Goal: Task Accomplishment & Management: Use online tool/utility

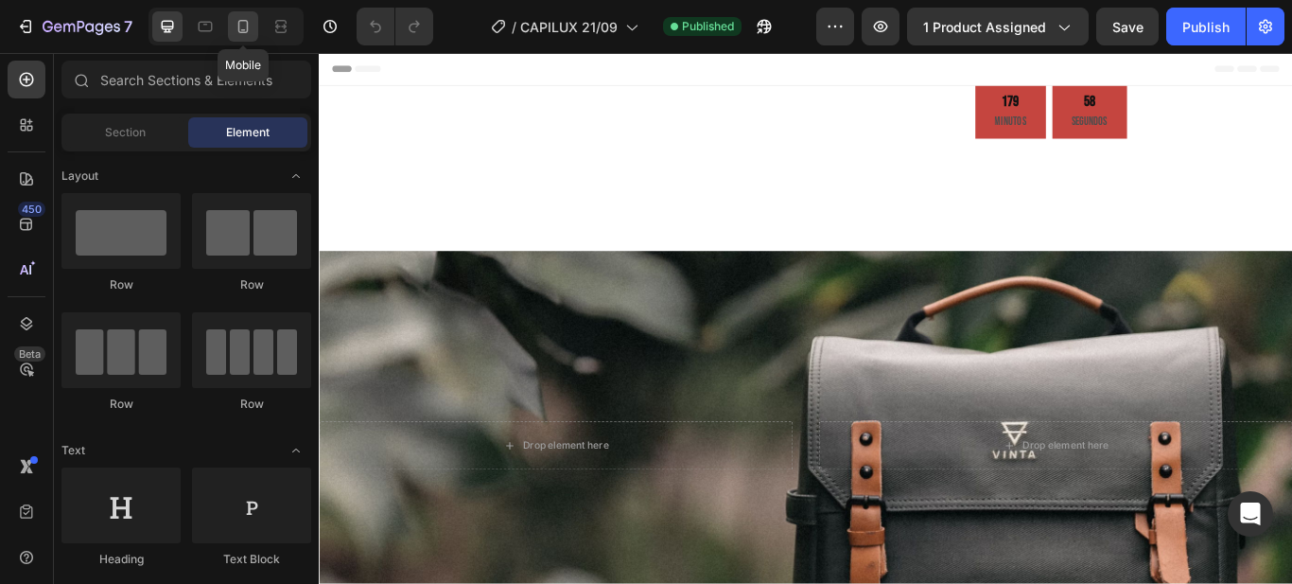
click at [245, 36] on div at bounding box center [243, 26] width 30 height 30
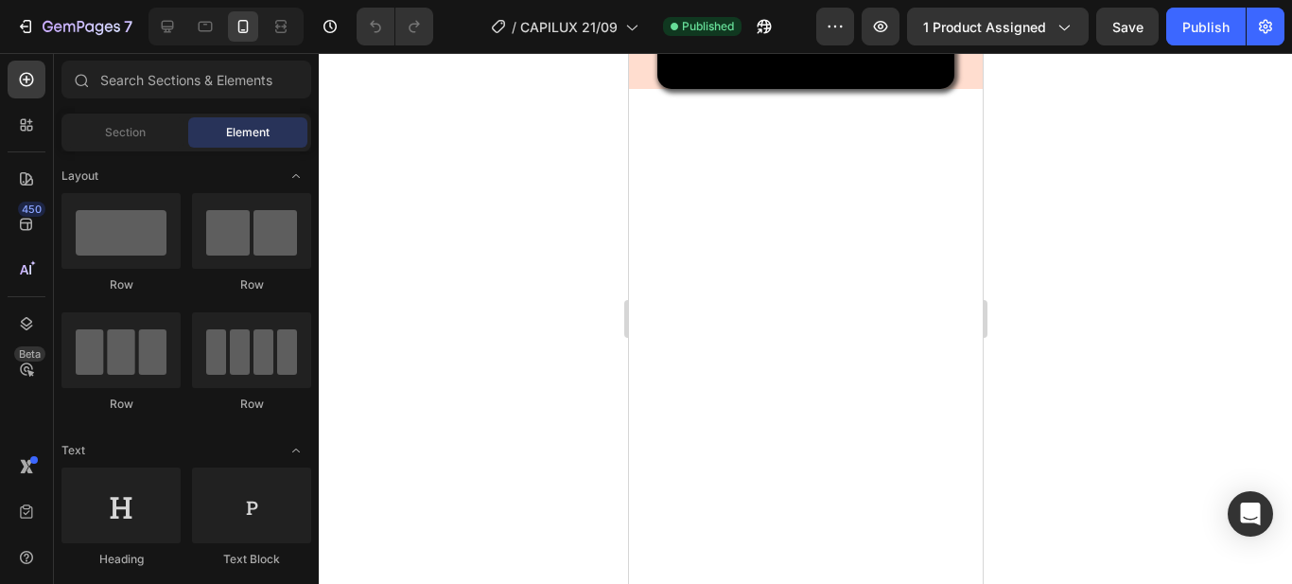
scroll to position [662, 0]
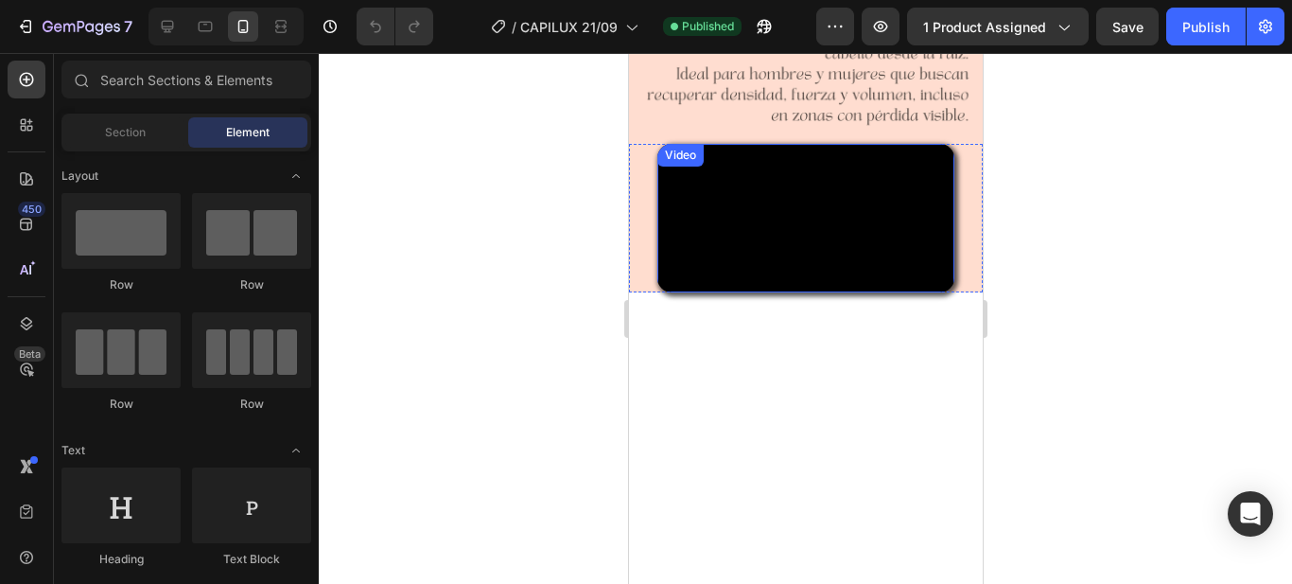
drag, startPoint x: 756, startPoint y: 286, endPoint x: 643, endPoint y: 278, distance: 112.8
click at [756, 286] on video at bounding box center [805, 218] width 297 height 149
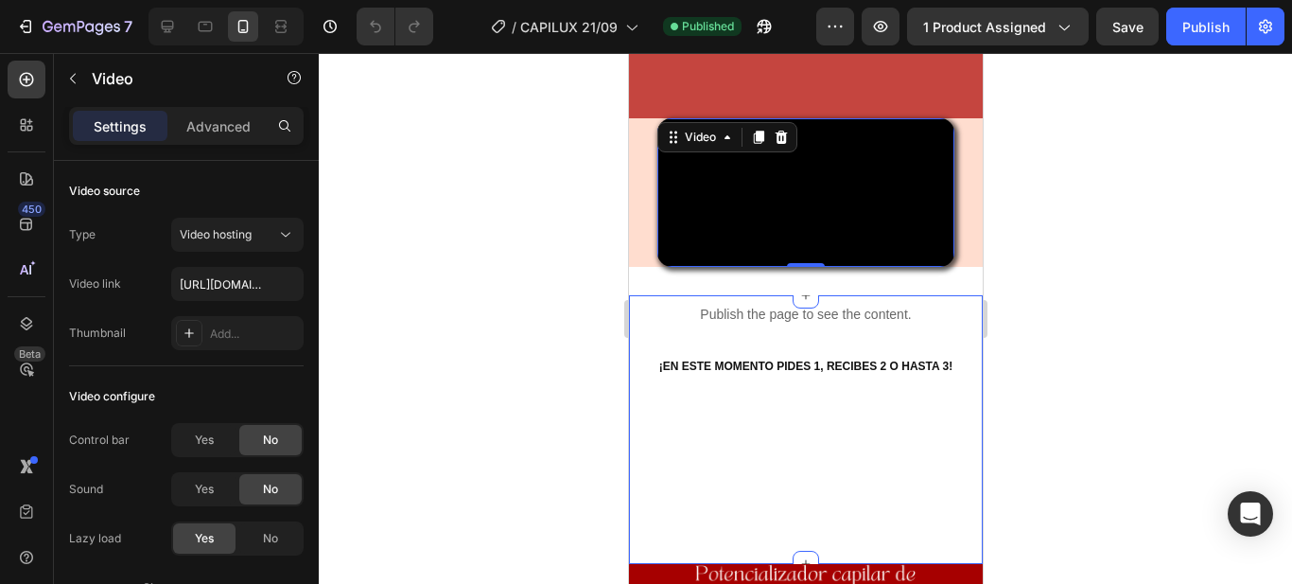
scroll to position [946, 0]
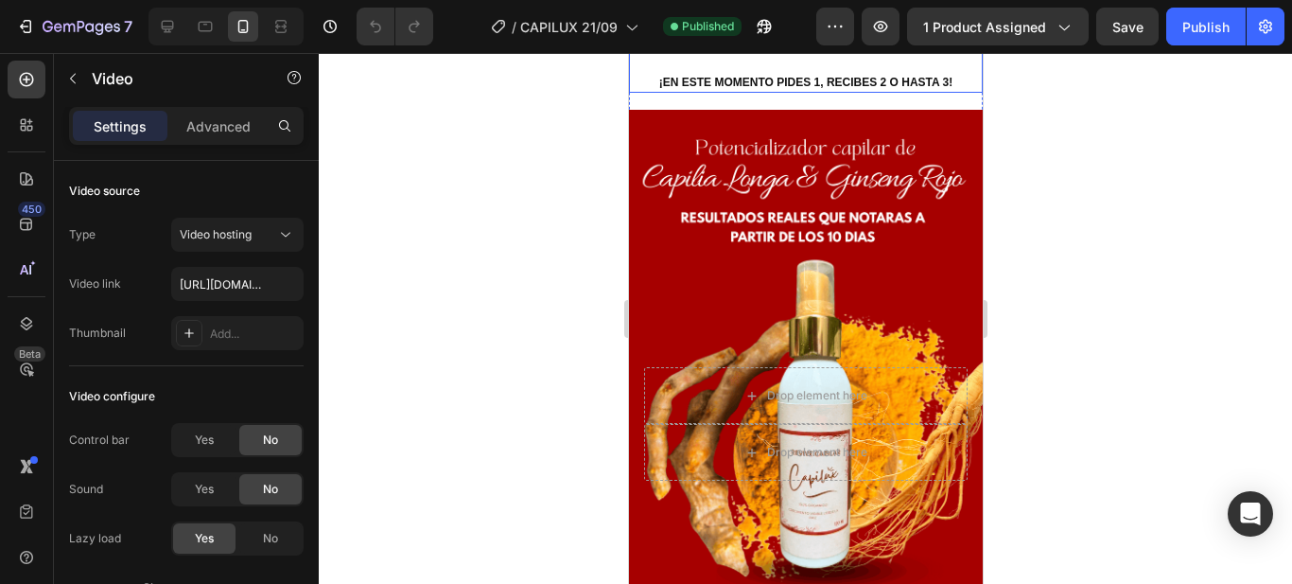
click at [634, 93] on div "Custom Code Publish the page to see the content. Custom Code ¡EN ESTE MOMENTO P…" at bounding box center [805, 36] width 354 height 114
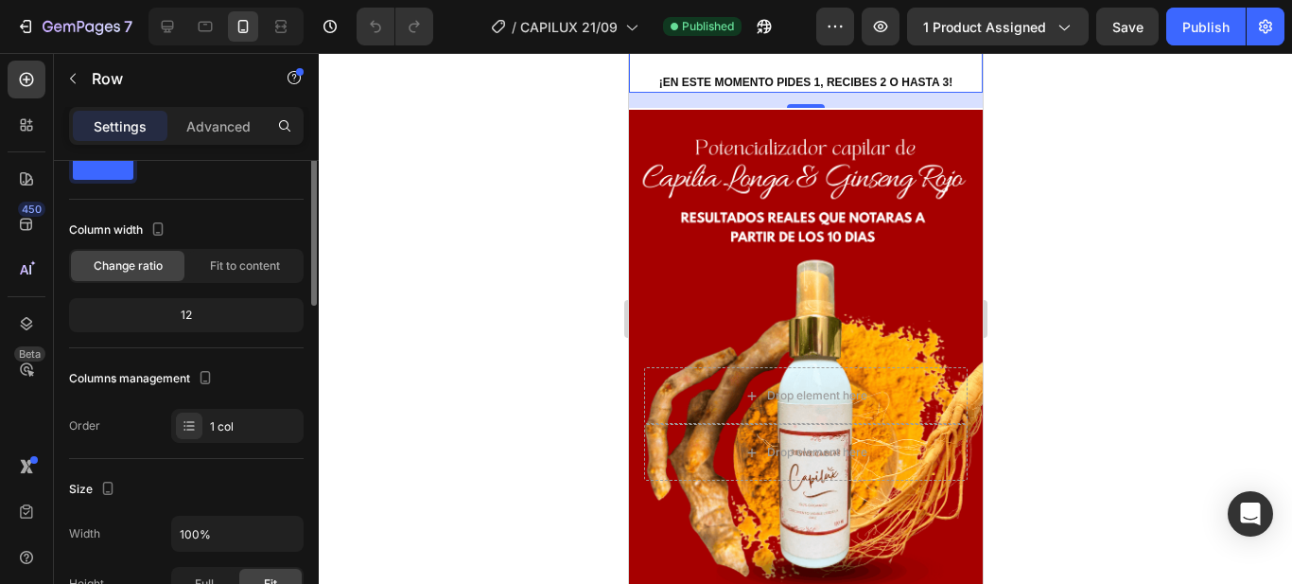
scroll to position [0, 0]
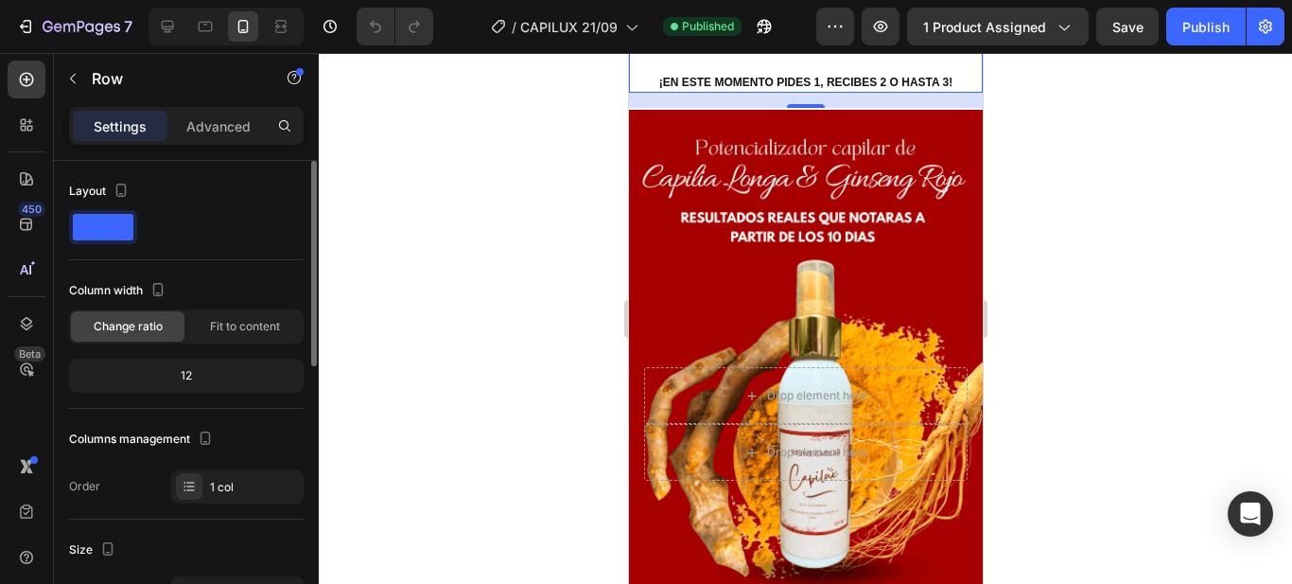
click at [116, 227] on span at bounding box center [103, 227] width 61 height 26
click at [116, 237] on span at bounding box center [103, 227] width 61 height 26
drag, startPoint x: 116, startPoint y: 237, endPoint x: 565, endPoint y: 267, distance: 449.5
click at [565, 267] on div at bounding box center [806, 318] width 974 height 531
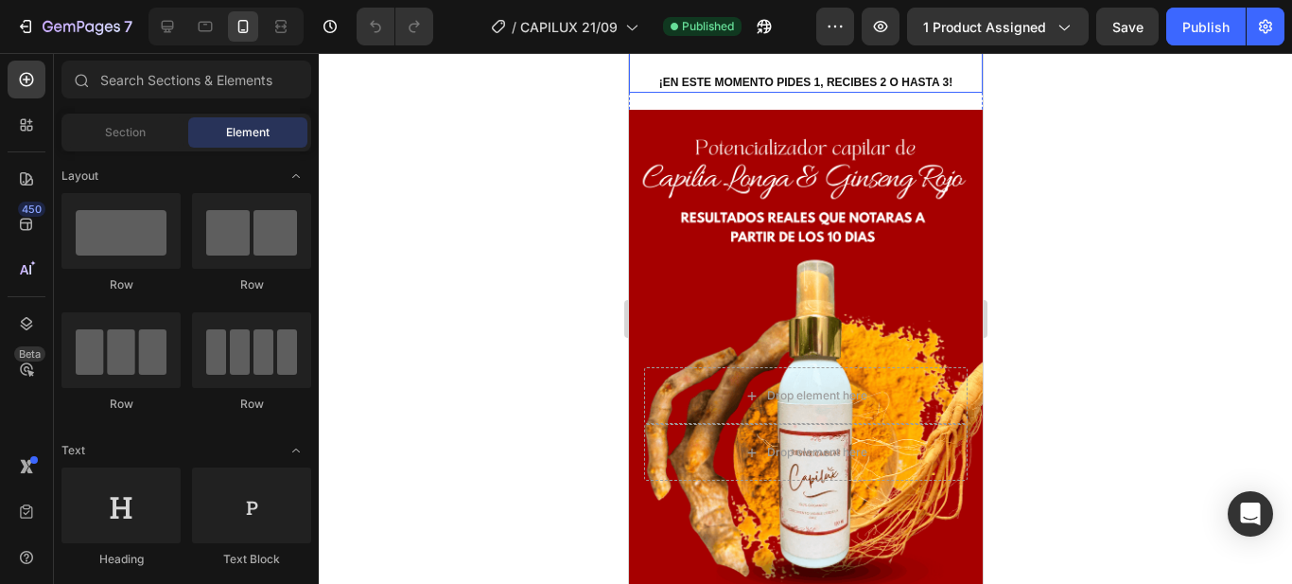
click at [641, 93] on div "Custom Code Publish the page to see the content. Custom Code ¡EN ESTE MOMENTO P…" at bounding box center [805, 36] width 354 height 114
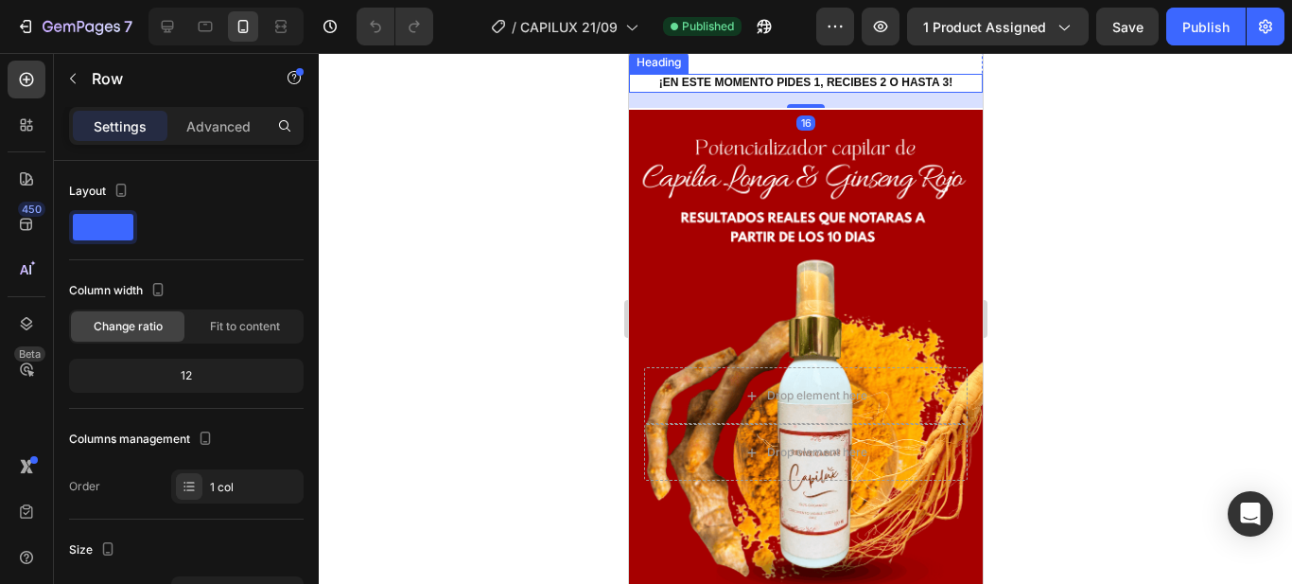
click at [628, 74] on div "Heading" at bounding box center [658, 62] width 60 height 23
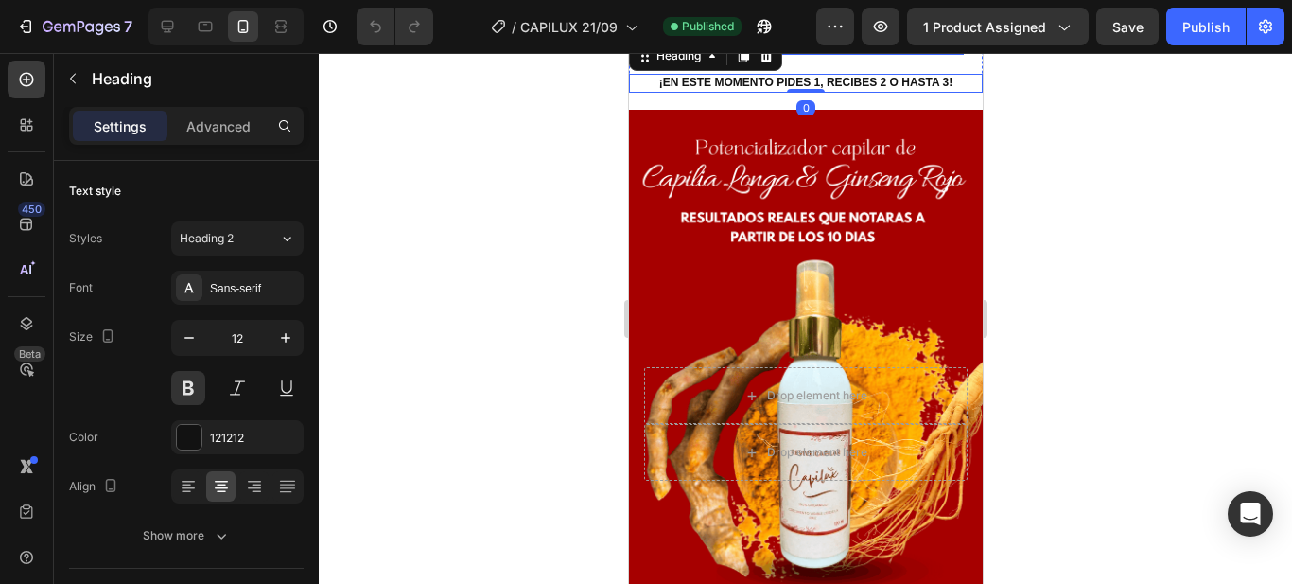
click at [647, 40] on span "Publish the page to see the content." at bounding box center [805, 30] width 316 height 19
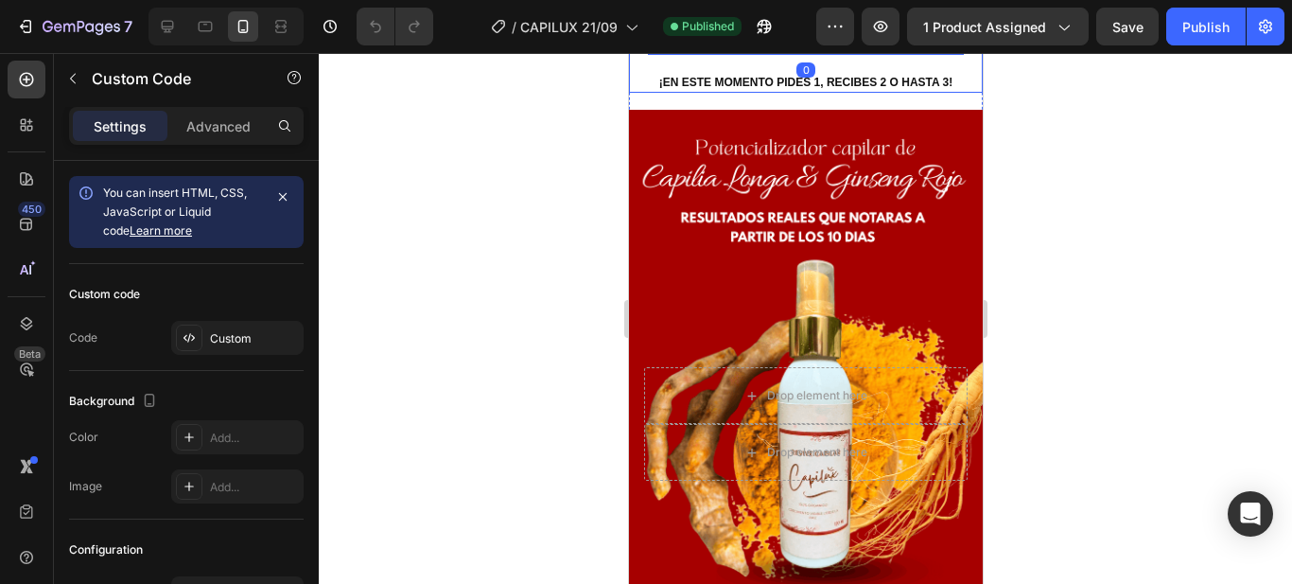
click at [635, 93] on div "Custom Code Publish the page to see the content. Custom Code 0 ¡EN ESTE MOMENTO…" at bounding box center [805, 36] width 354 height 114
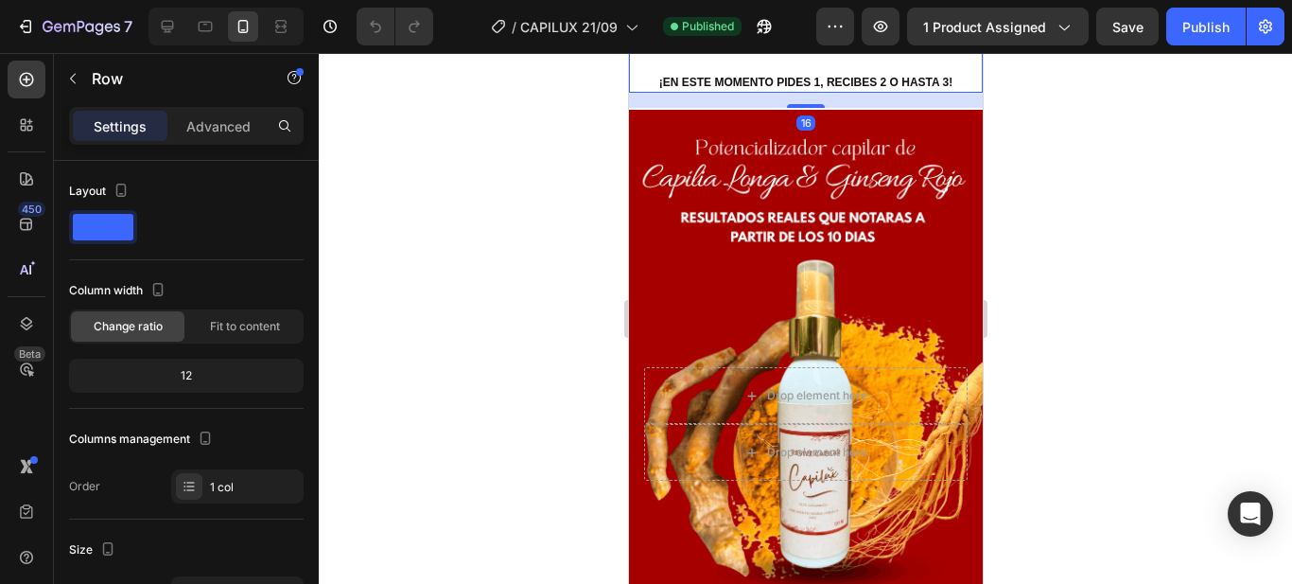
click at [659, 108] on div "16" at bounding box center [805, 100] width 354 height 15
click at [219, 135] on p "Advanced" at bounding box center [218, 126] width 64 height 20
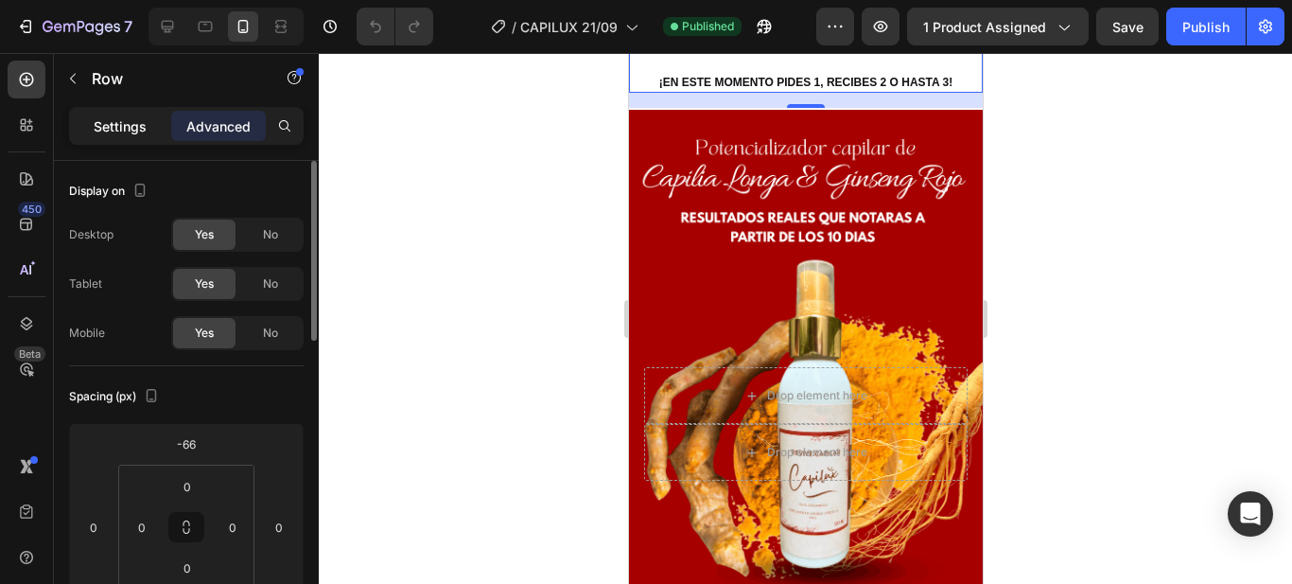
click at [133, 132] on p "Settings" at bounding box center [120, 126] width 53 height 20
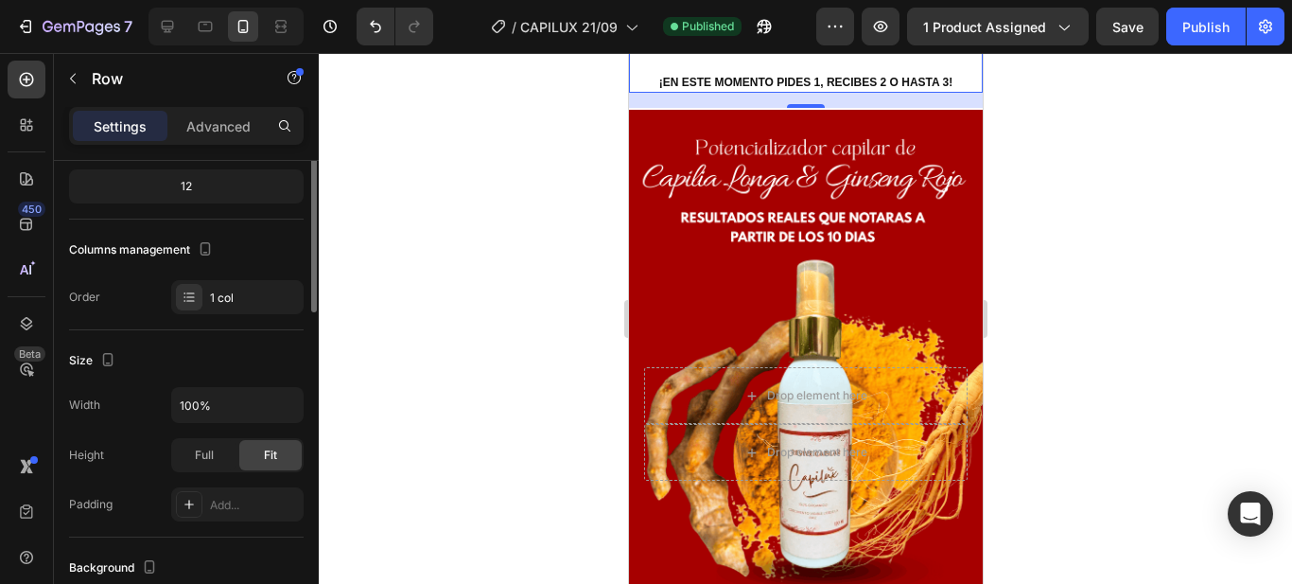
scroll to position [95, 0]
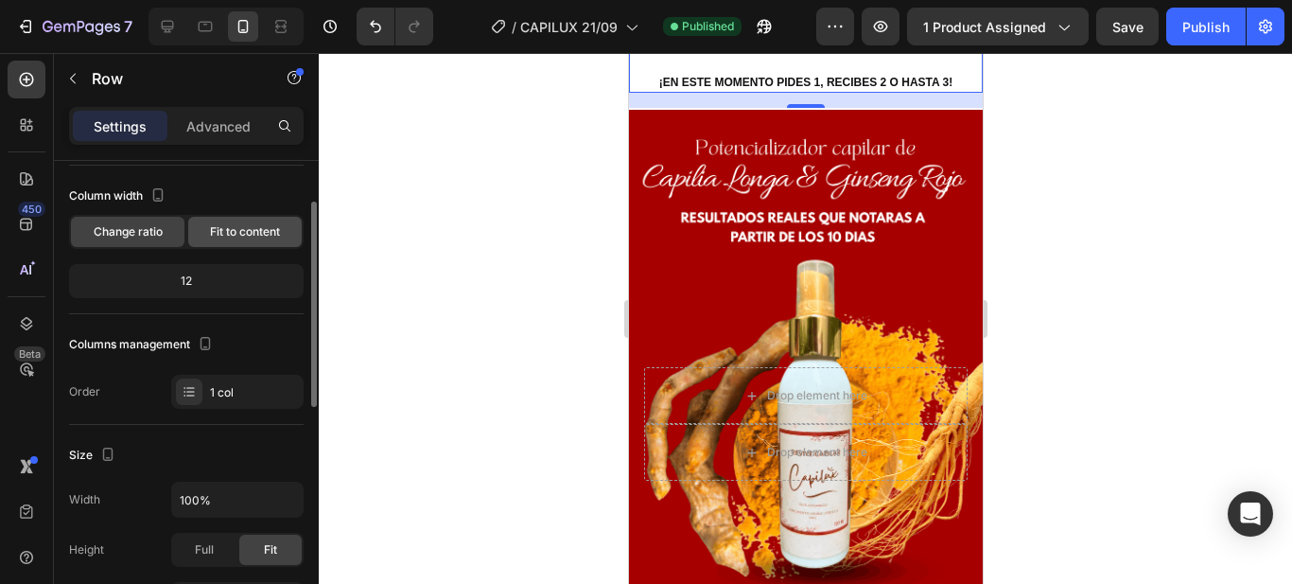
click at [252, 235] on span "Fit to content" at bounding box center [245, 231] width 70 height 17
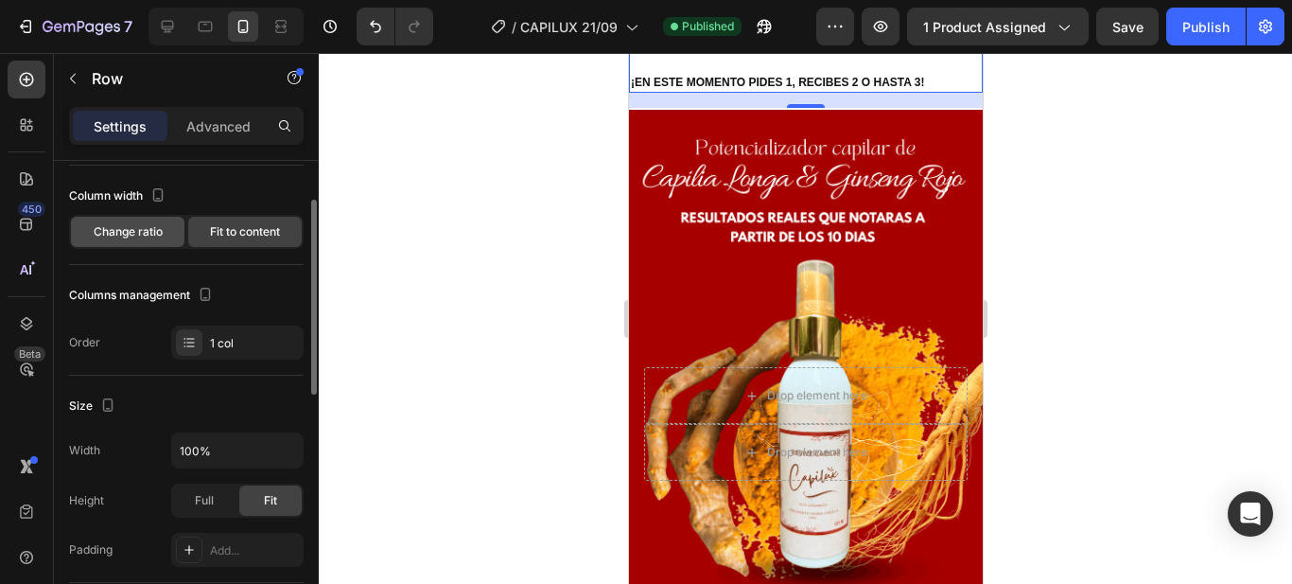
click at [106, 238] on span "Change ratio" at bounding box center [128, 231] width 69 height 17
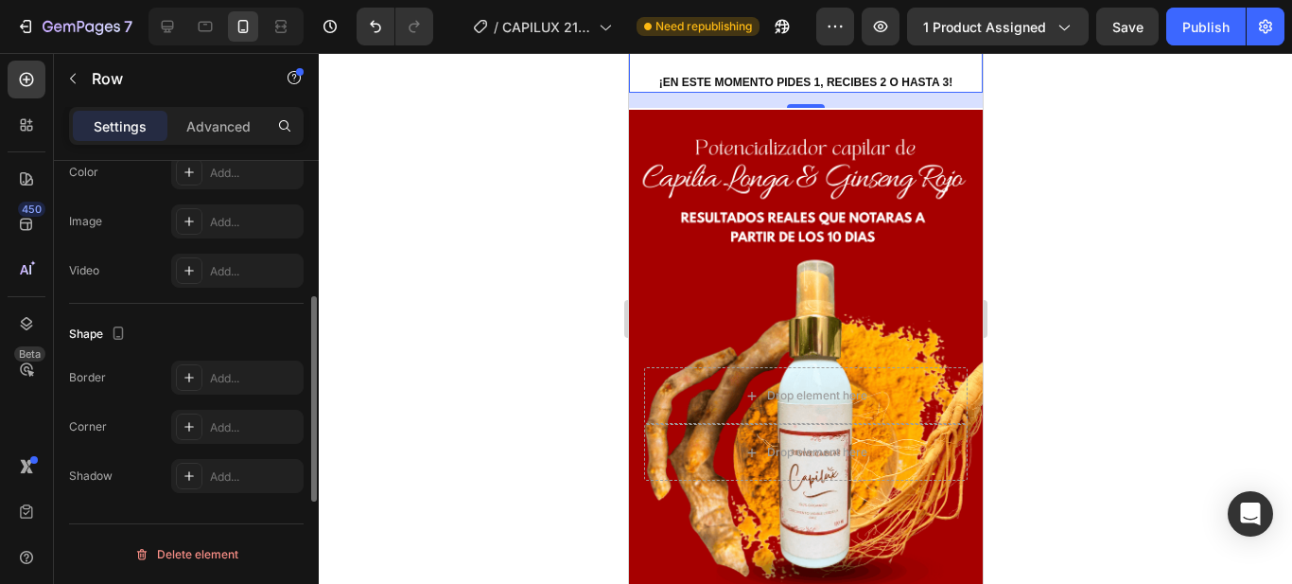
scroll to position [534, 0]
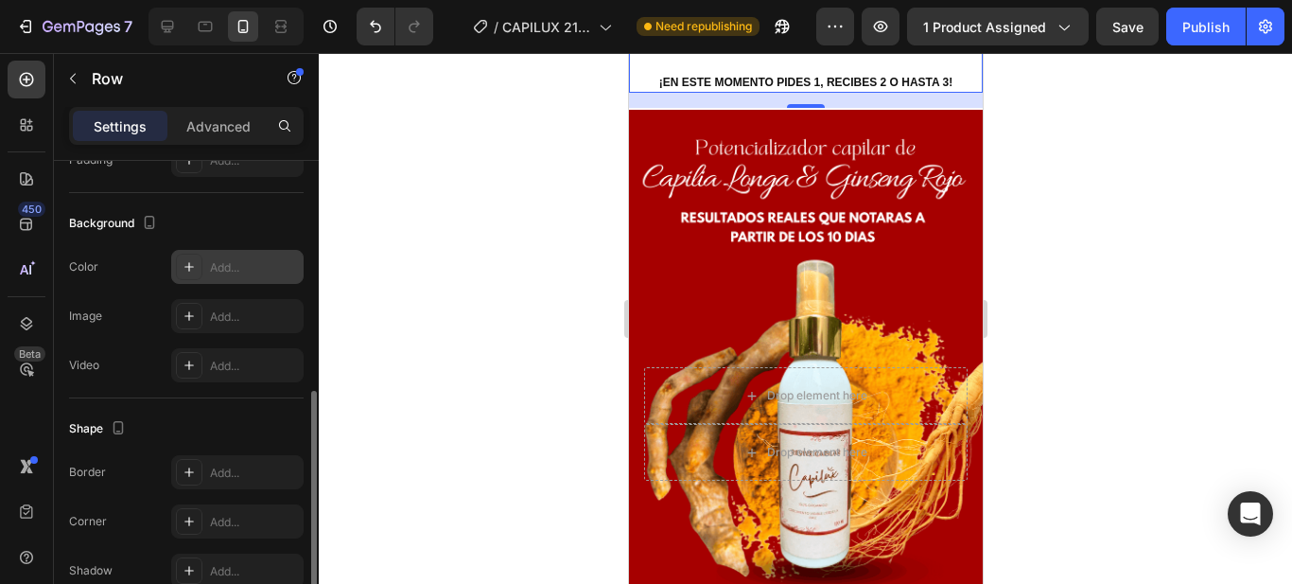
click at [229, 263] on div "Add..." at bounding box center [254, 267] width 89 height 17
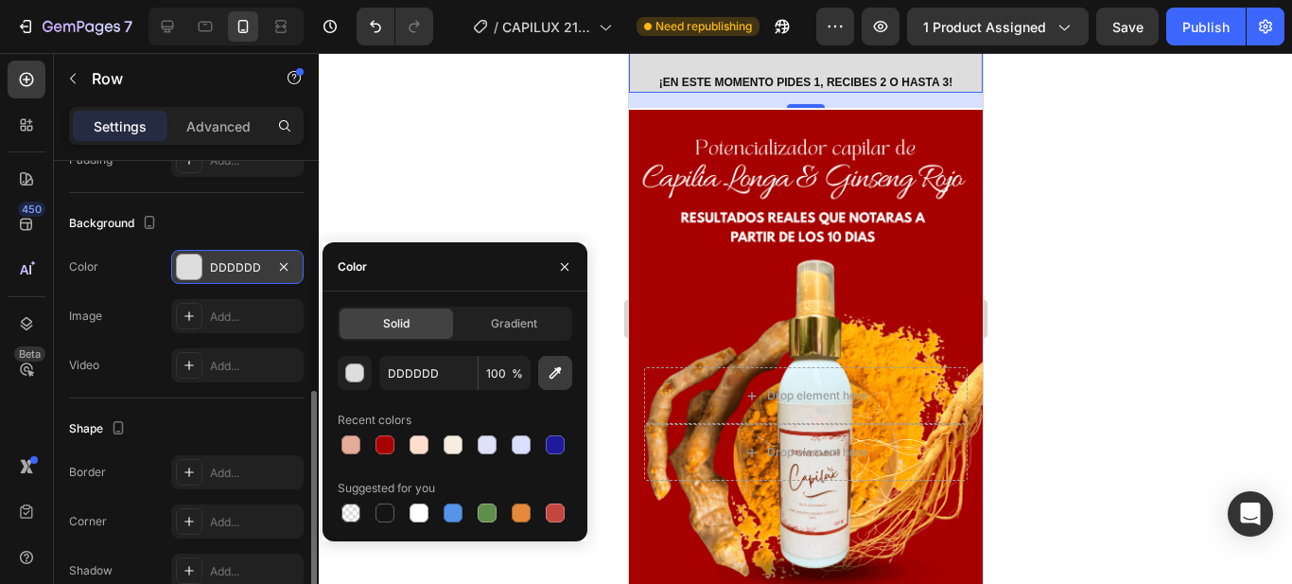
click at [564, 377] on icon "button" at bounding box center [555, 372] width 19 height 19
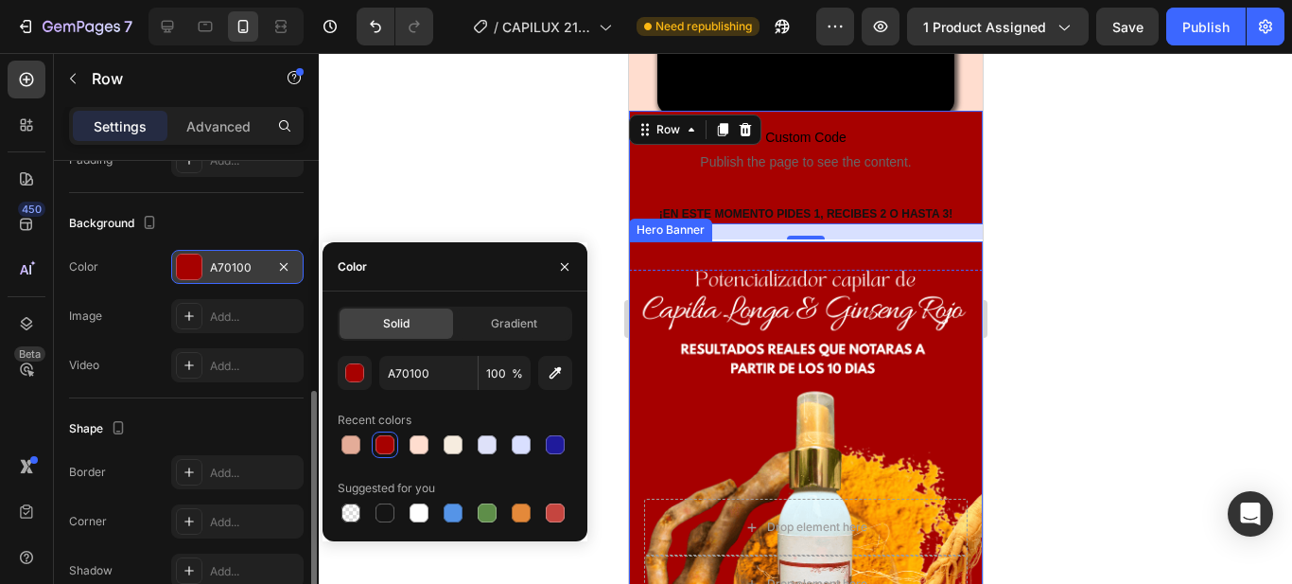
scroll to position [757, 0]
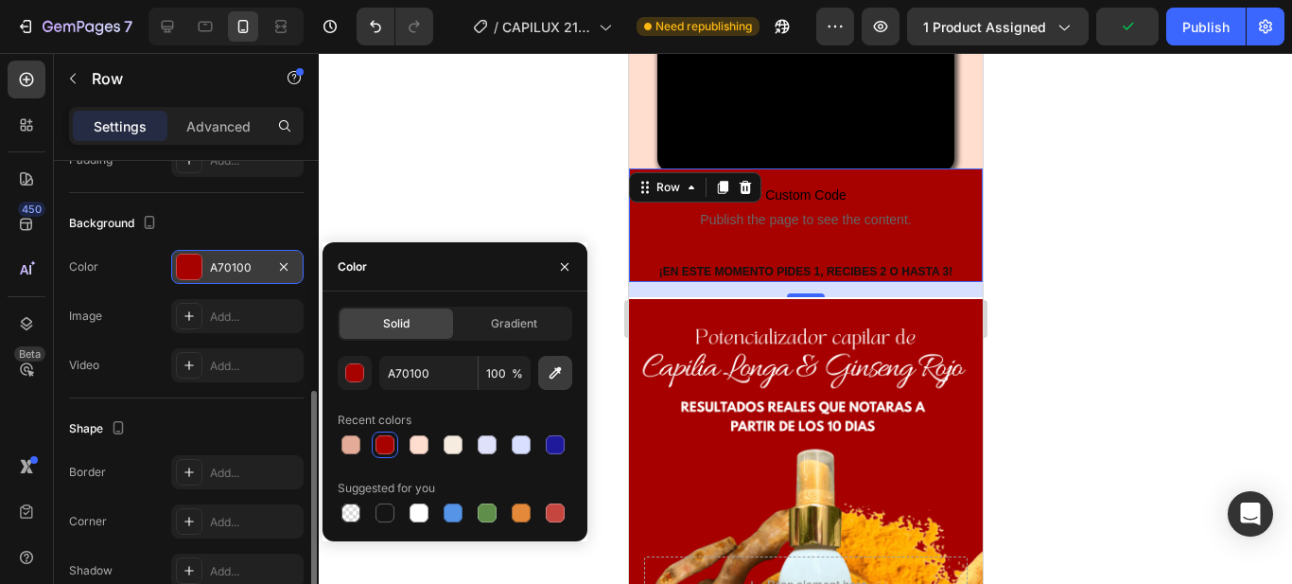
click at [540, 378] on button "button" at bounding box center [555, 373] width 34 height 34
type input "FFDDCF"
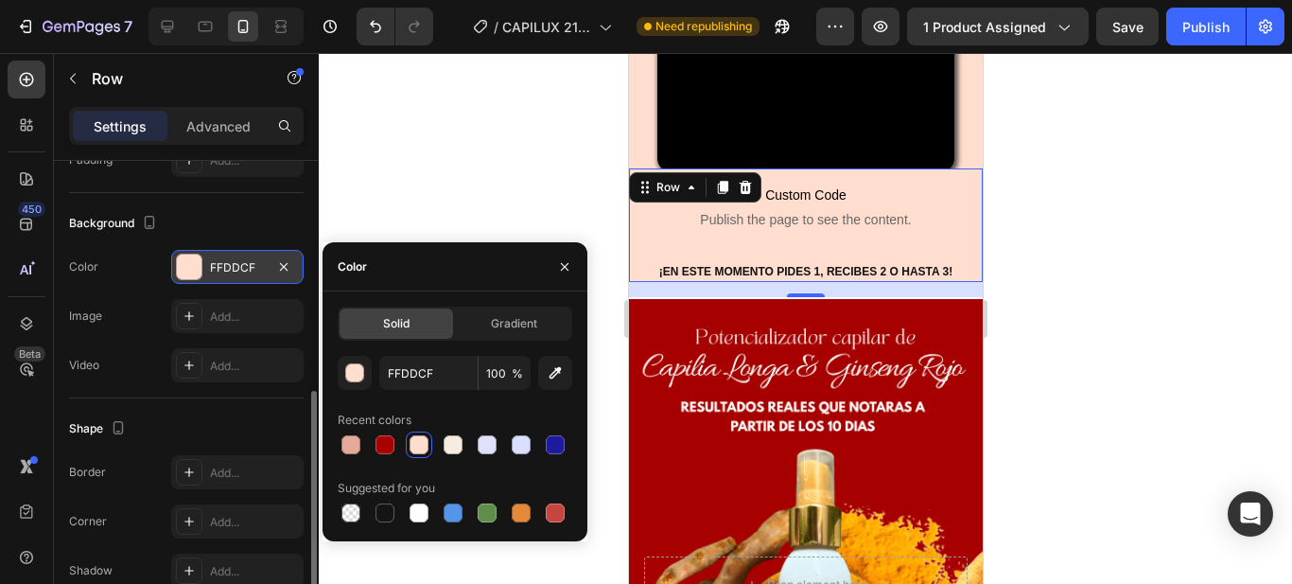
click at [922, 297] on div "16" at bounding box center [805, 289] width 354 height 15
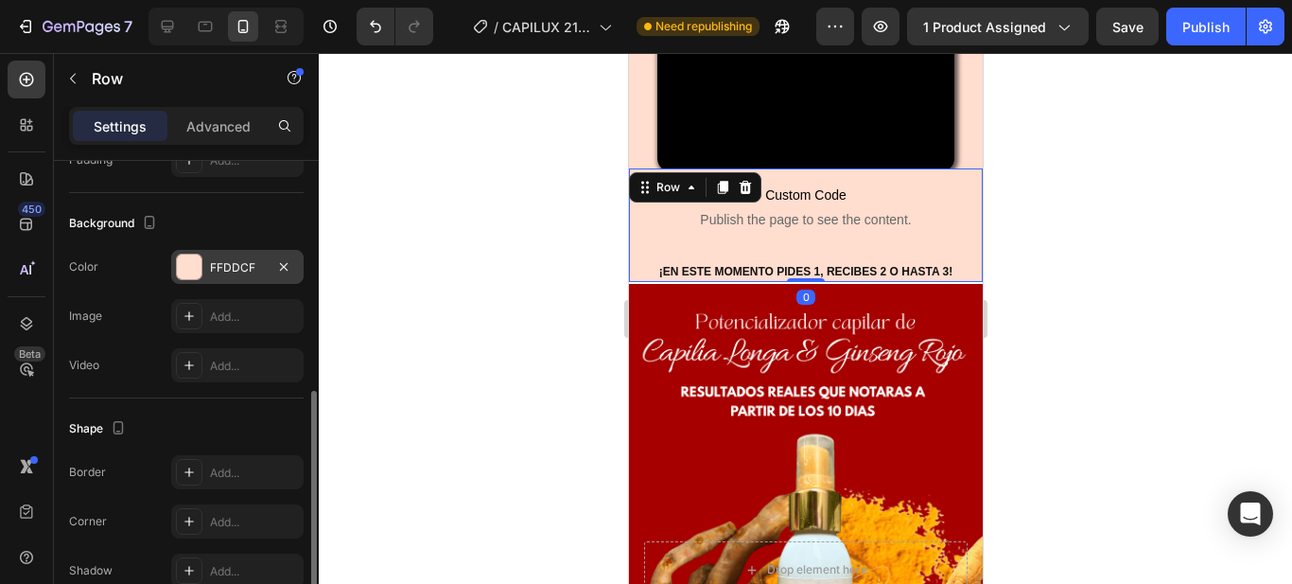
drag, startPoint x: 795, startPoint y: 426, endPoint x: 796, endPoint y: 402, distance: 23.7
click at [796, 282] on div "Custom Code Publish the page to see the content. Custom Code ¡EN ESTE MOMENTO P…" at bounding box center [805, 225] width 354 height 114
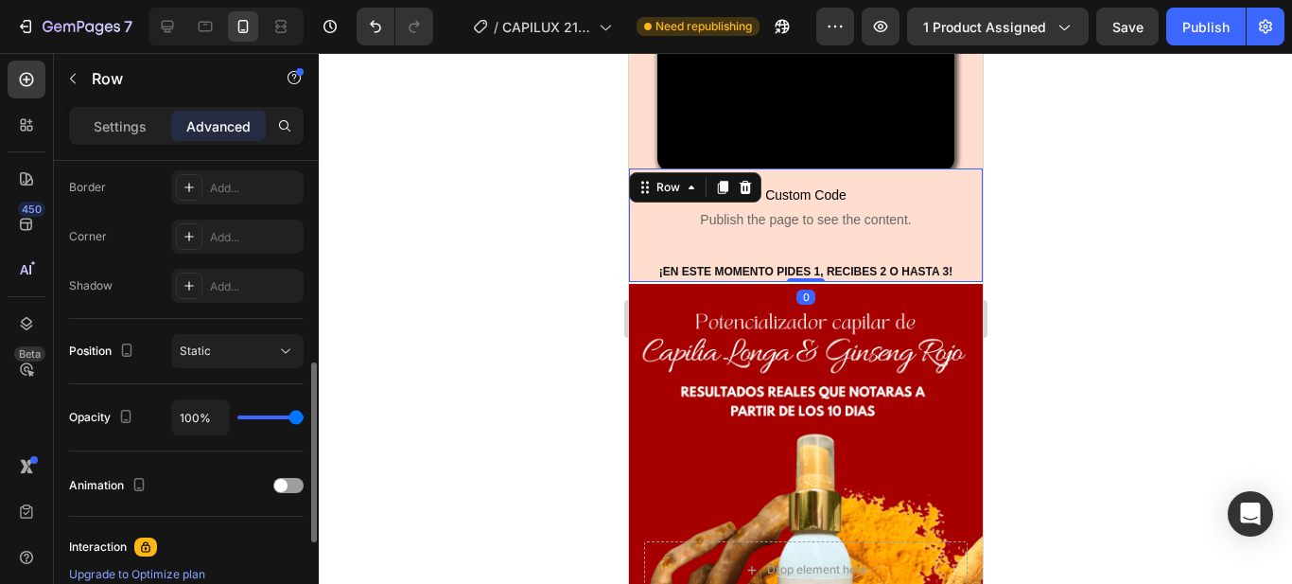
click at [1100, 398] on div at bounding box center [806, 318] width 974 height 531
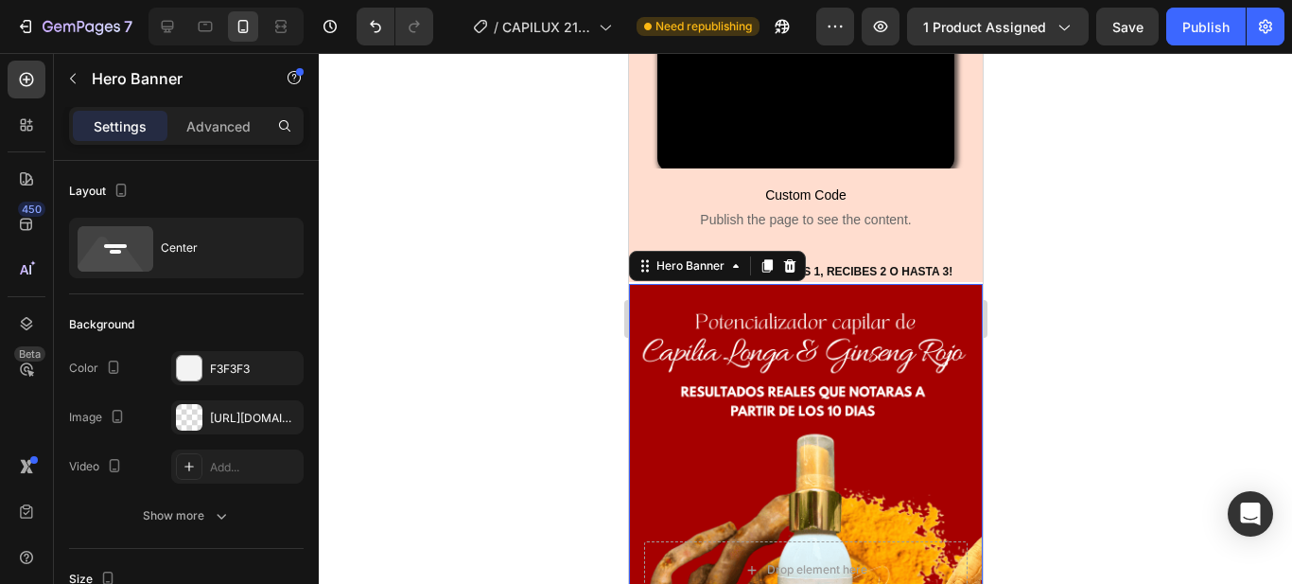
click at [214, 109] on div "Settings Advanced" at bounding box center [186, 126] width 235 height 38
click at [223, 137] on div "Advanced" at bounding box center [218, 126] width 95 height 30
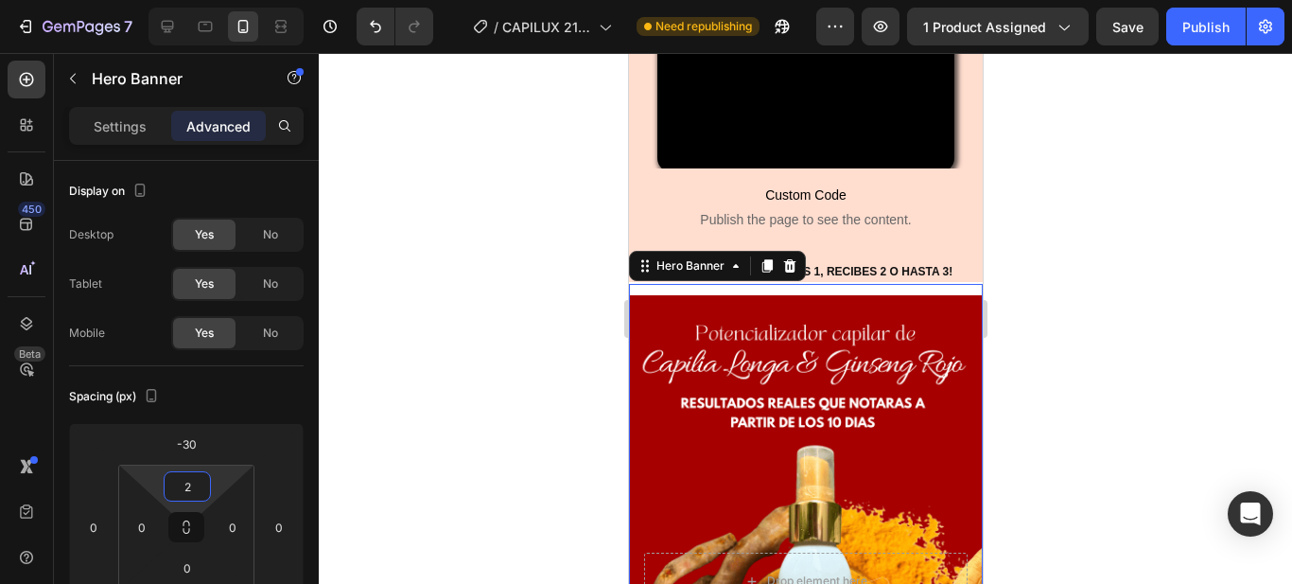
type input "0"
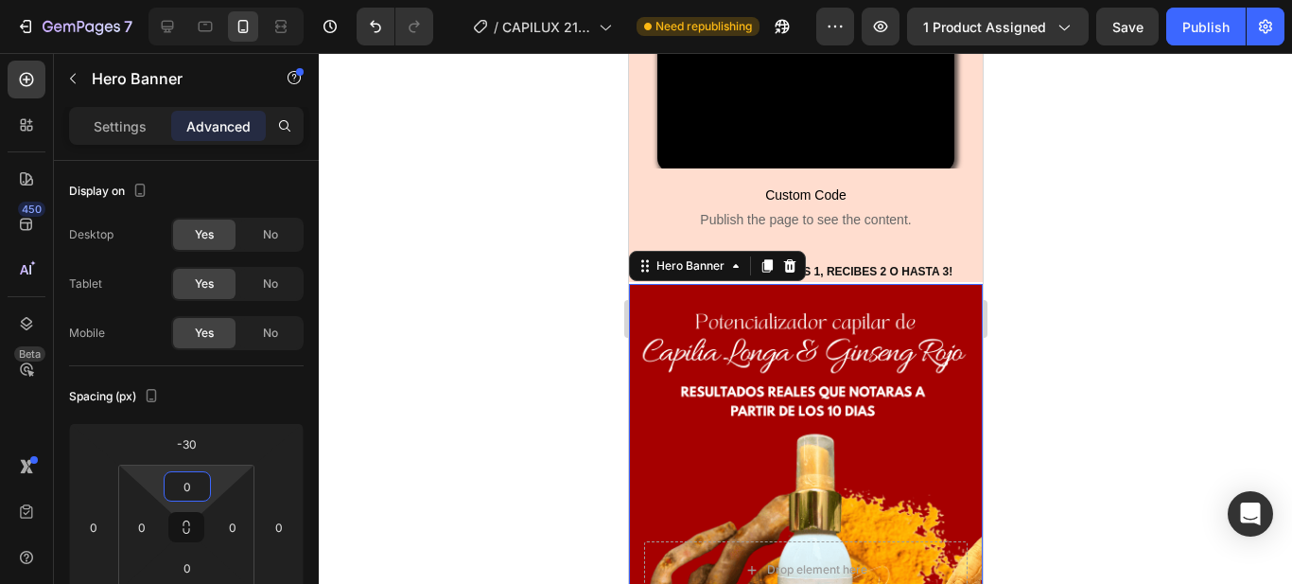
drag, startPoint x: 186, startPoint y: 465, endPoint x: 191, endPoint y: 482, distance: 16.8
click at [191, 0] on html "7 Version history / CAPILUX 21/09 Need republishing Preview 1 product assigned …" at bounding box center [646, 0] width 1292 height 0
click at [1065, 429] on div at bounding box center [806, 318] width 974 height 531
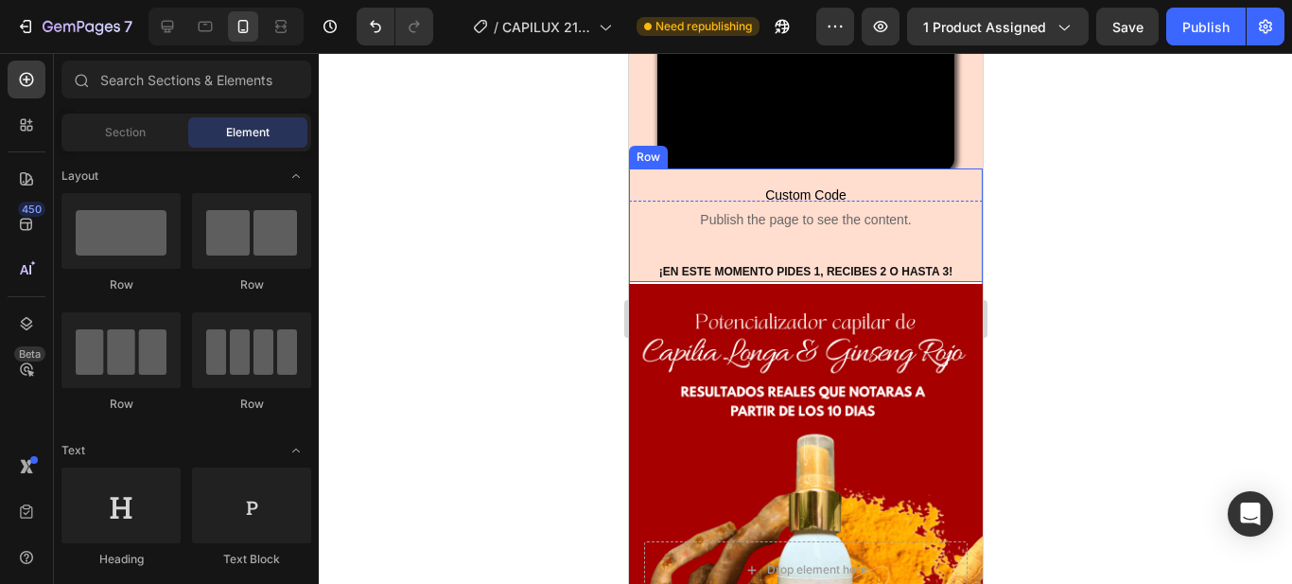
click at [953, 282] on div "Custom Code Publish the page to see the content. Custom Code ¡EN ESTE MOMENTO P…" at bounding box center [805, 225] width 354 height 114
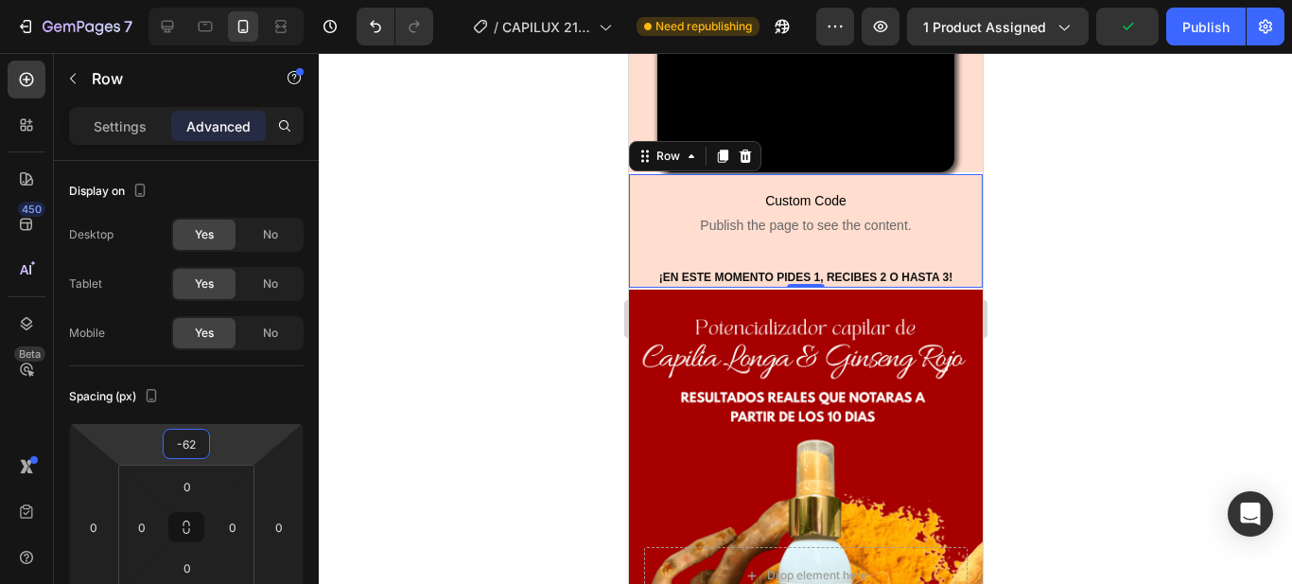
type input "-64"
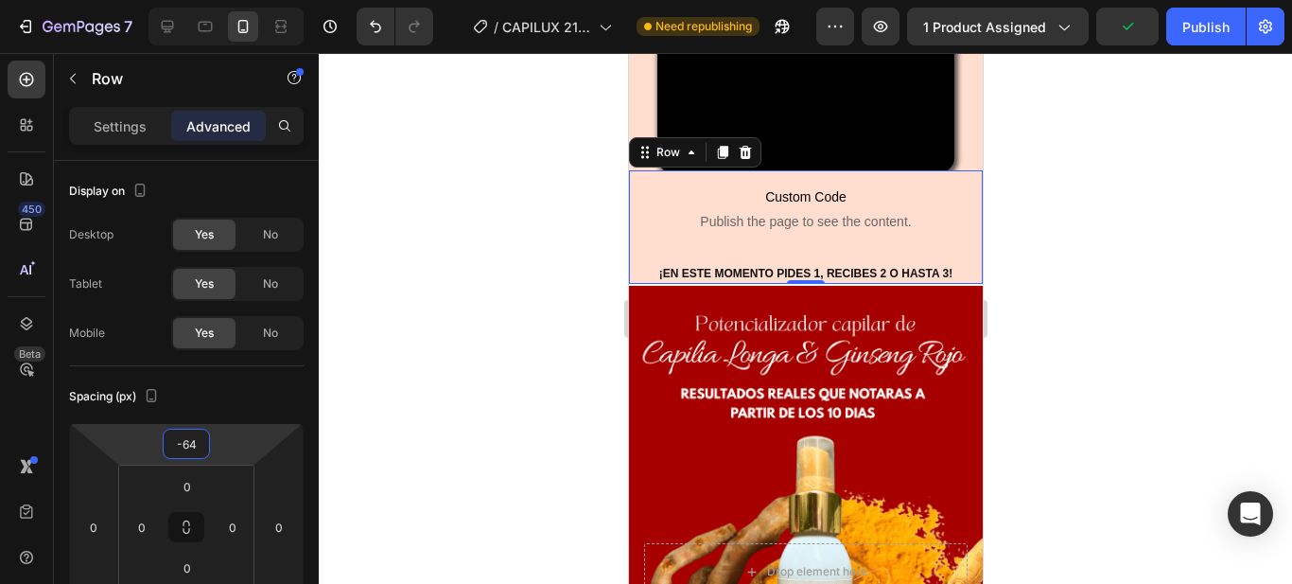
drag, startPoint x: 180, startPoint y: 462, endPoint x: 191, endPoint y: 461, distance: 11.4
click at [191, 0] on html "7 Version history / CAPILUX 21/09 Need republishing Preview 1 product assigned …" at bounding box center [646, 0] width 1292 height 0
click at [1116, 375] on div at bounding box center [806, 318] width 974 height 531
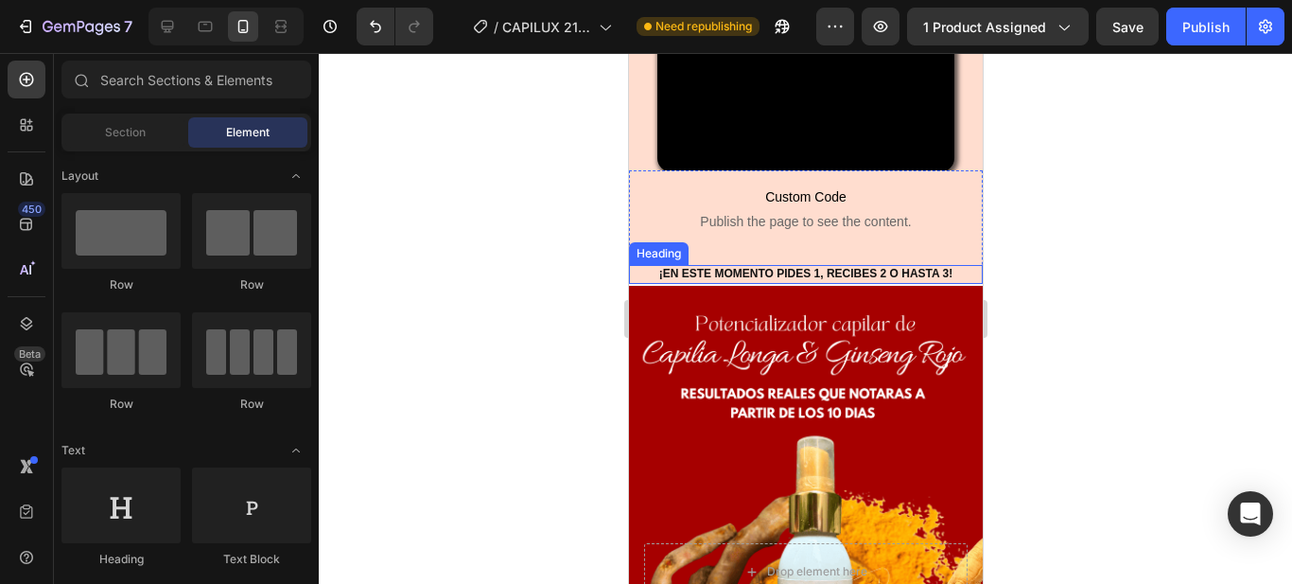
click at [1118, 372] on div at bounding box center [806, 318] width 974 height 531
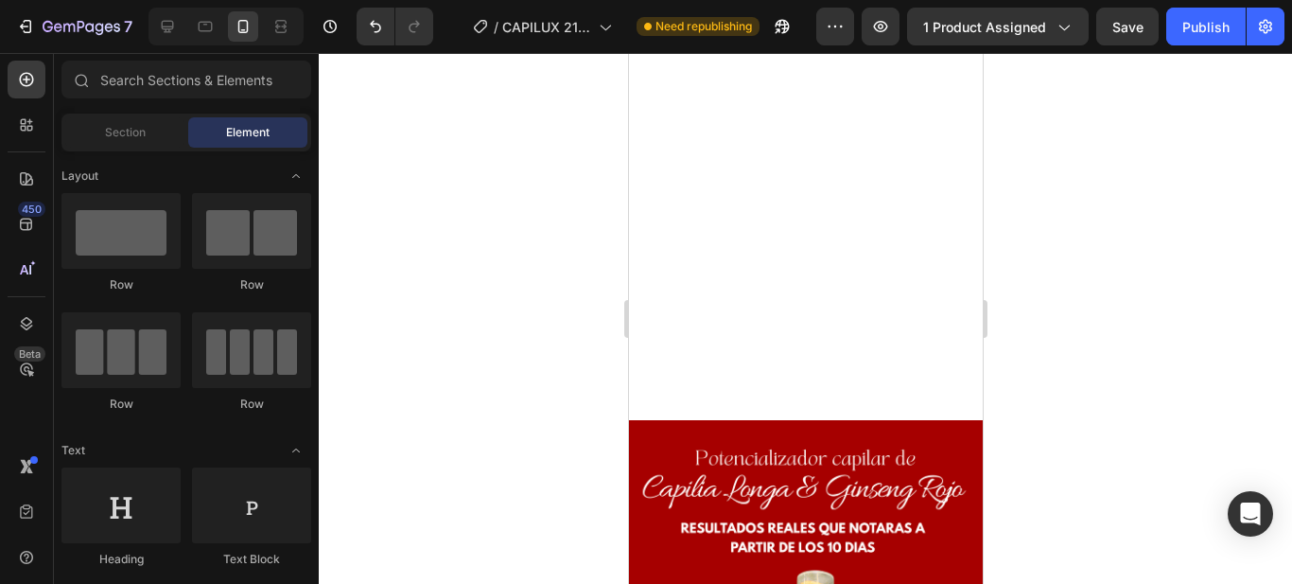
scroll to position [1221, 0]
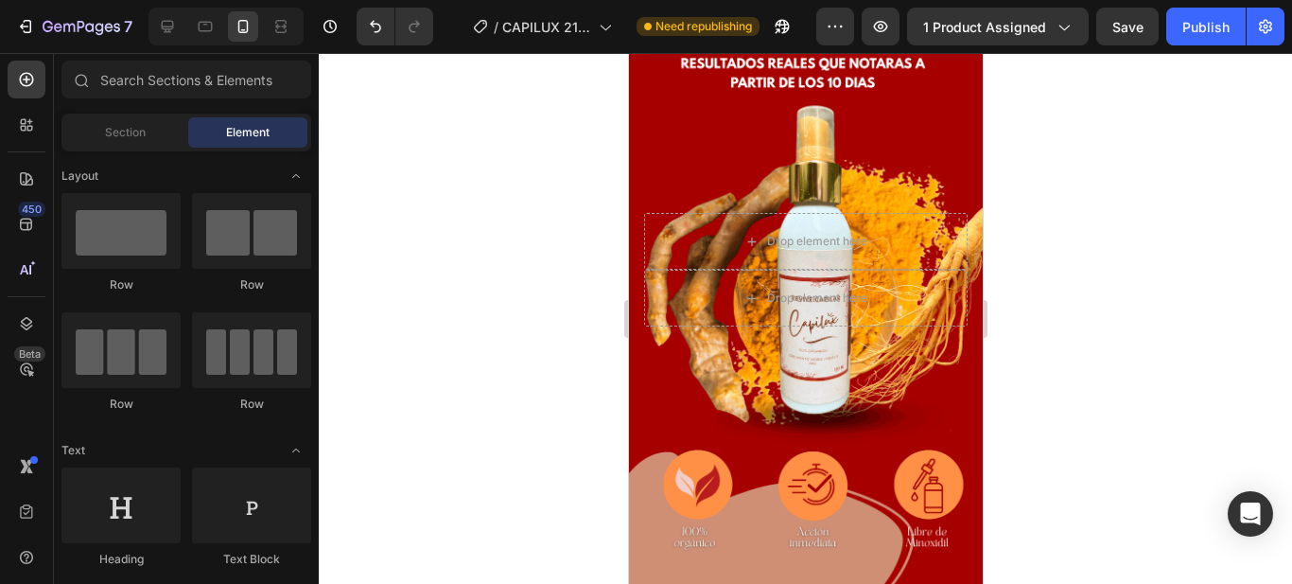
click at [1133, 343] on div at bounding box center [806, 318] width 974 height 531
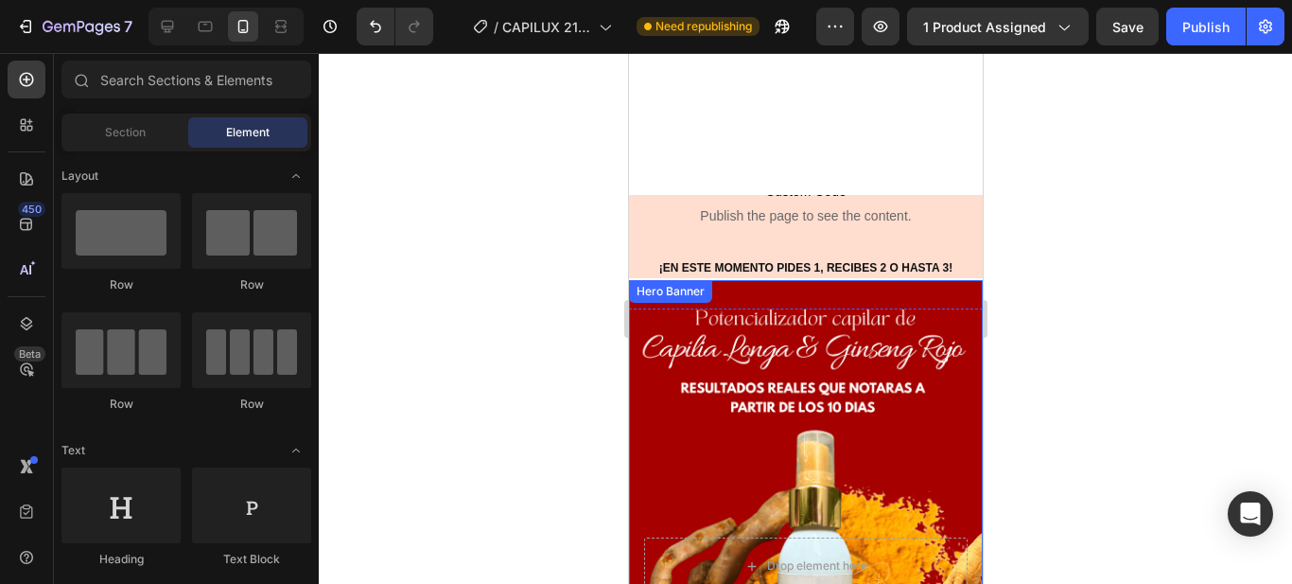
scroll to position [843, 0]
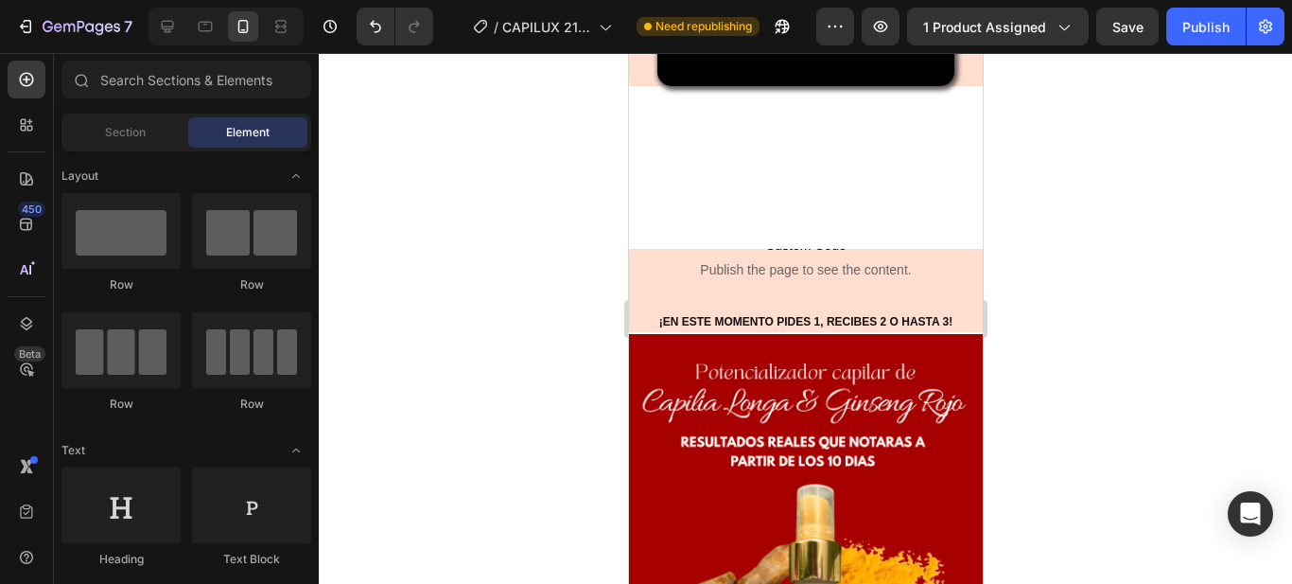
click at [1061, 363] on div at bounding box center [806, 318] width 974 height 531
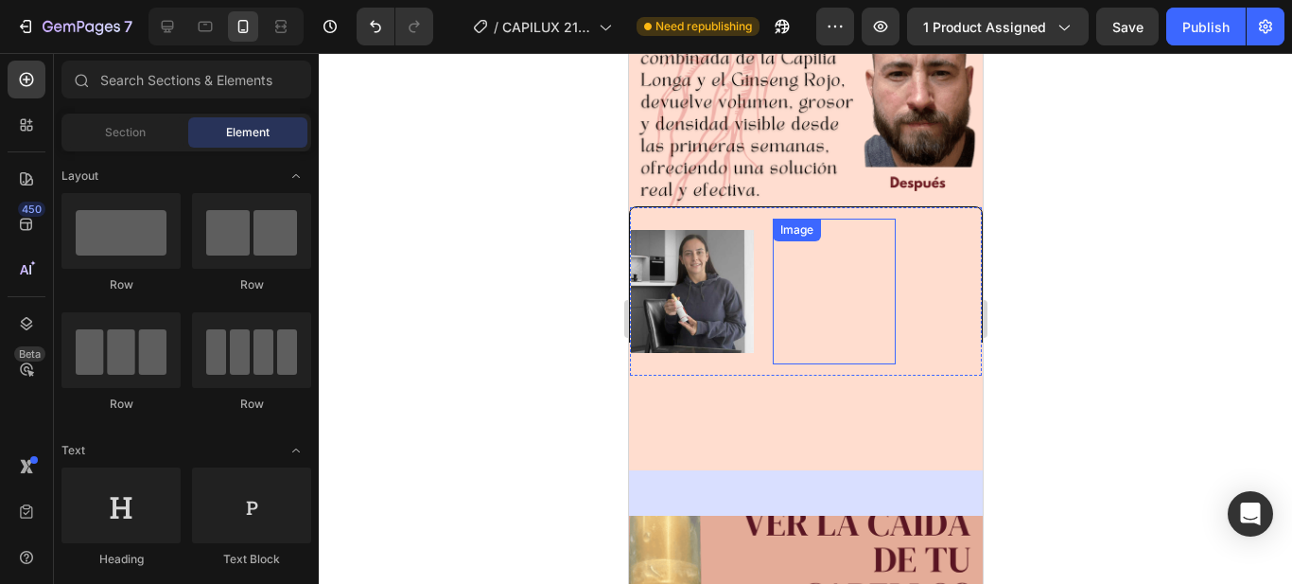
scroll to position [3303, 0]
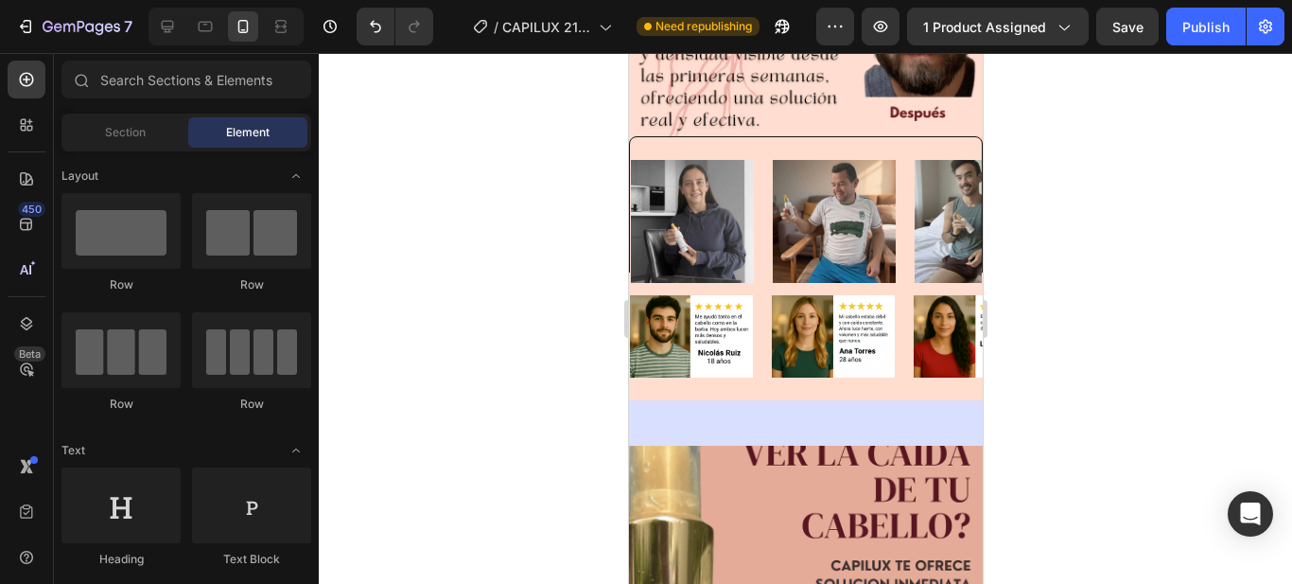
click at [1151, 367] on div at bounding box center [806, 318] width 974 height 531
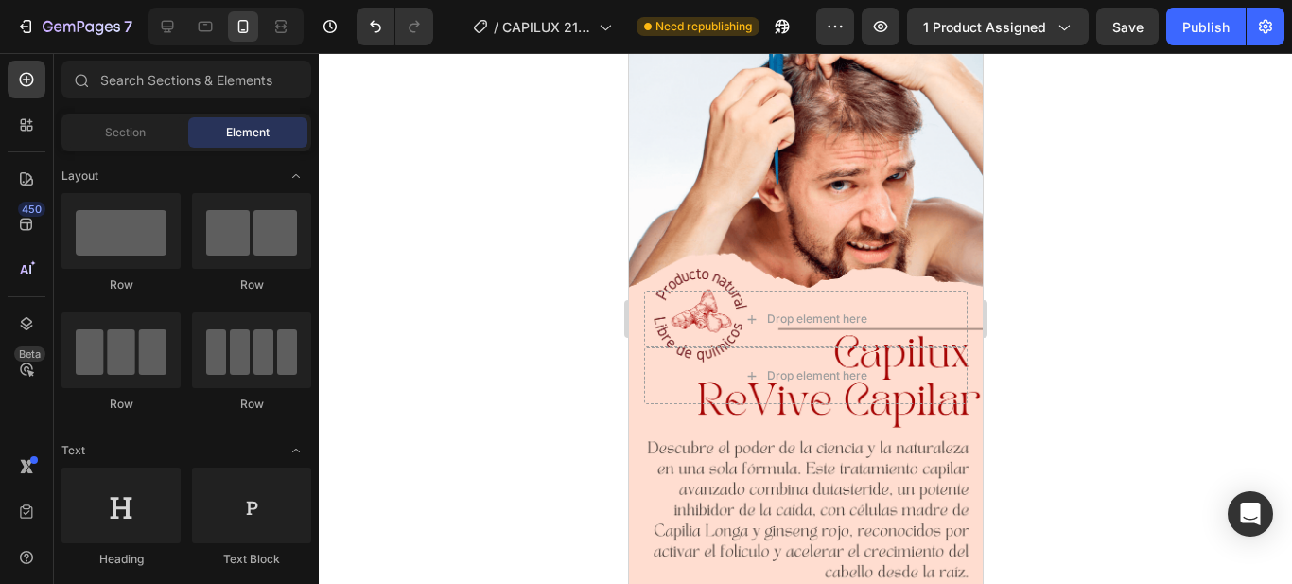
scroll to position [0, 0]
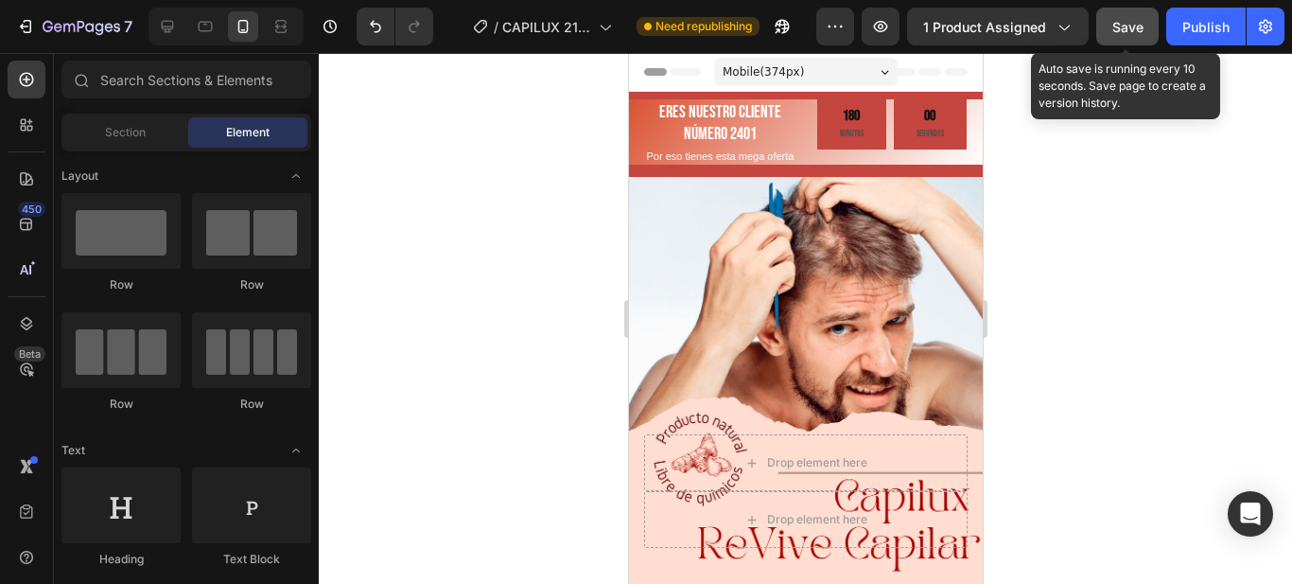
click at [1132, 25] on span "Save" at bounding box center [1128, 27] width 31 height 16
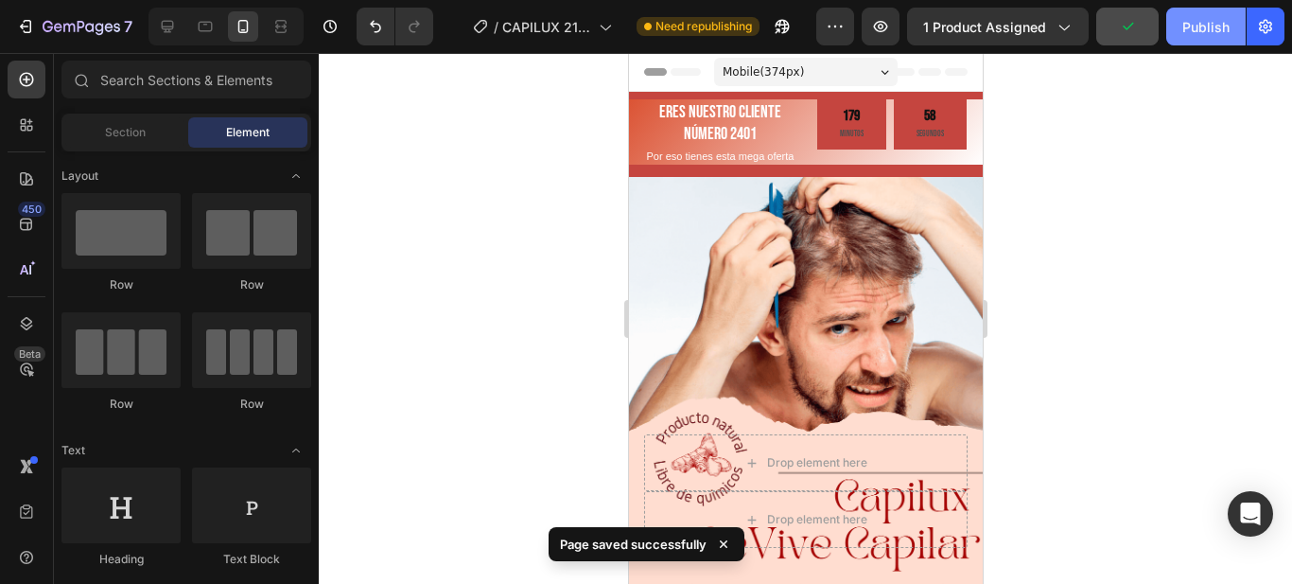
click at [1207, 31] on div "Publish" at bounding box center [1206, 27] width 47 height 20
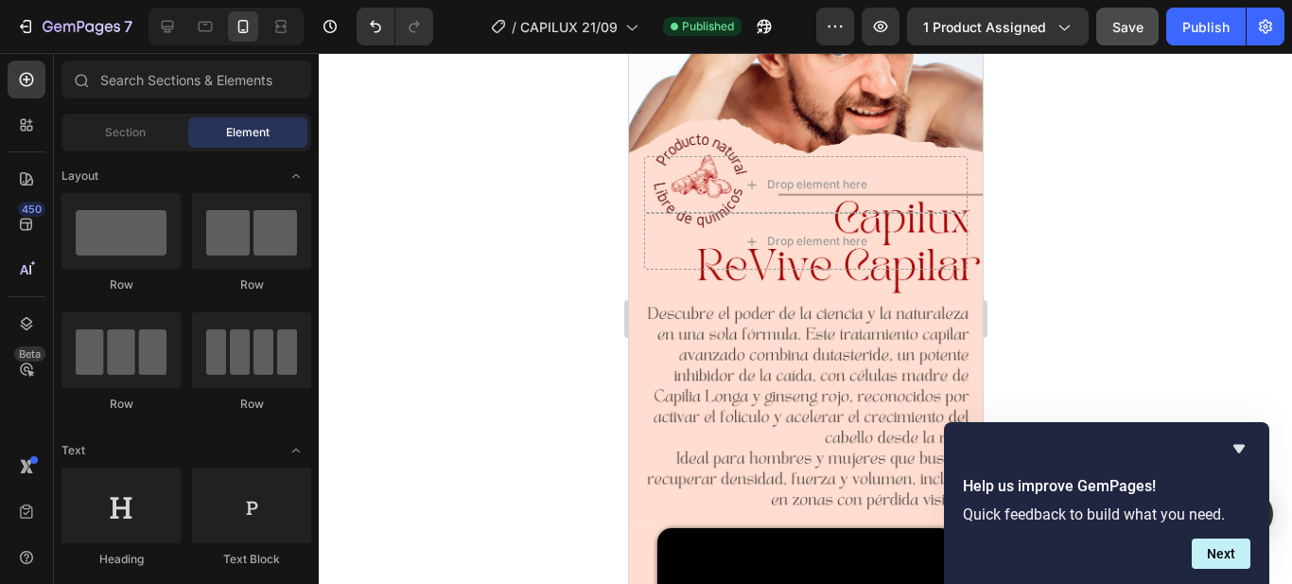
scroll to position [378, 0]
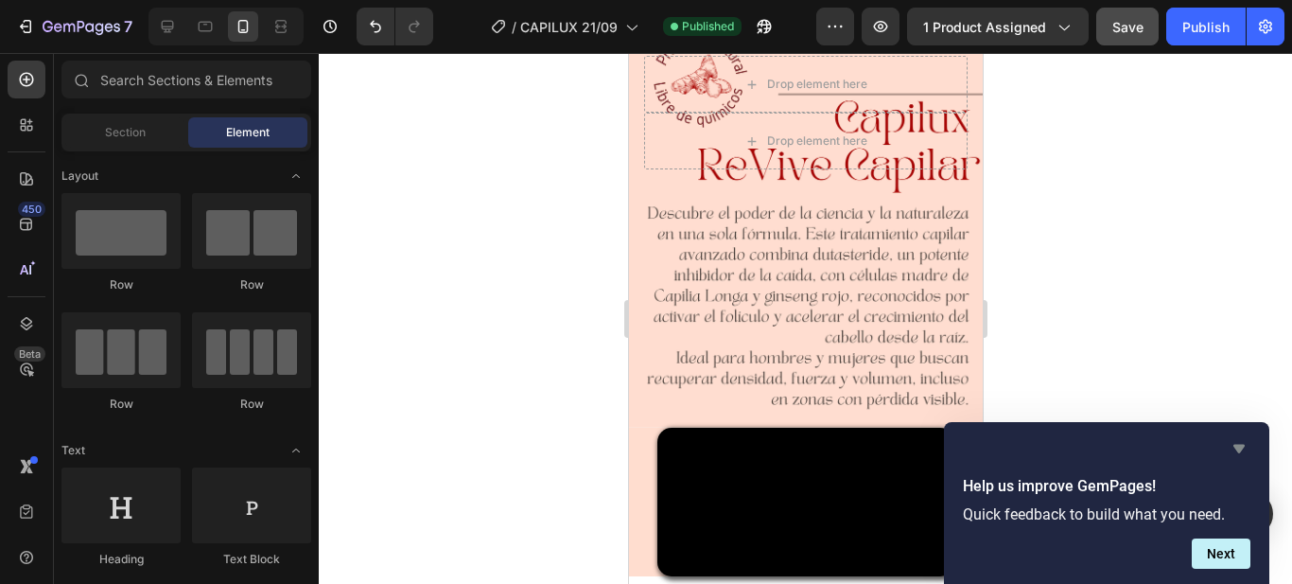
click at [1243, 446] on icon "Hide survey" at bounding box center [1239, 449] width 11 height 9
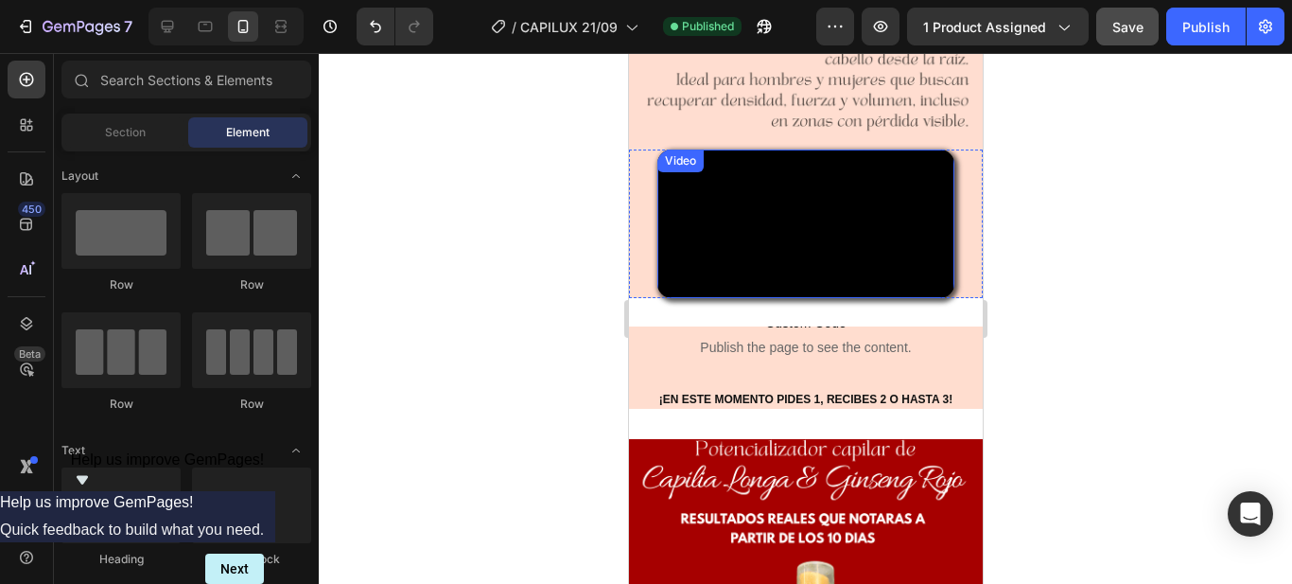
scroll to position [662, 0]
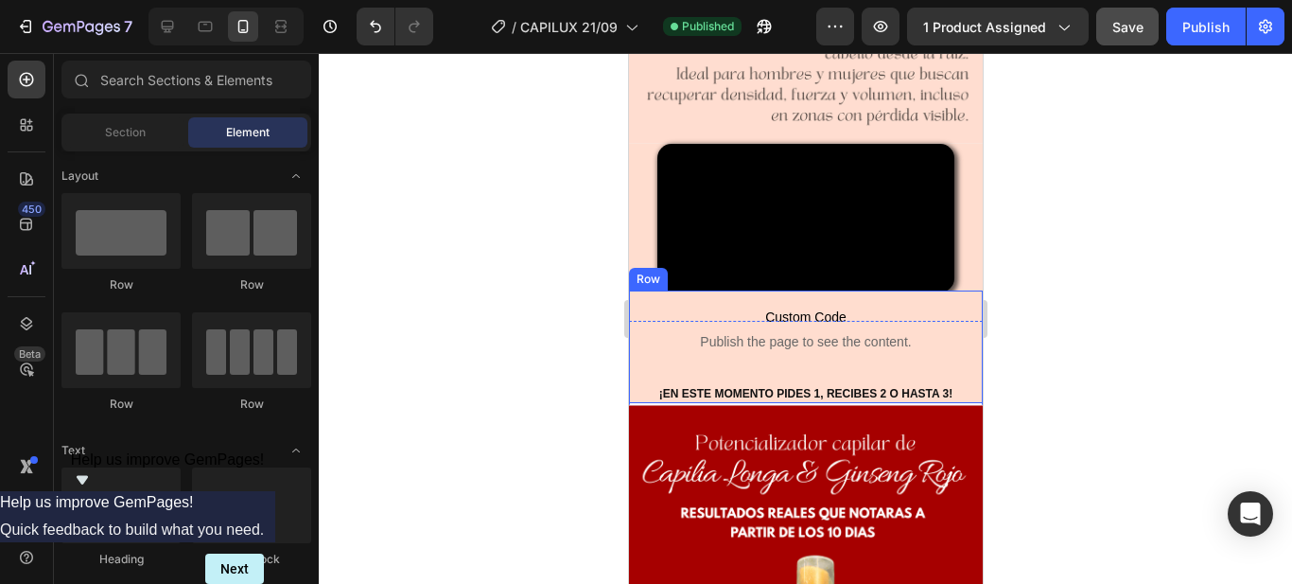
click at [643, 404] on div "Custom Code Publish the page to see the content. Custom Code ¡EN ESTE MOMENTO P…" at bounding box center [805, 347] width 354 height 114
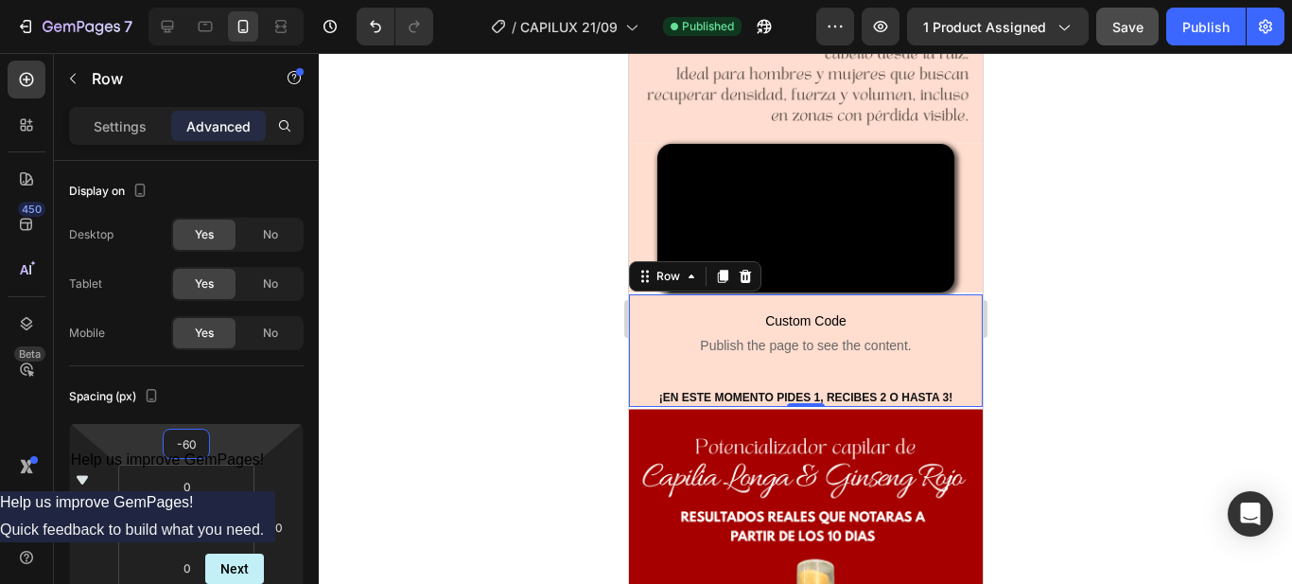
type input "-62"
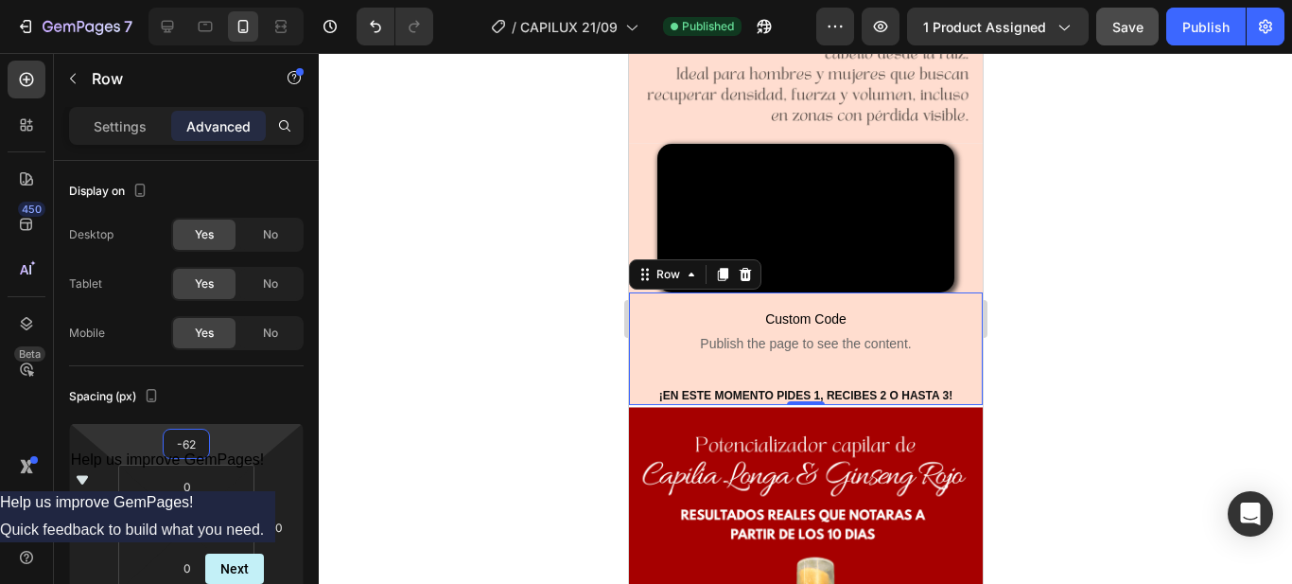
click at [211, 0] on html "7 Version history / CAPILUX 21/09 Published Preview 1 product assigned Save Pub…" at bounding box center [646, 0] width 1292 height 0
click at [1104, 343] on div at bounding box center [806, 318] width 974 height 531
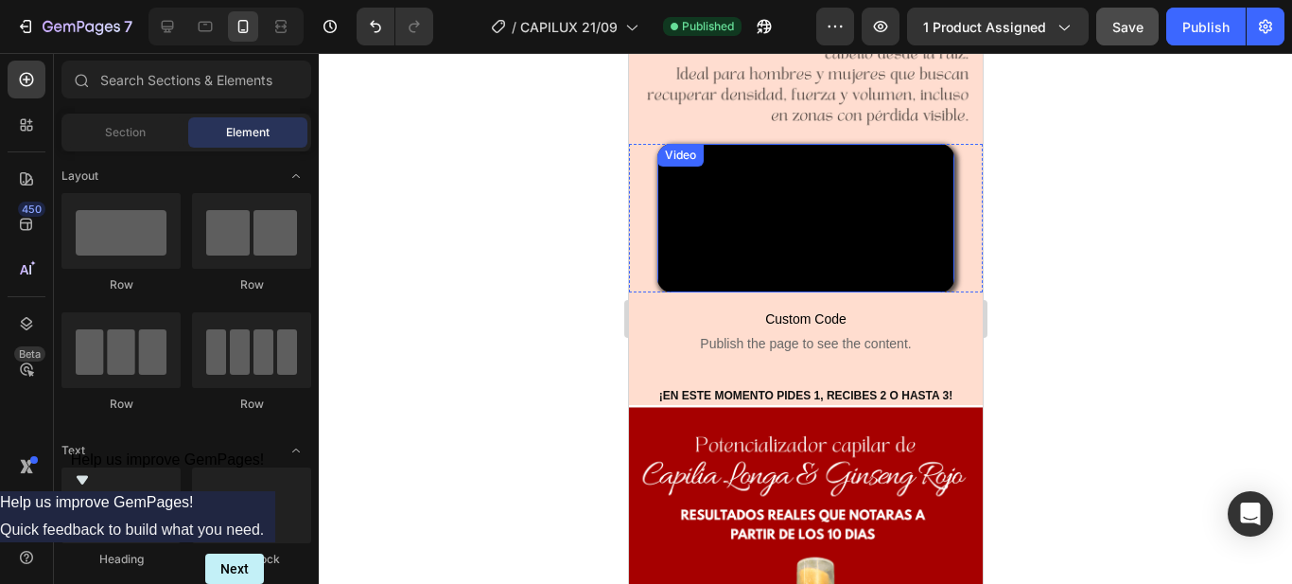
click at [812, 251] on video at bounding box center [805, 218] width 297 height 149
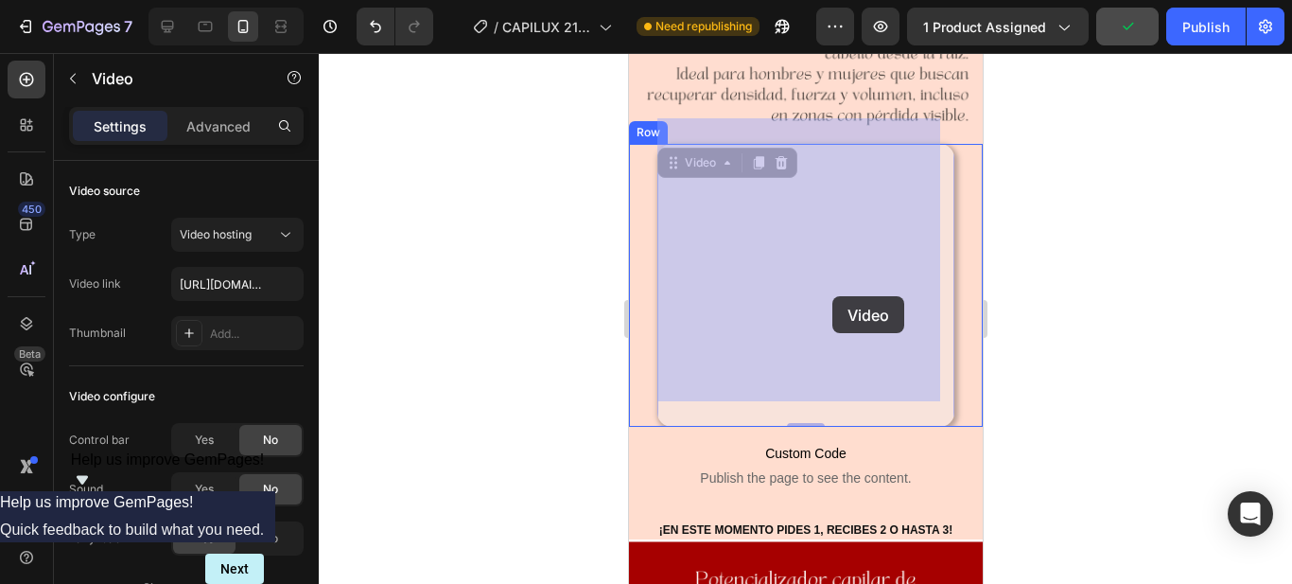
drag, startPoint x: 830, startPoint y: 260, endPoint x: 832, endPoint y: 296, distance: 36.0
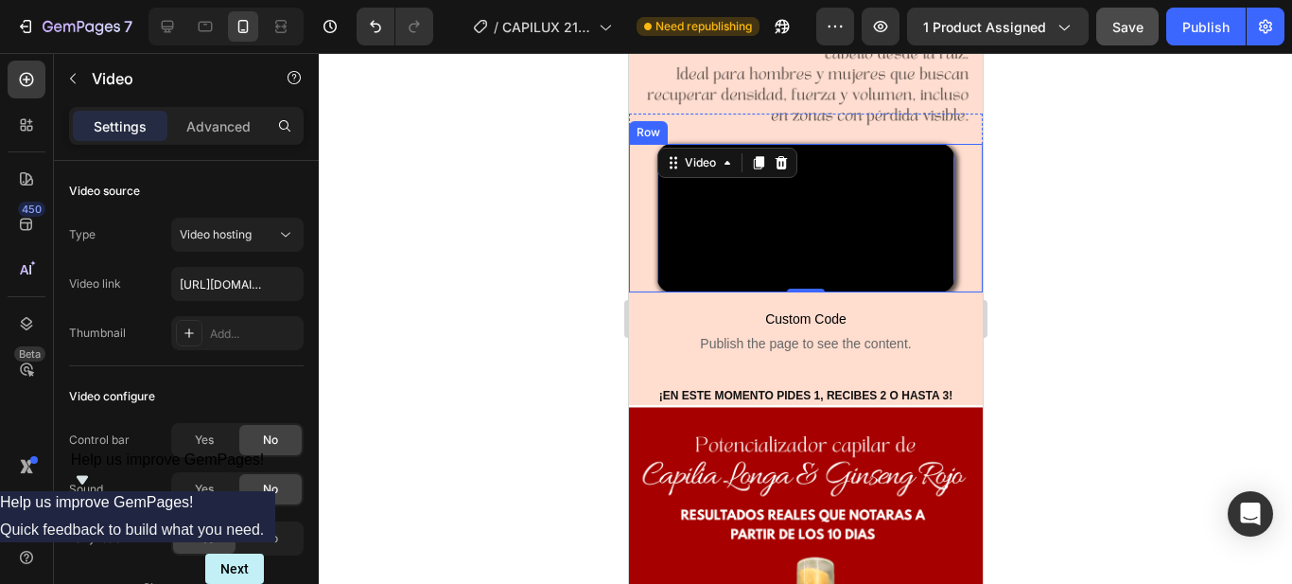
click at [1239, 352] on div at bounding box center [806, 318] width 974 height 531
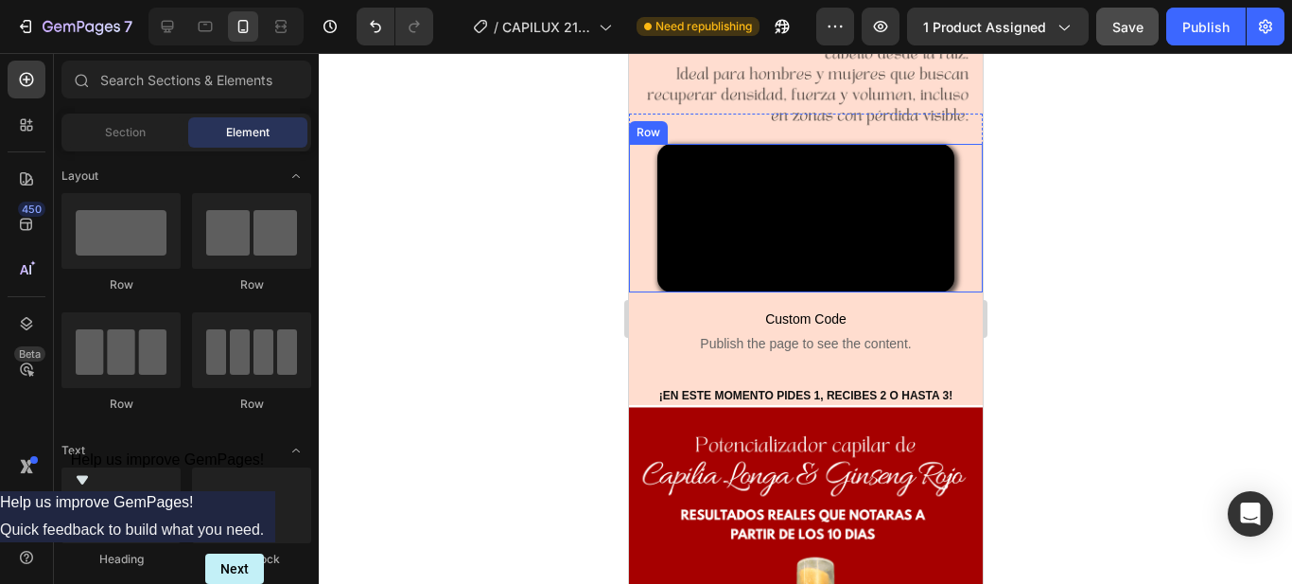
click at [1181, 413] on div at bounding box center [806, 318] width 974 height 531
click at [1134, 414] on div at bounding box center [806, 318] width 974 height 531
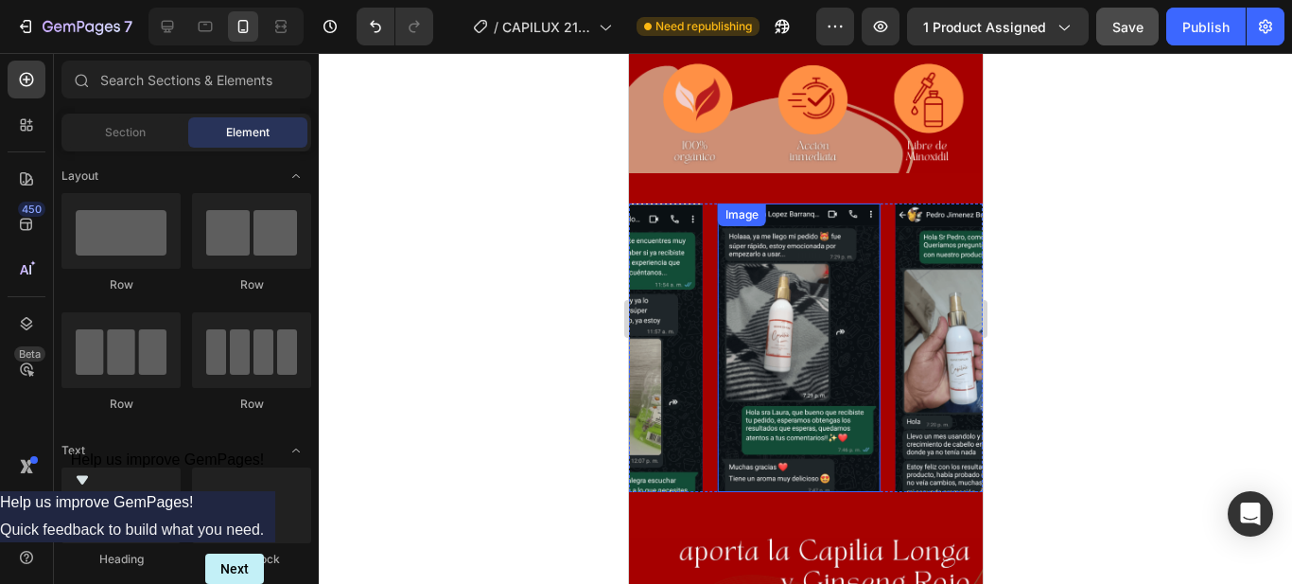
scroll to position [1608, 0]
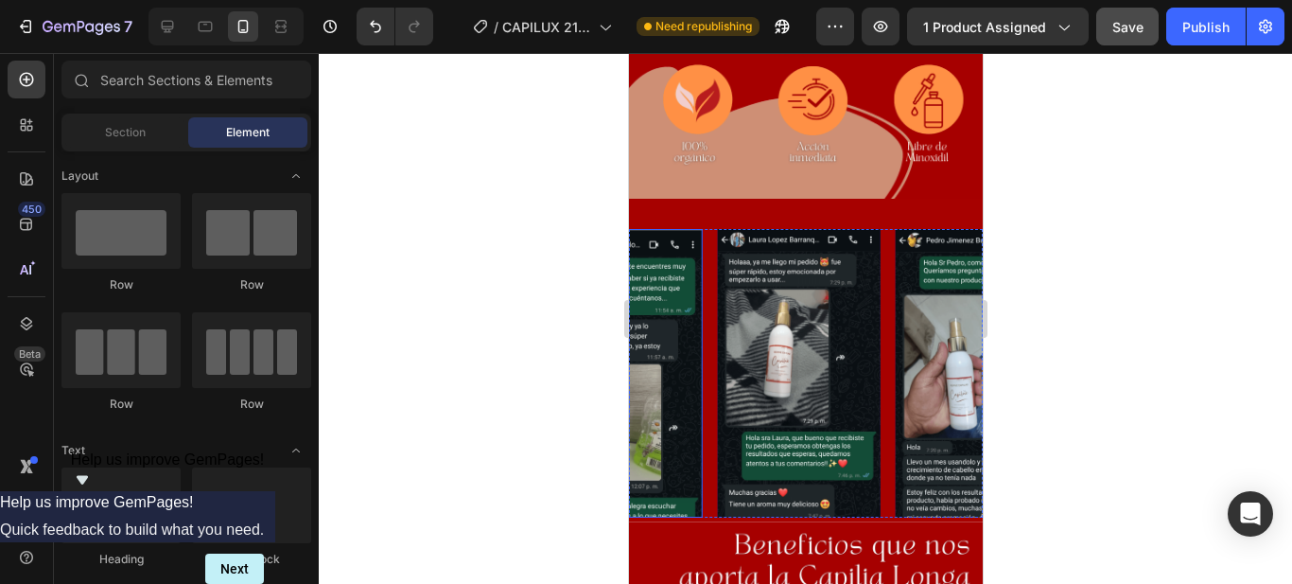
click at [677, 311] on img at bounding box center [620, 373] width 163 height 289
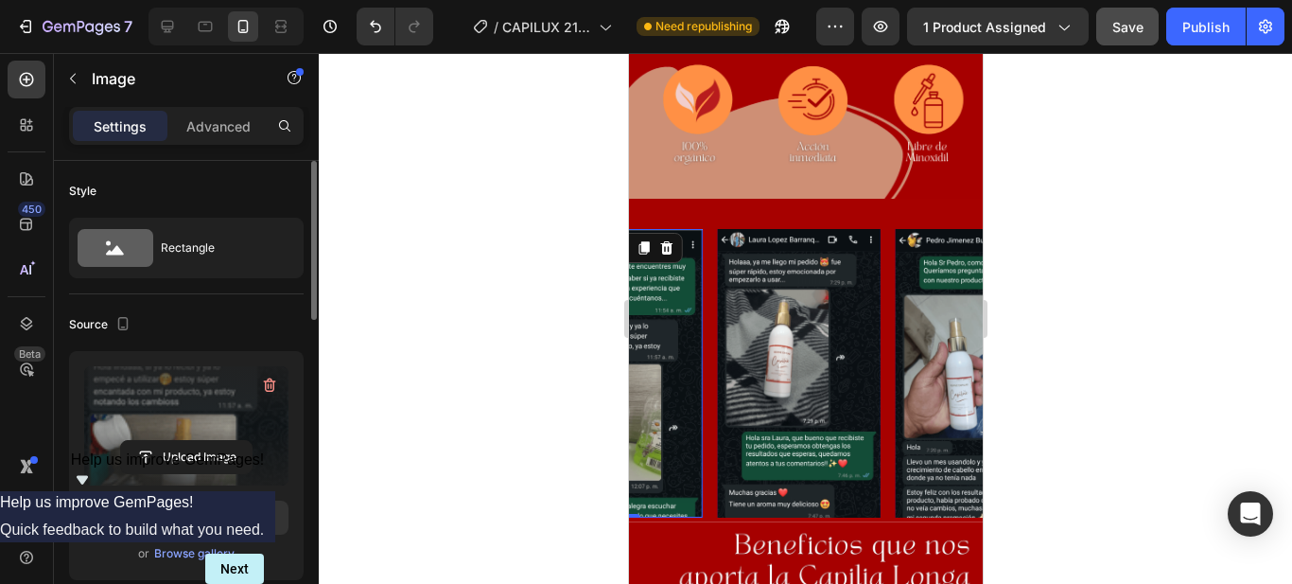
scroll to position [95, 0]
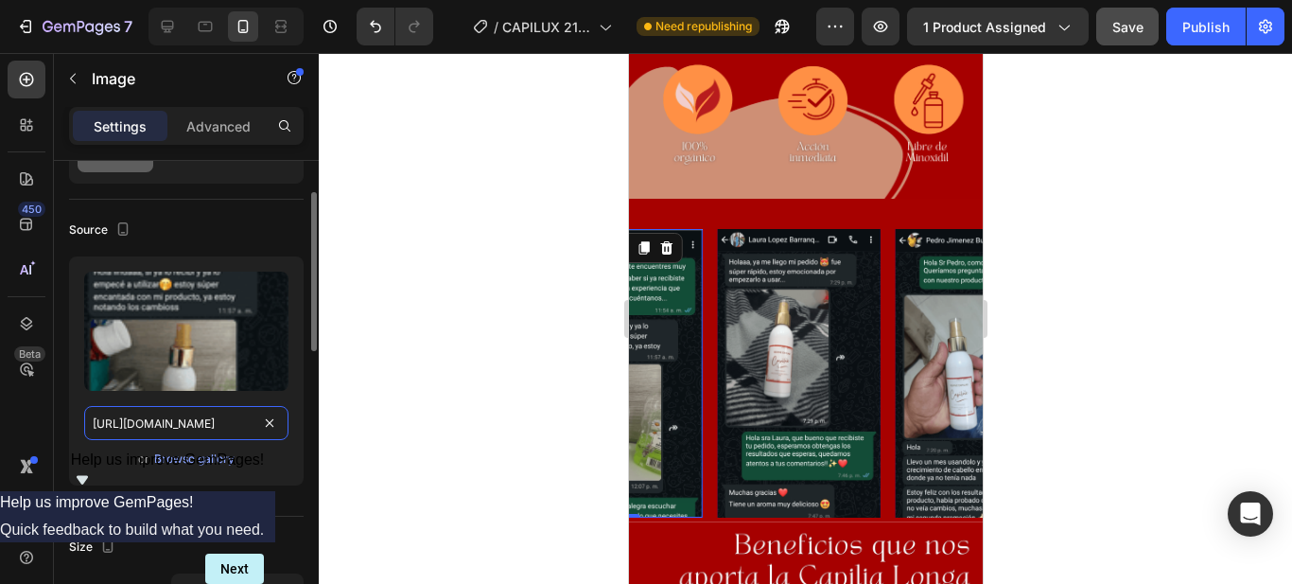
drag, startPoint x: 277, startPoint y: 424, endPoint x: 240, endPoint y: 423, distance: 36.9
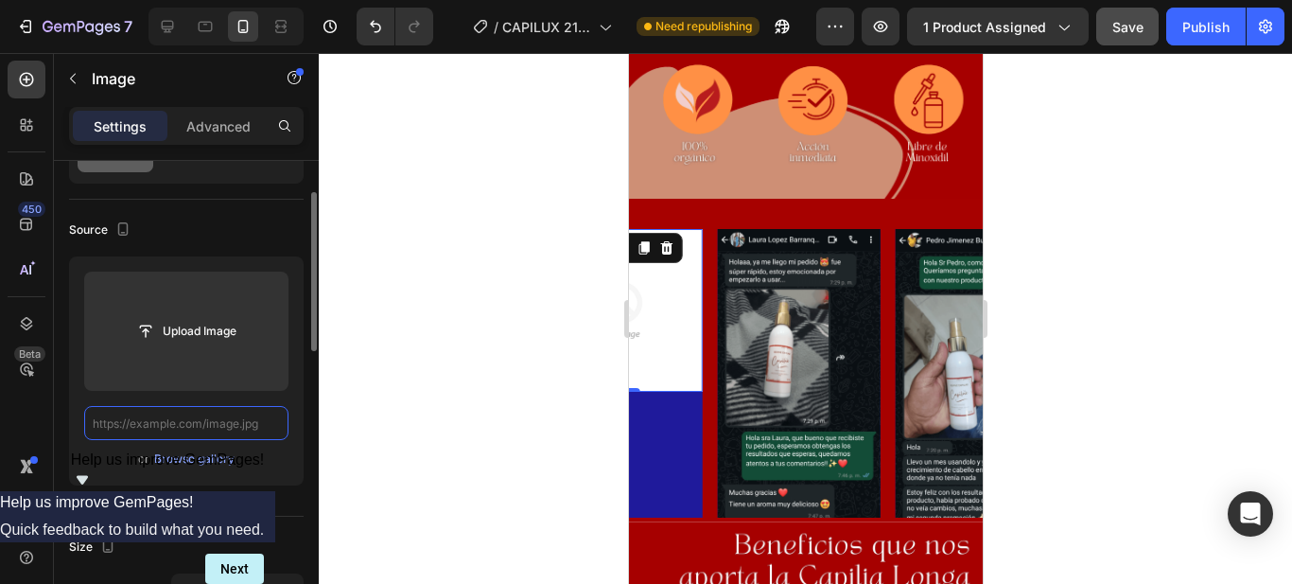
scroll to position [0, 0]
click at [234, 423] on input "text" at bounding box center [186, 423] width 204 height 34
paste input "[URL][DOMAIN_NAME]"
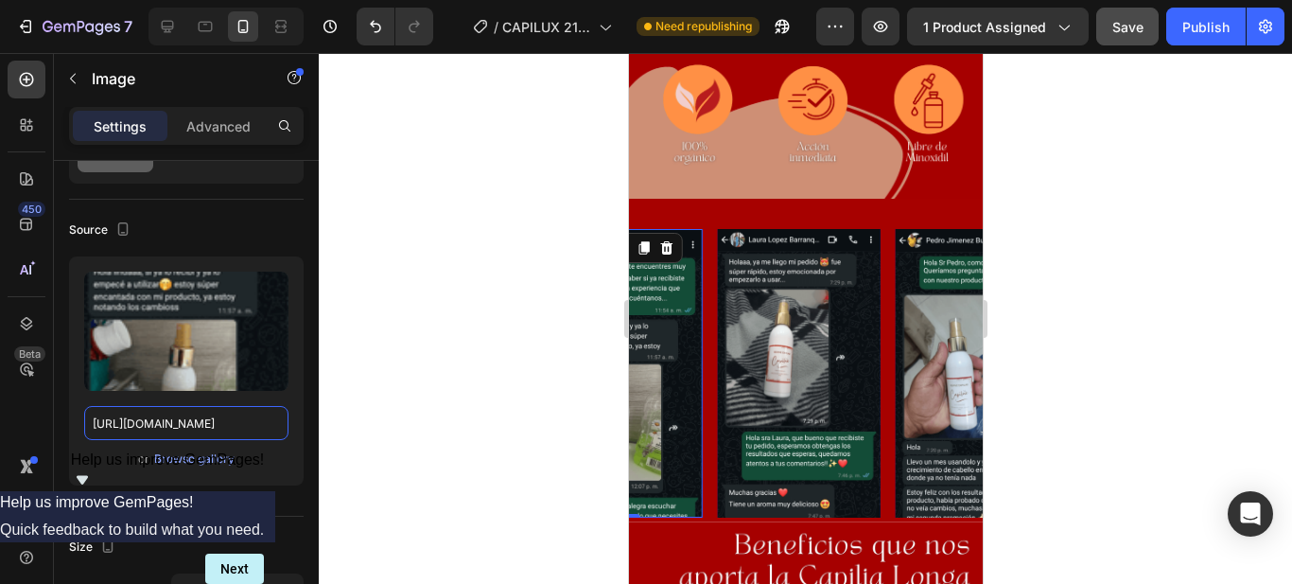
type input "[URL][DOMAIN_NAME]"
click at [373, 412] on div at bounding box center [806, 318] width 974 height 531
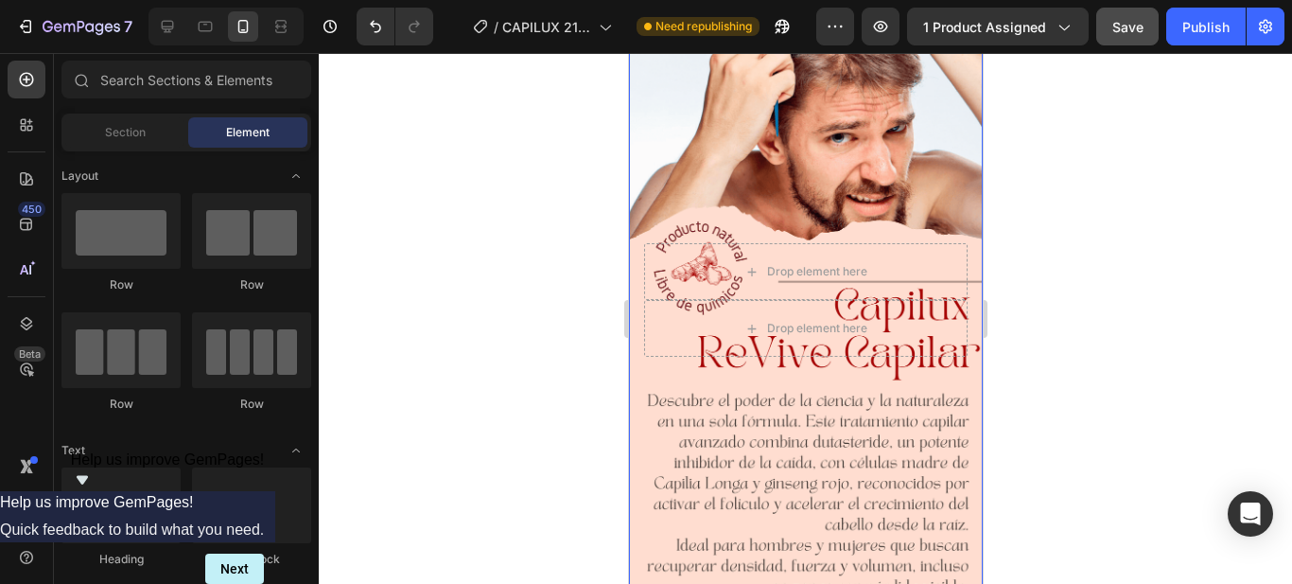
scroll to position [0, 0]
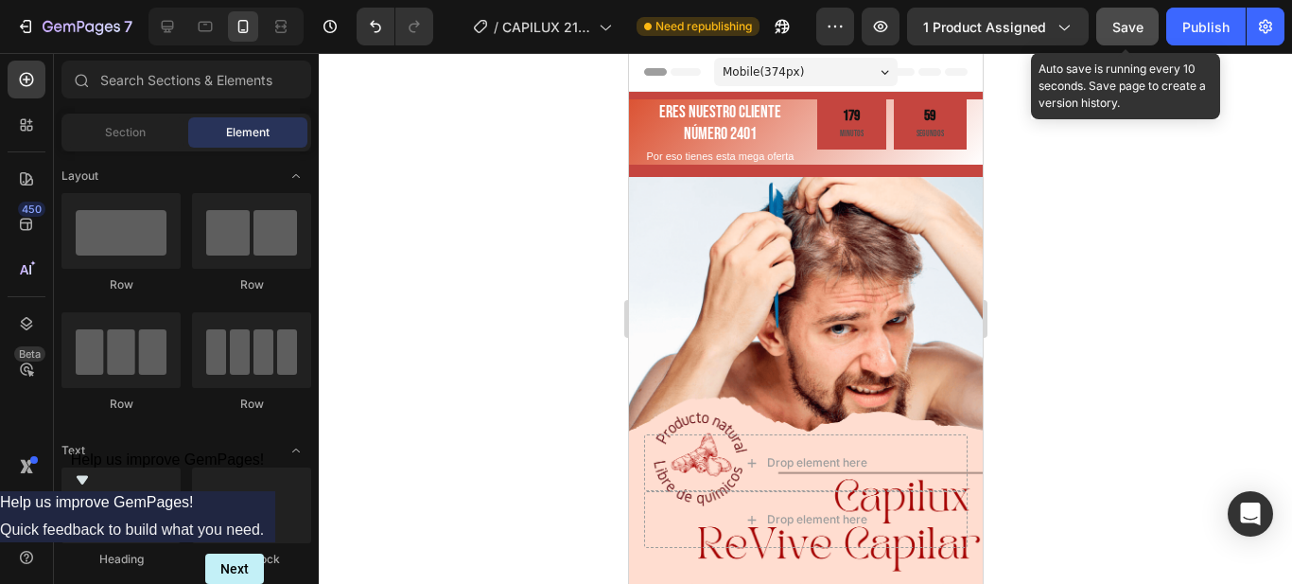
click at [1130, 31] on span "Save" at bounding box center [1128, 27] width 31 height 16
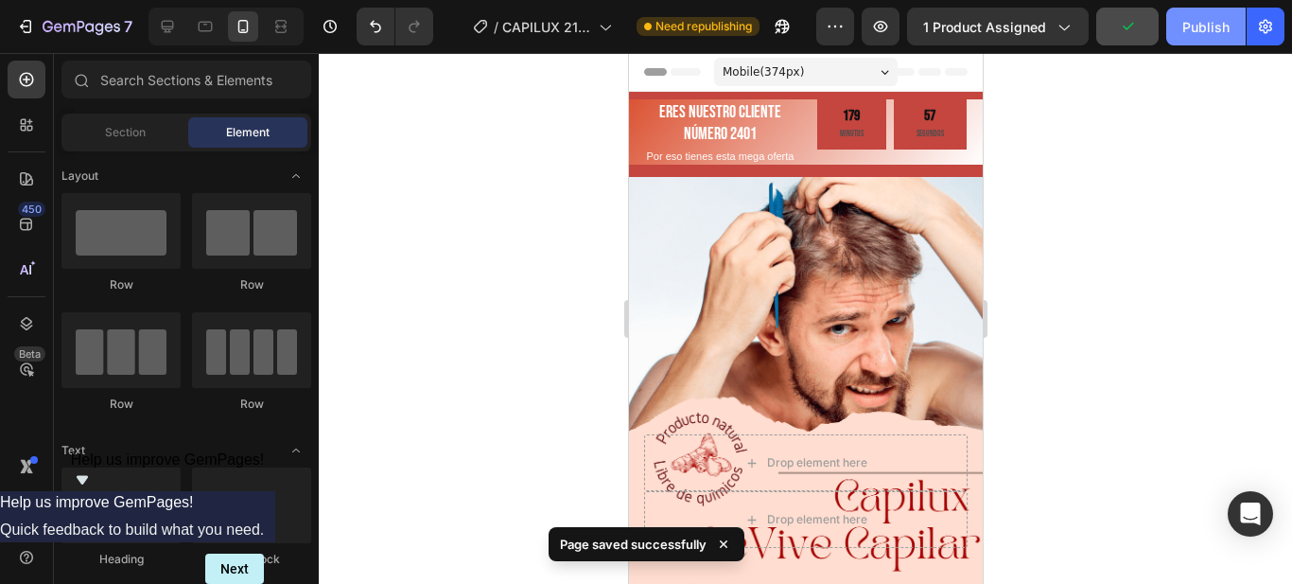
click at [1212, 34] on div "Publish" at bounding box center [1206, 27] width 47 height 20
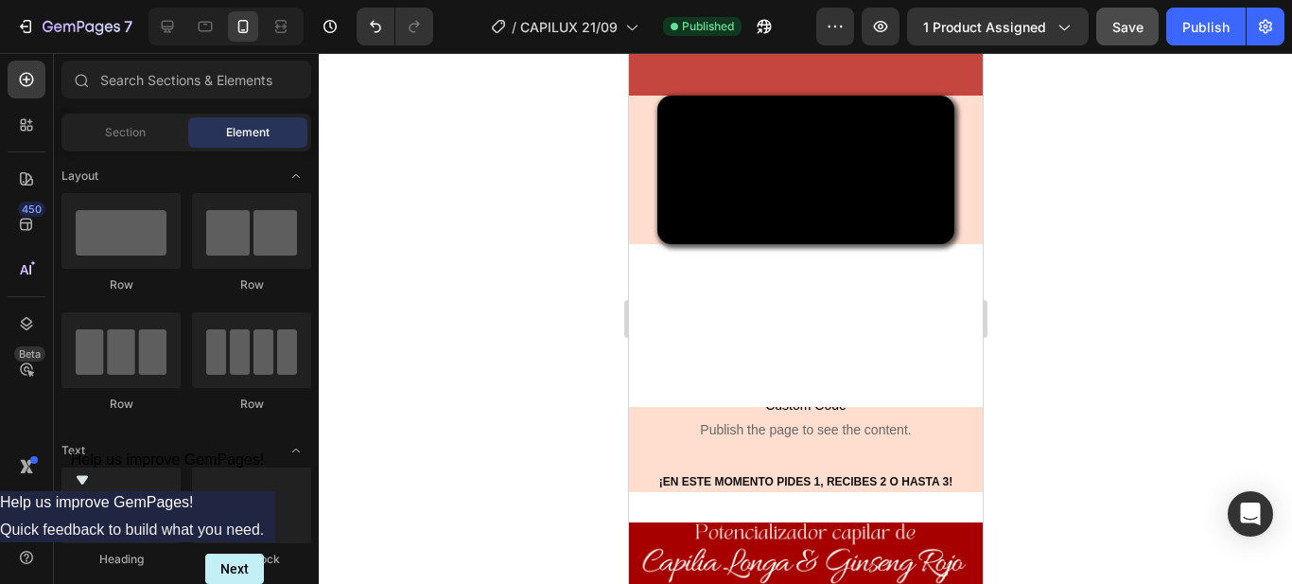
scroll to position [757, 0]
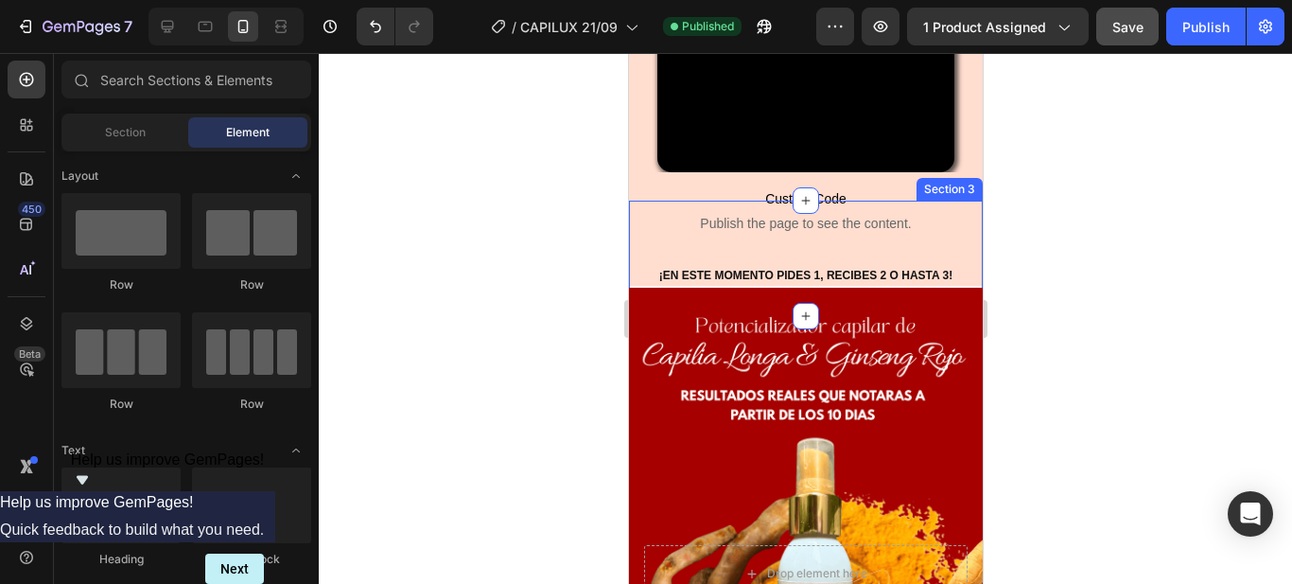
click at [937, 316] on div "Custom Code Publish the page to see the content. Custom Code ¡EN ESTE MOMENTO P…" at bounding box center [805, 258] width 354 height 115
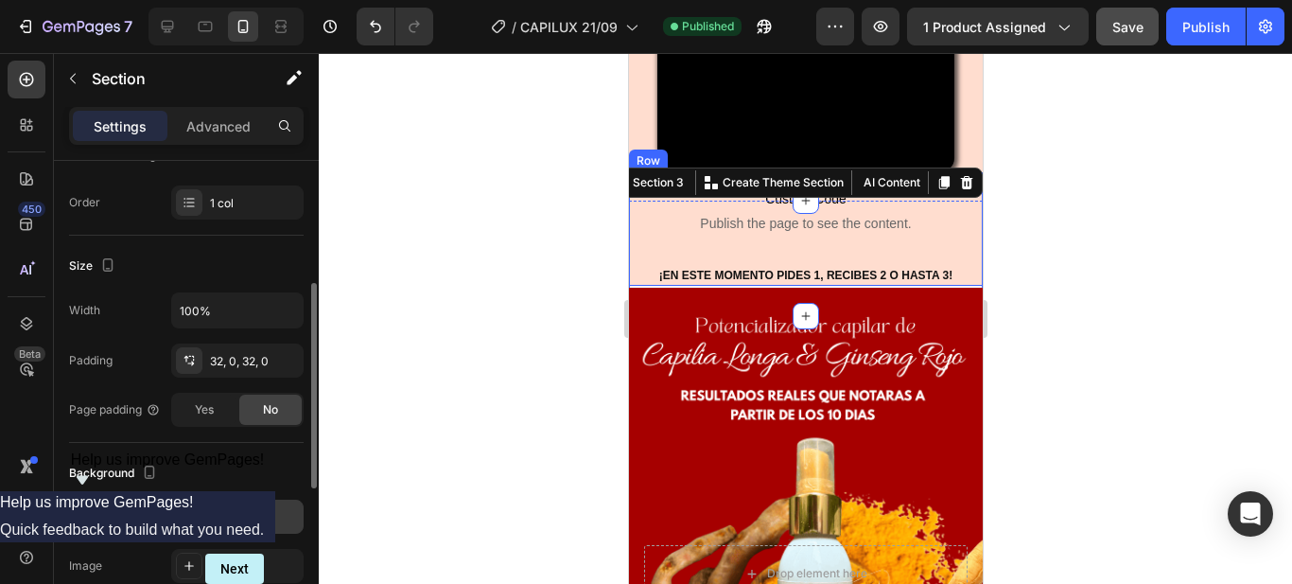
scroll to position [378, 0]
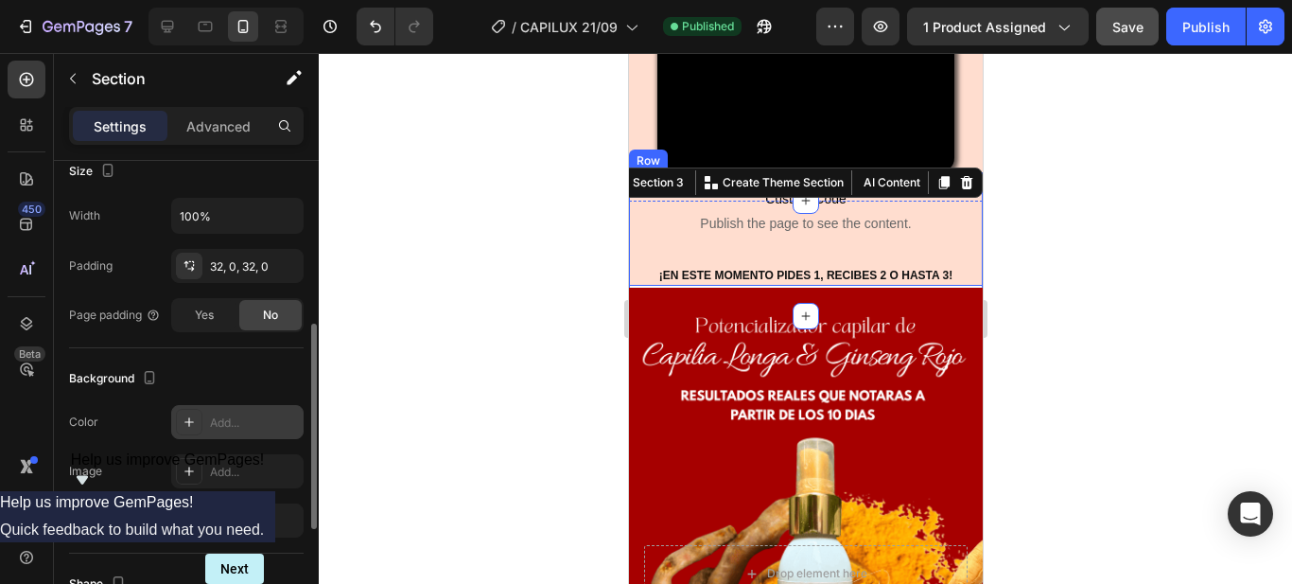
click at [238, 414] on div "Add..." at bounding box center [254, 422] width 89 height 17
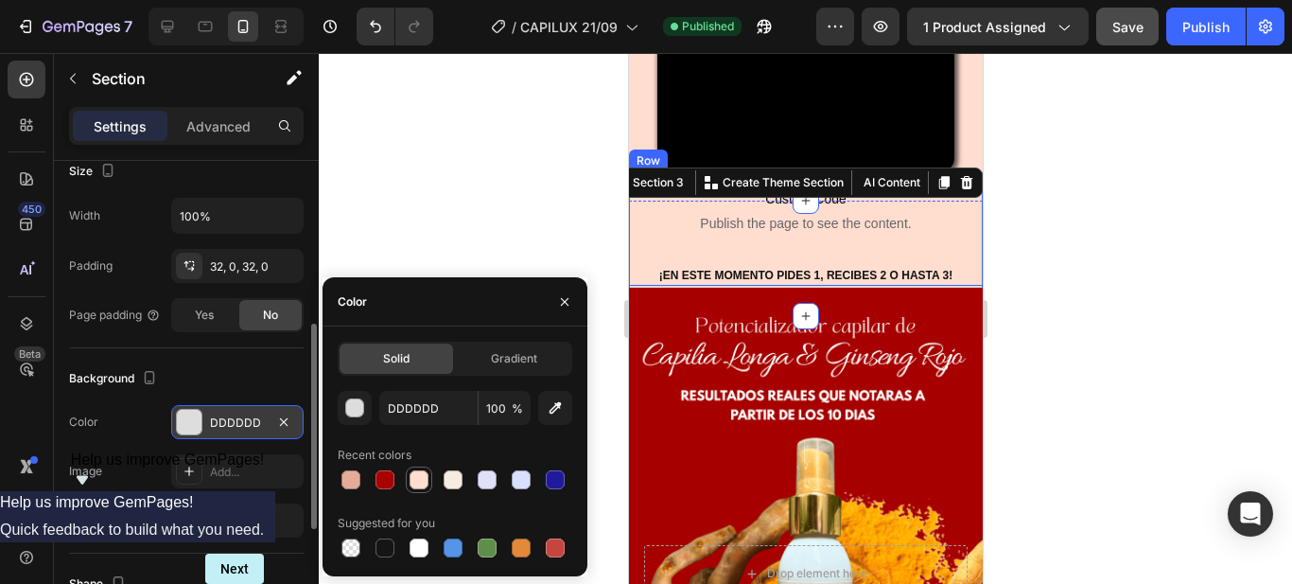
click at [422, 485] on div at bounding box center [419, 479] width 19 height 19
type input "FFDDCF"
click at [562, 295] on icon "button" at bounding box center [564, 301] width 15 height 15
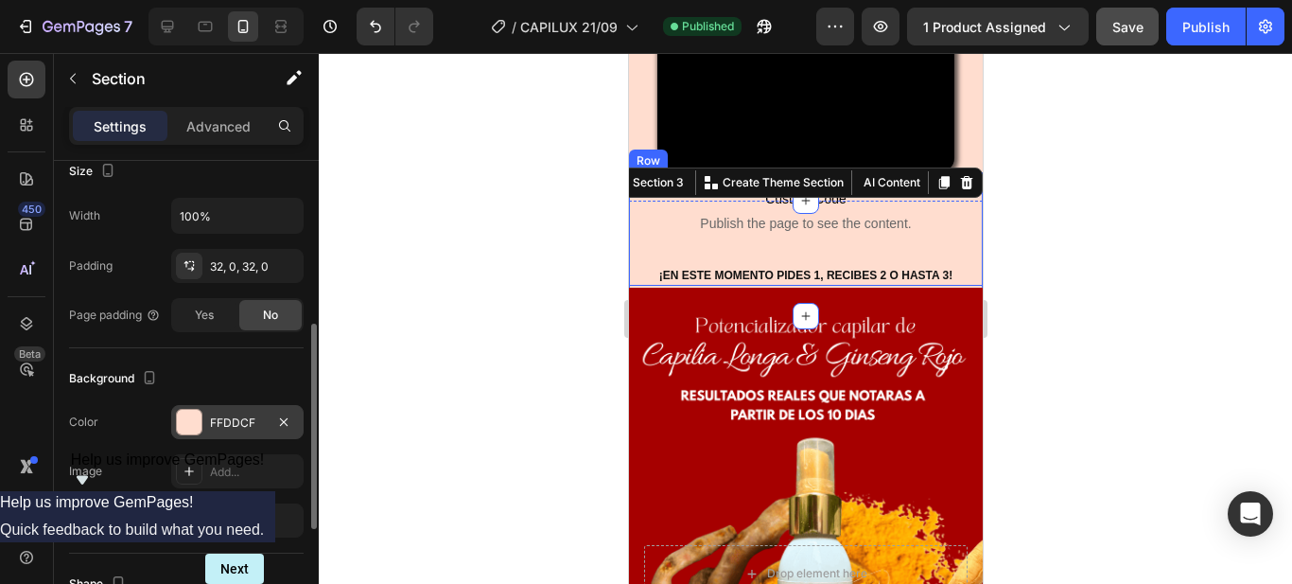
click at [559, 375] on div at bounding box center [806, 318] width 974 height 531
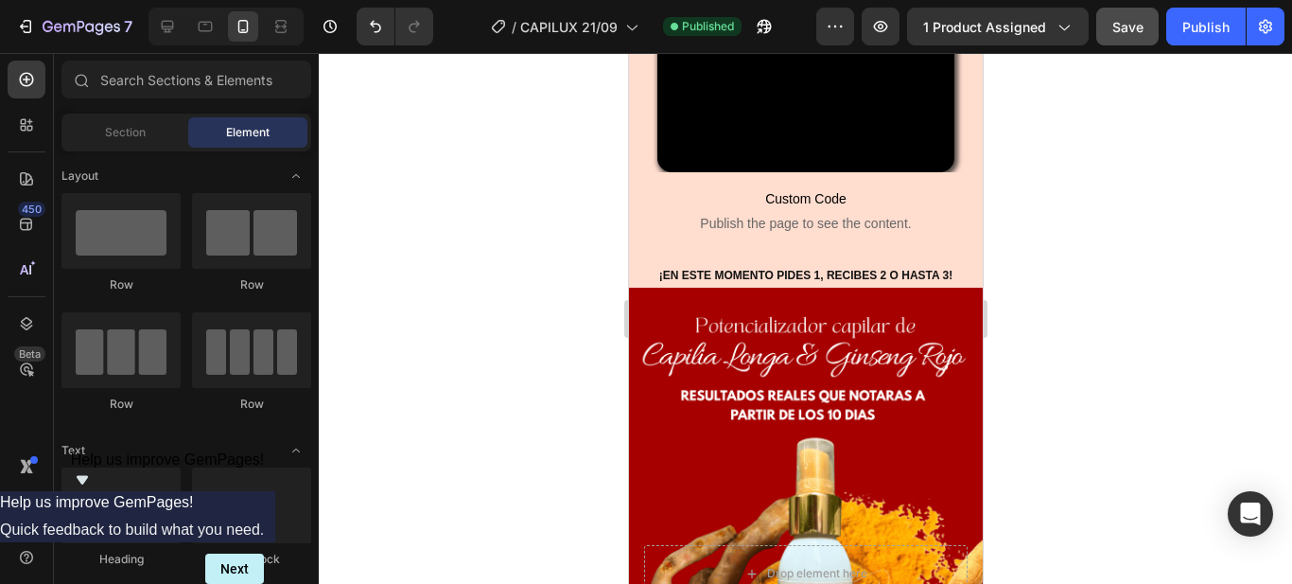
click at [1146, 382] on div at bounding box center [806, 318] width 974 height 531
click at [648, 233] on span "Publish the page to see the content." at bounding box center [805, 223] width 316 height 19
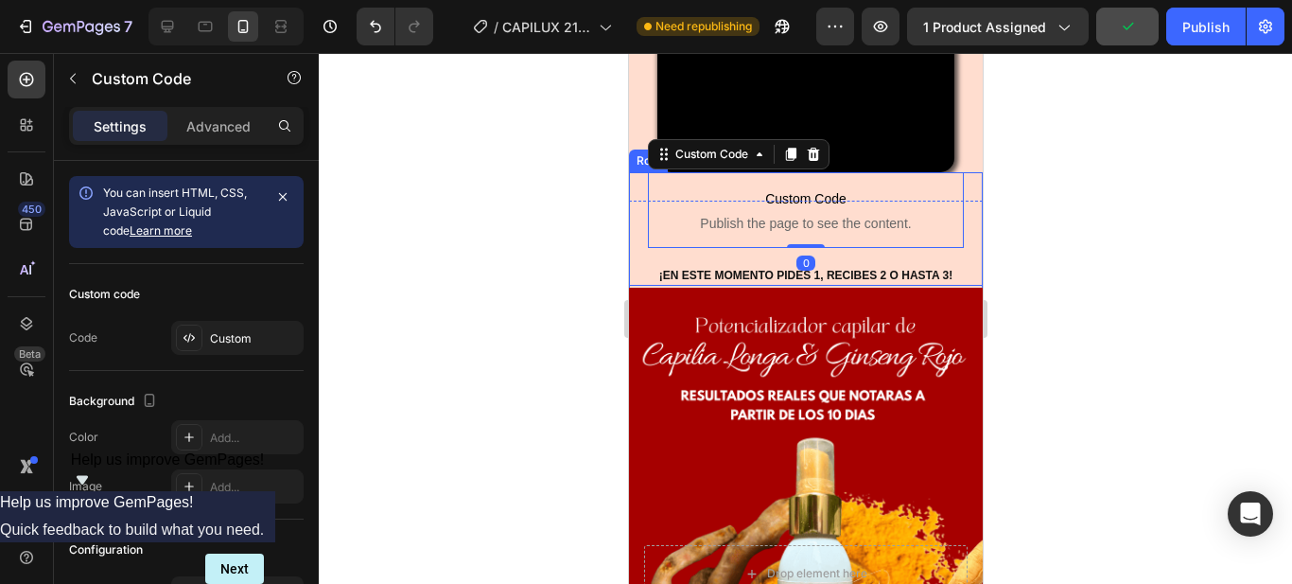
click at [635, 286] on div "Custom Code Publish the page to see the content. Custom Code 0 ¡EN ESTE MOMENTO…" at bounding box center [805, 229] width 354 height 114
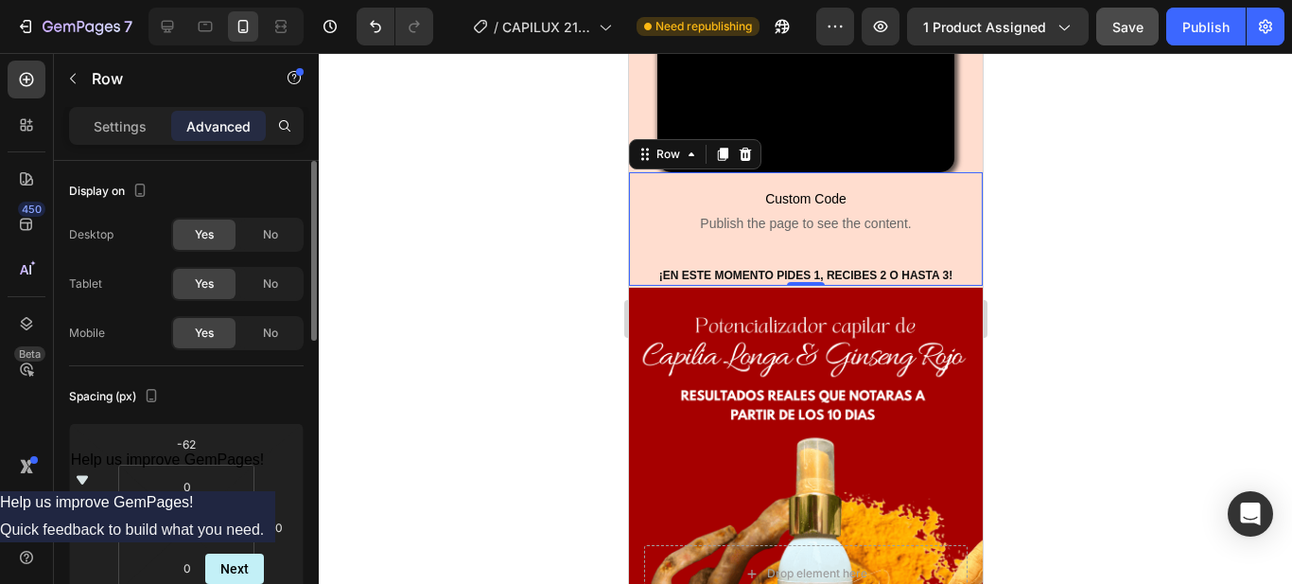
drag, startPoint x: 209, startPoint y: 458, endPoint x: 236, endPoint y: 419, distance: 47.0
click at [236, 419] on div "Spacing (px) -62 0 0 0 0 0 0 0" at bounding box center [186, 506] width 235 height 281
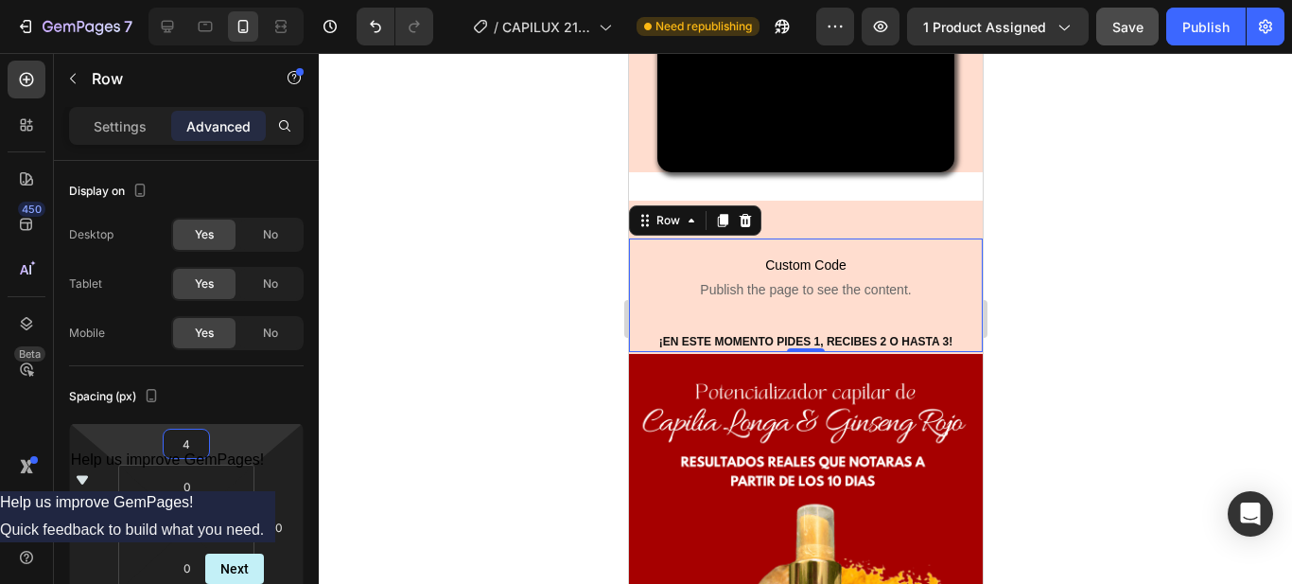
type input "2"
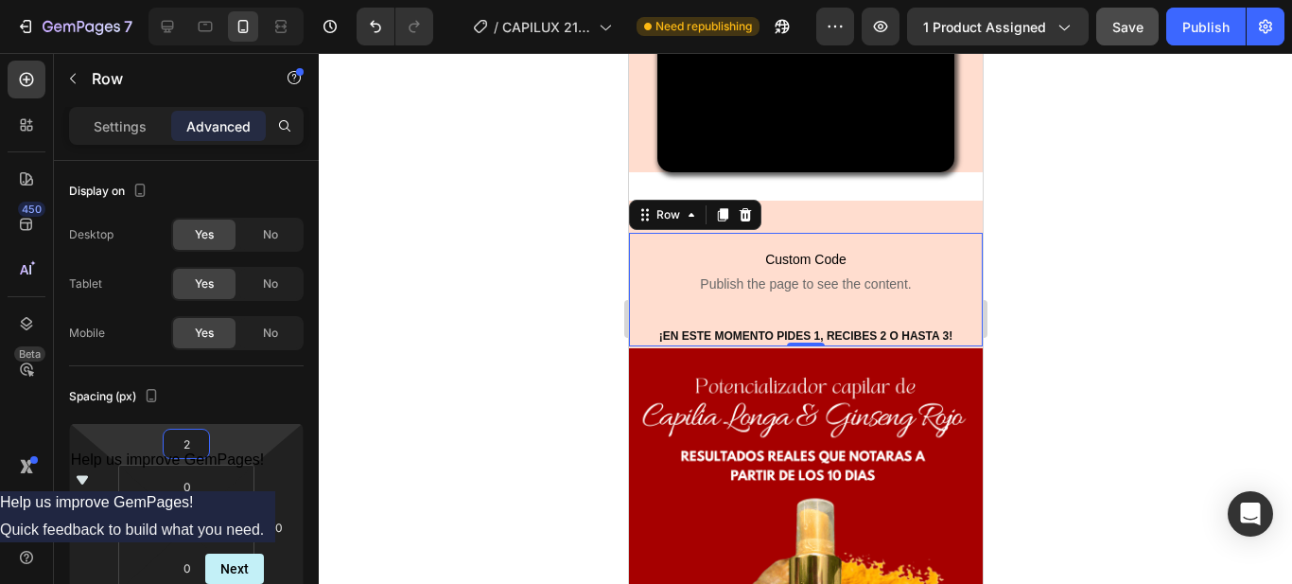
drag, startPoint x: 204, startPoint y: 463, endPoint x: 237, endPoint y: 432, distance: 44.9
click at [237, 0] on html "7 Version history / CAPILUX 21/09 Need republishing Preview 1 product assigned …" at bounding box center [646, 0] width 1292 height 0
click at [641, 202] on div "Video Row Section 2" at bounding box center [805, 97] width 354 height 209
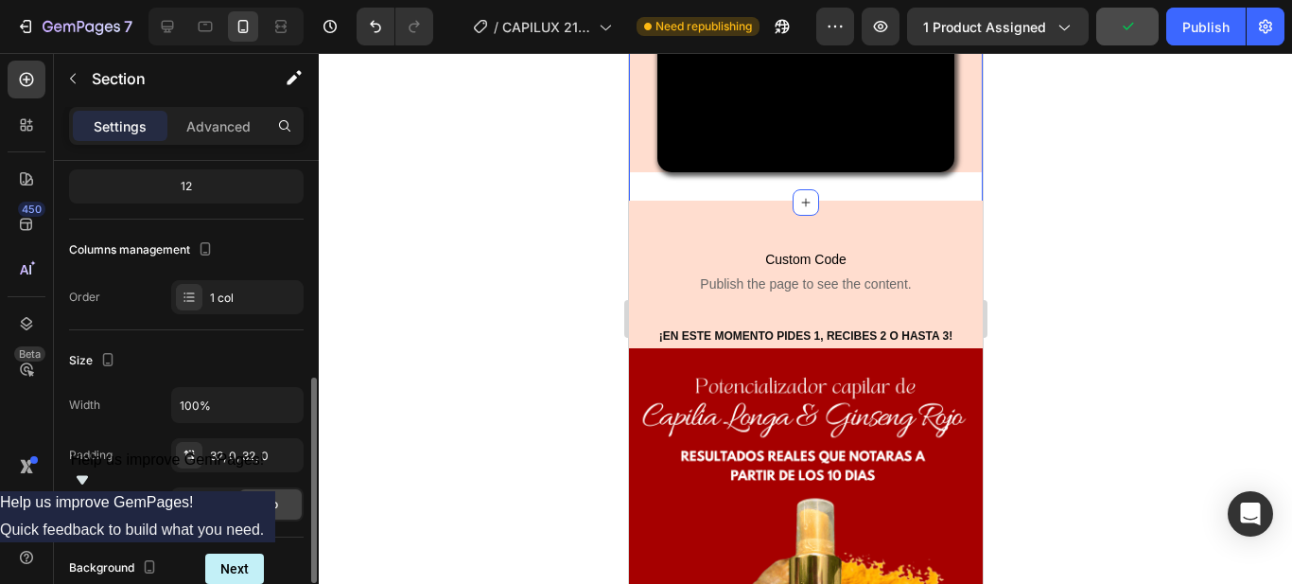
scroll to position [284, 0]
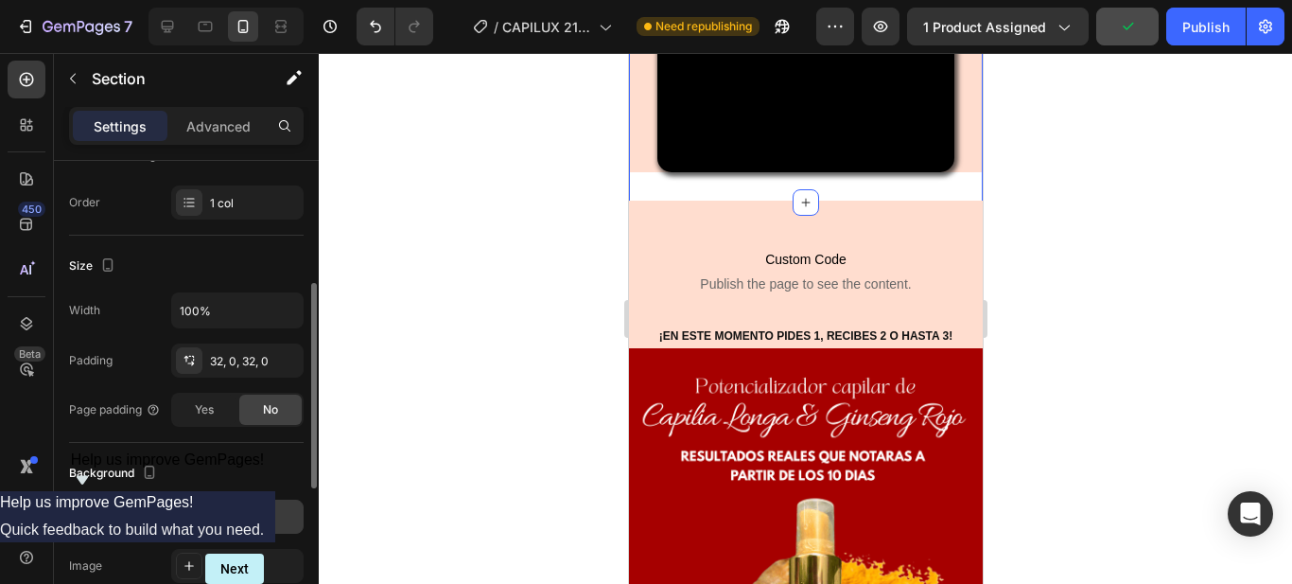
click at [233, 525] on div "Add..." at bounding box center [254, 517] width 89 height 17
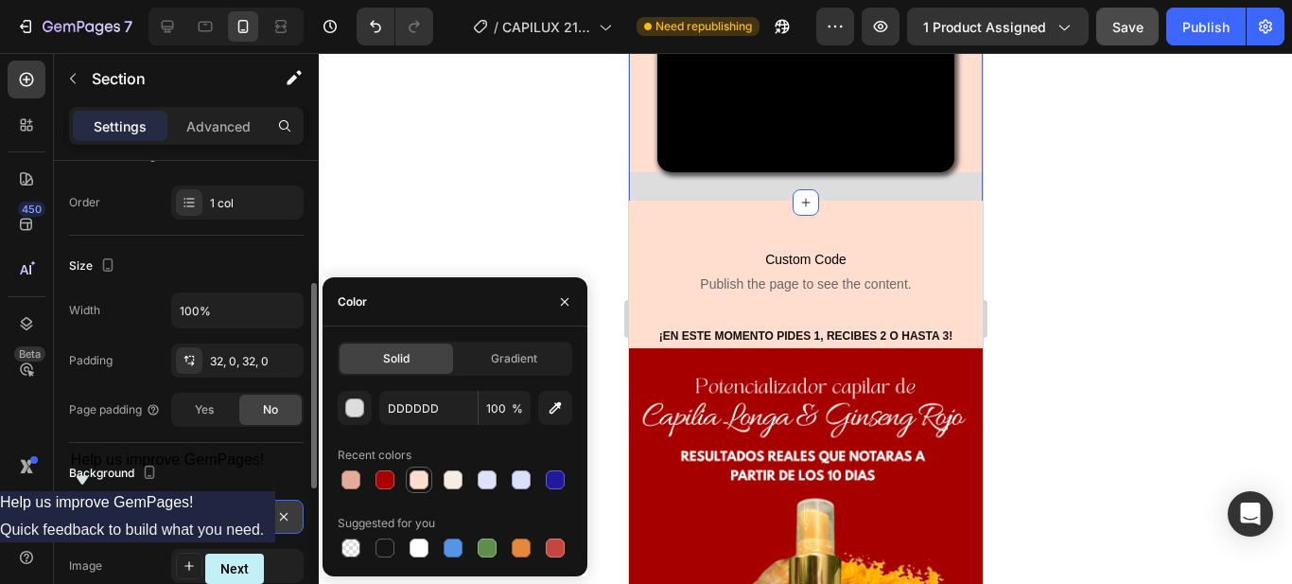
click at [413, 475] on div at bounding box center [419, 479] width 19 height 19
type input "FFDDCF"
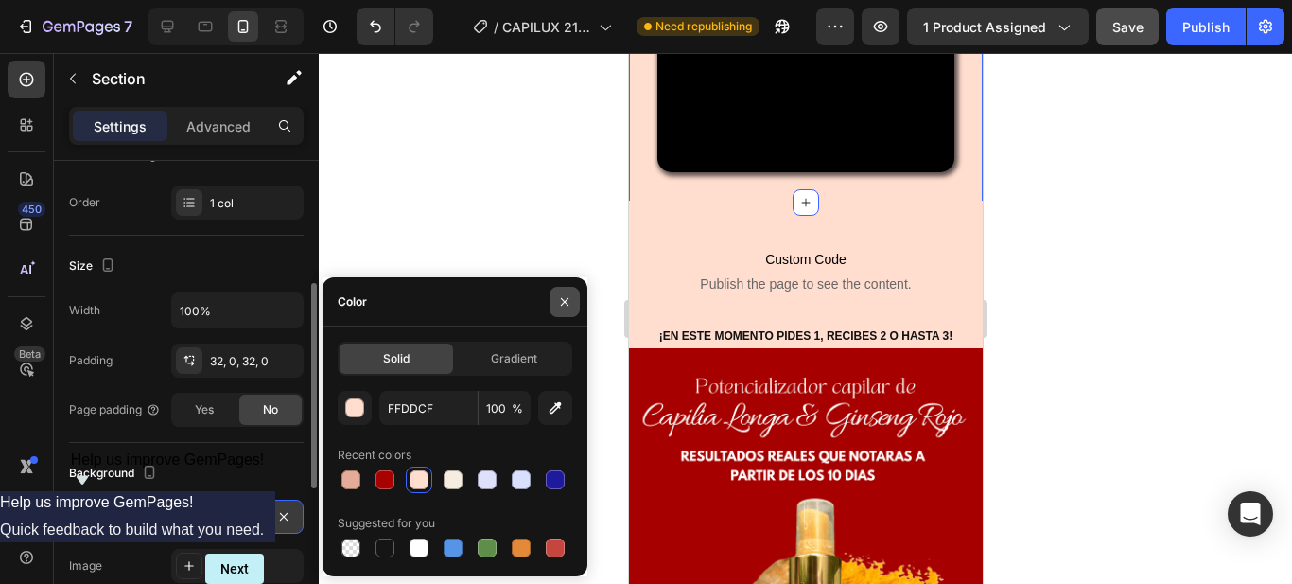
click at [563, 307] on icon "button" at bounding box center [564, 301] width 15 height 15
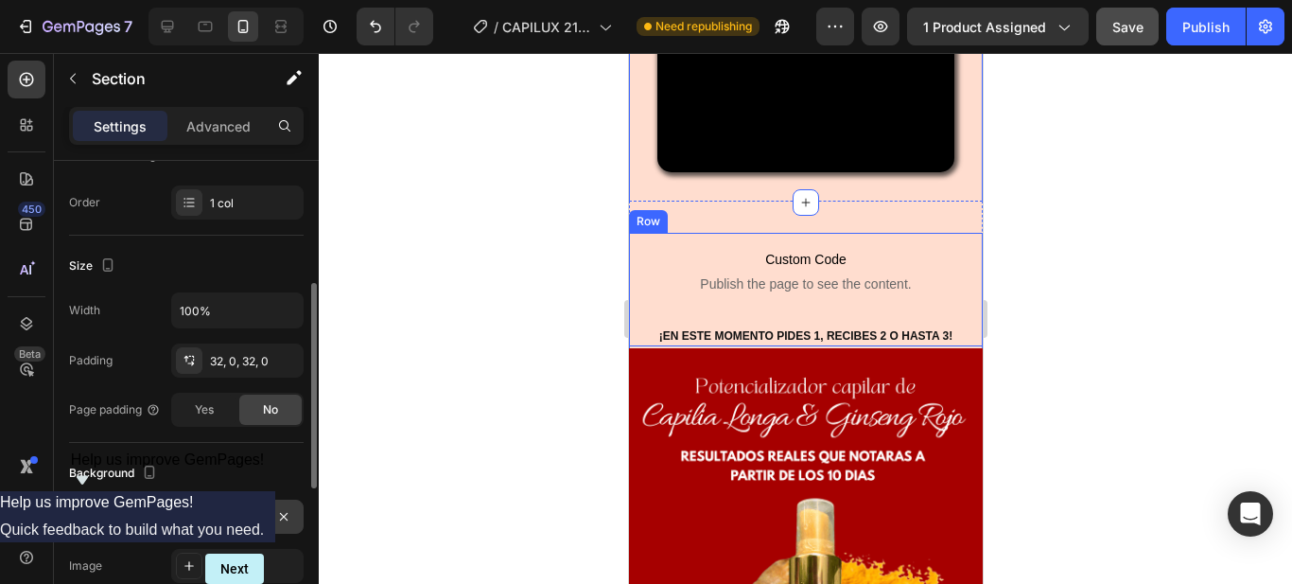
click at [632, 346] on div "Custom Code Publish the page to see the content. Custom Code ¡EN ESTE MOMENTO P…" at bounding box center [805, 290] width 354 height 114
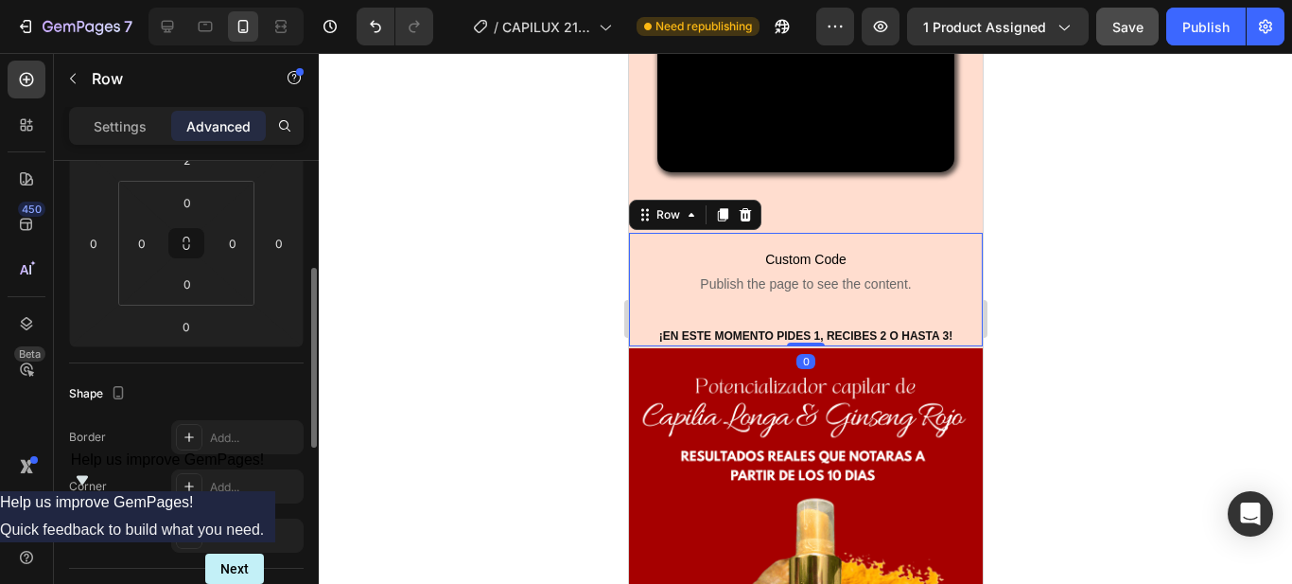
scroll to position [0, 0]
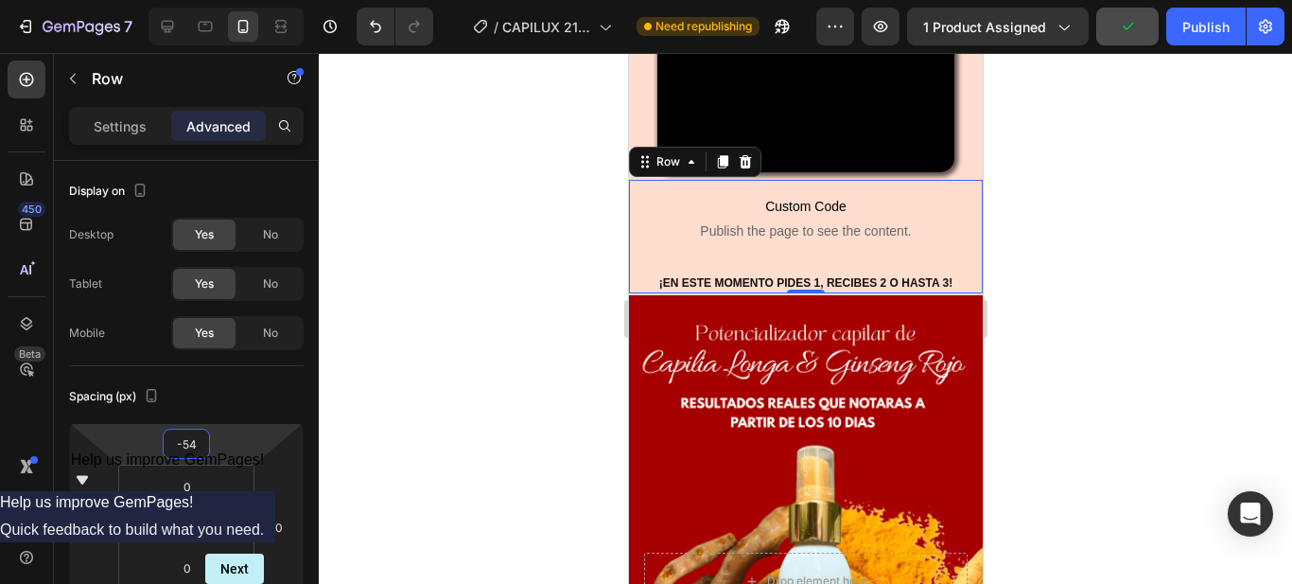
type input "-56"
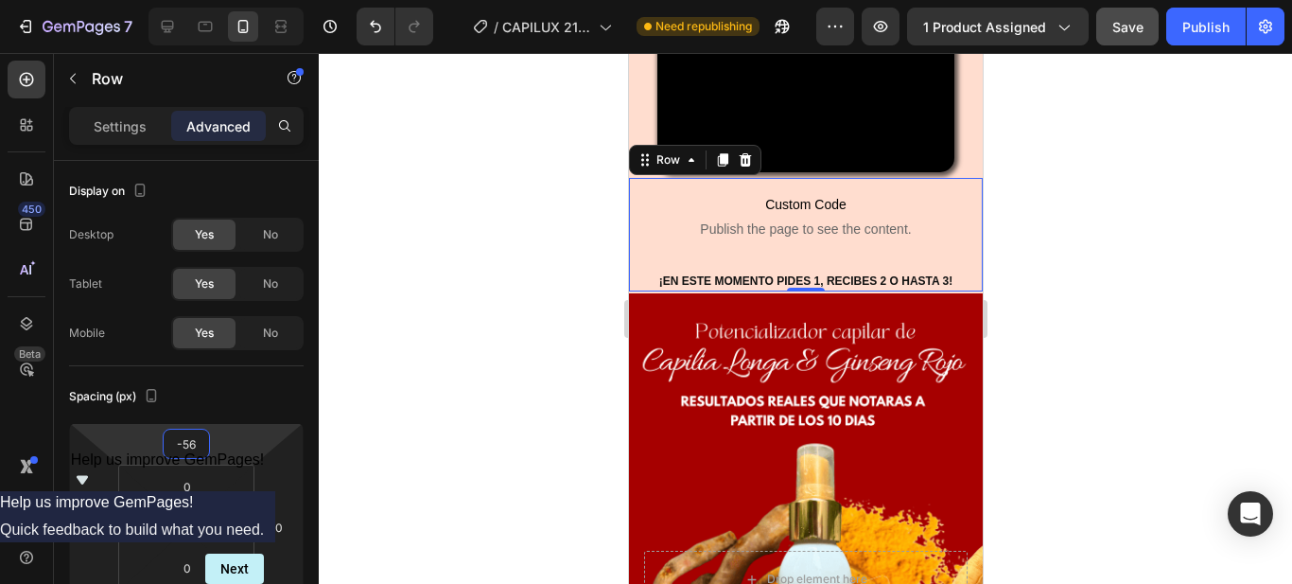
drag, startPoint x: 207, startPoint y: 426, endPoint x: 199, endPoint y: 453, distance: 28.7
click at [199, 0] on html "7 Version history / CAPILUX 21/09 Need republishing Preview 1 product assigned …" at bounding box center [646, 0] width 1292 height 0
click at [195, 375] on div "Spacing (px) -56 0 0 0 0 0 0 0" at bounding box center [186, 506] width 235 height 281
click at [448, 378] on div at bounding box center [806, 318] width 974 height 531
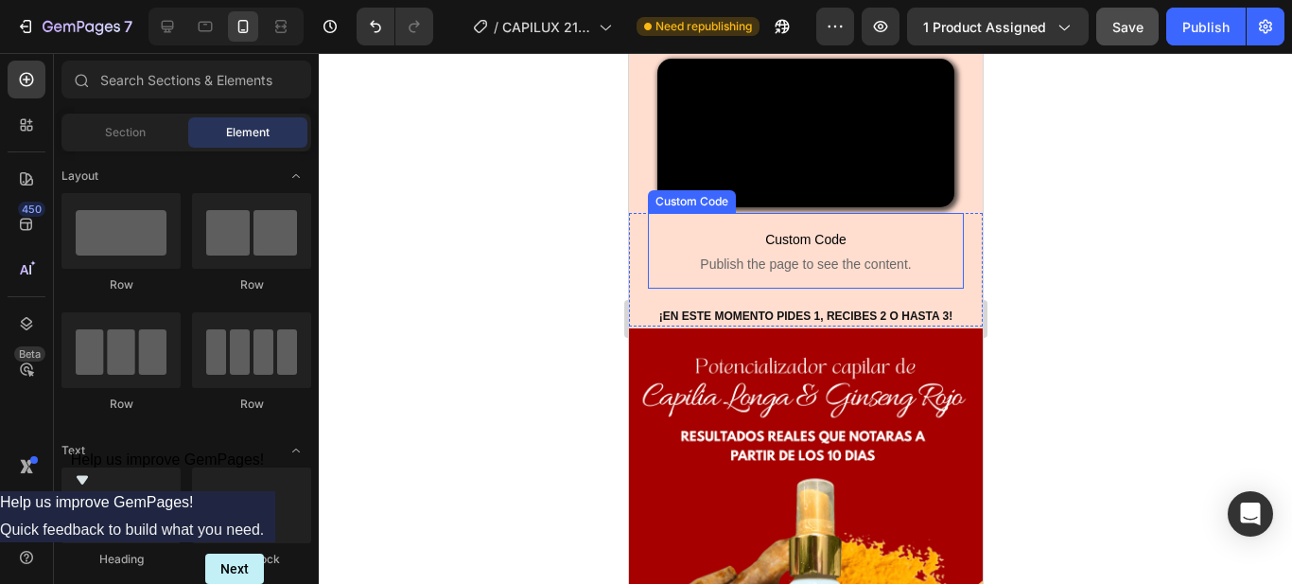
scroll to position [662, 0]
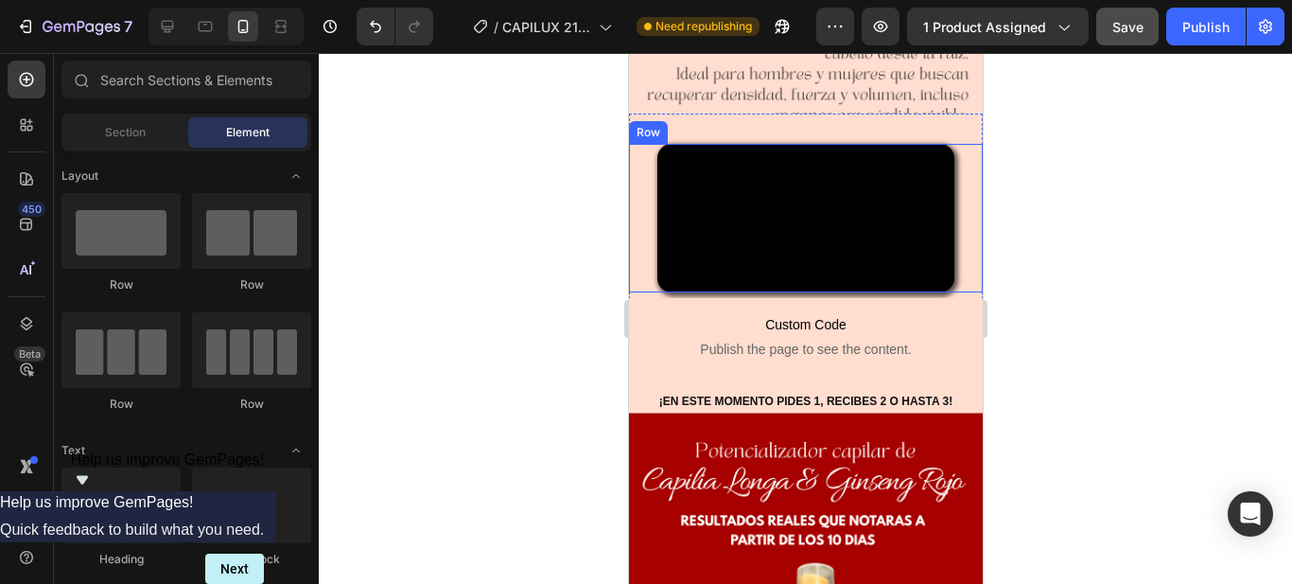
click at [951, 244] on div "Video" at bounding box center [805, 218] width 354 height 149
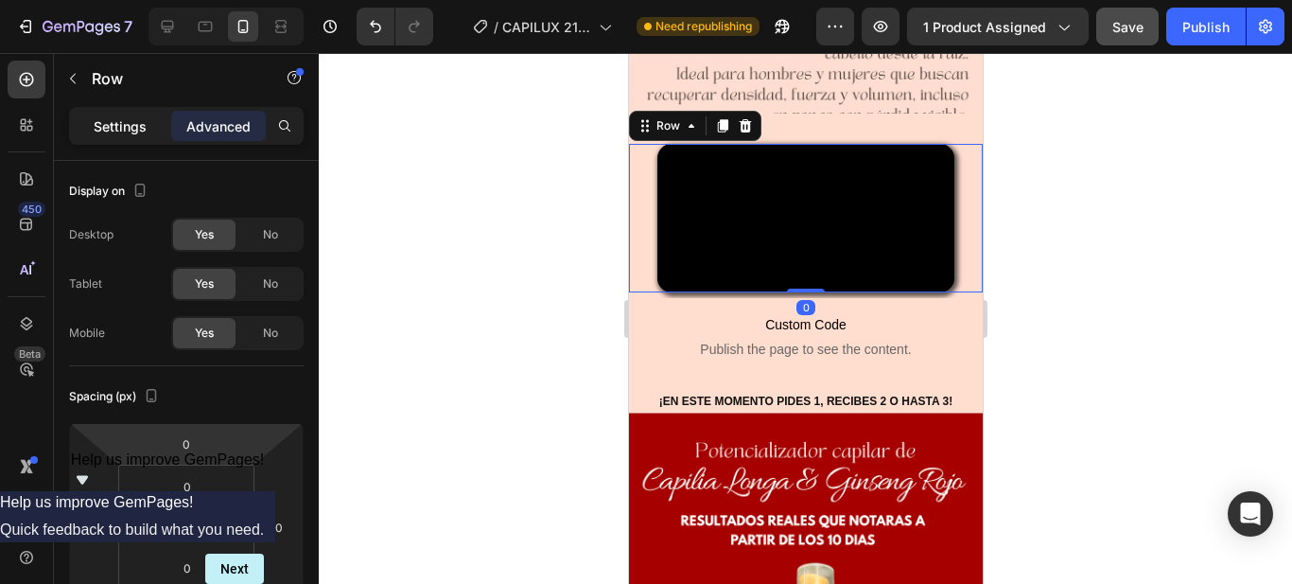
click at [102, 131] on p "Settings" at bounding box center [120, 126] width 53 height 20
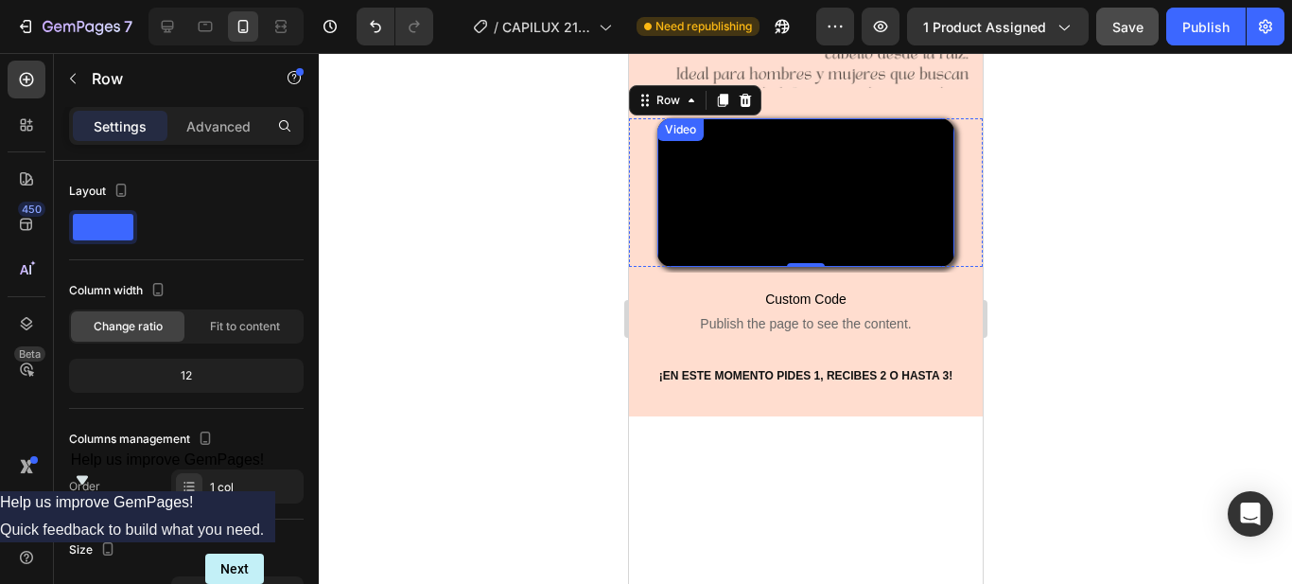
scroll to position [568, 0]
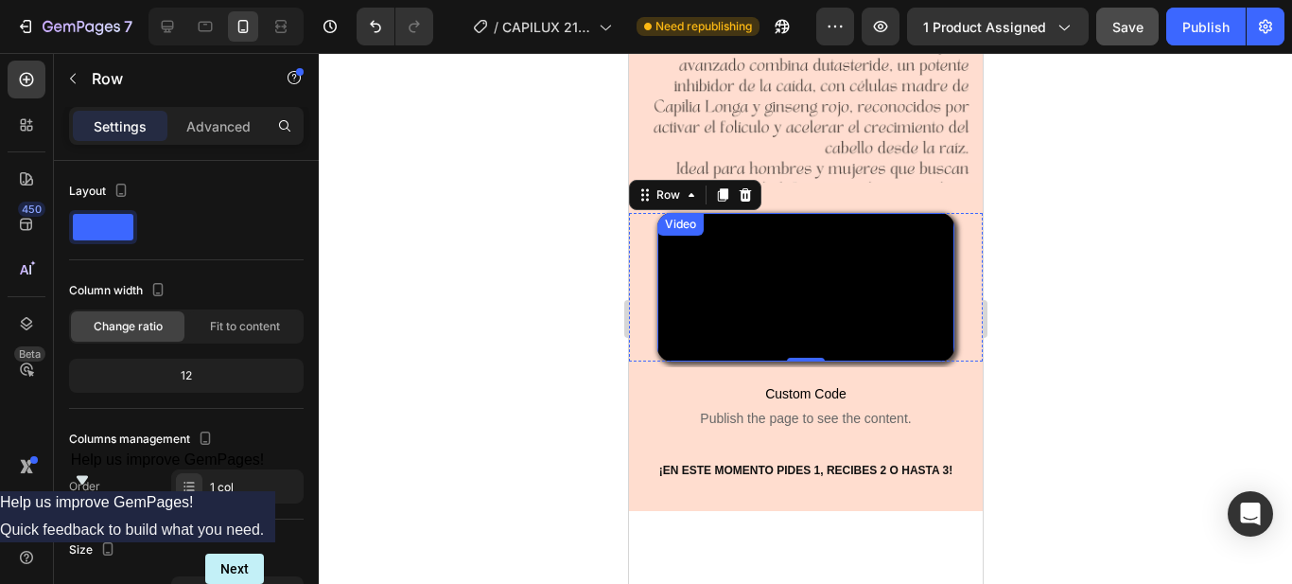
click at [799, 295] on video at bounding box center [805, 287] width 297 height 149
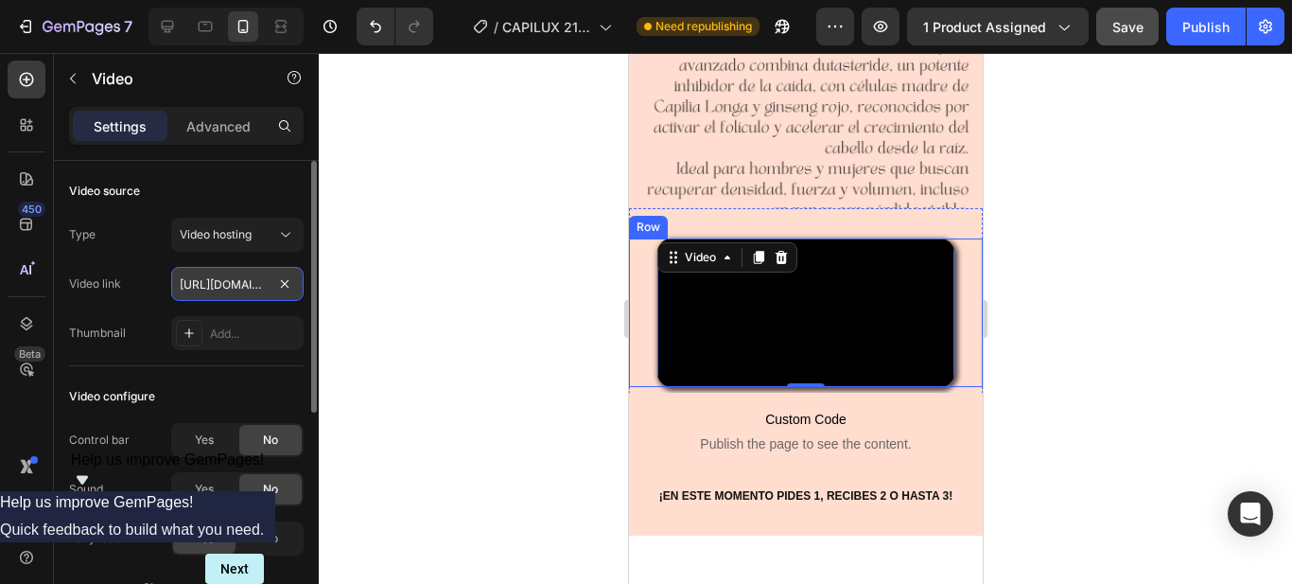
click at [251, 275] on input "[URL][DOMAIN_NAME]" at bounding box center [237, 284] width 132 height 34
paste input "[URL][DOMAIN_NAME]"
type input "[URL][DOMAIN_NAME]"
click at [532, 330] on div at bounding box center [806, 318] width 974 height 531
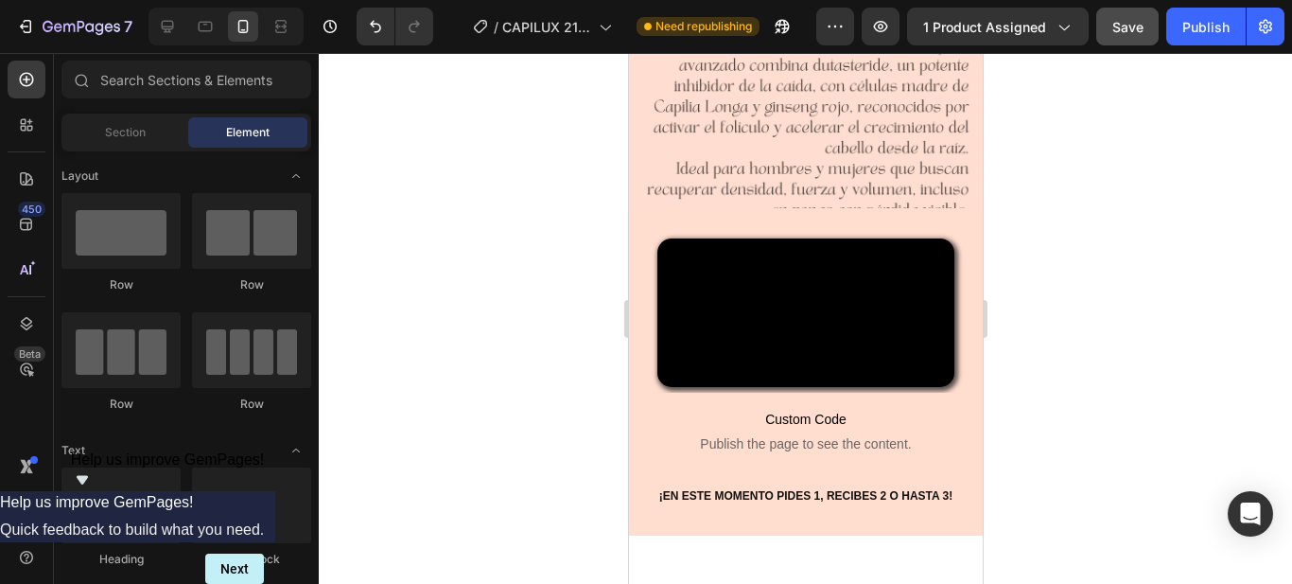
click at [1129, 390] on div at bounding box center [806, 318] width 974 height 531
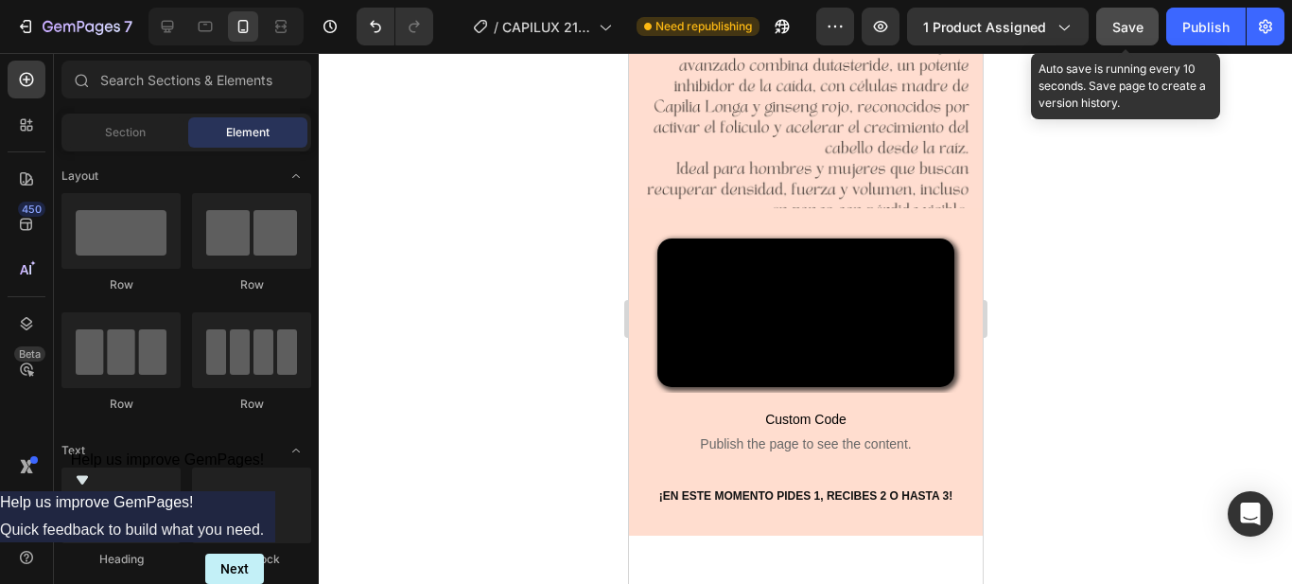
click at [1128, 32] on span "Save" at bounding box center [1128, 27] width 31 height 16
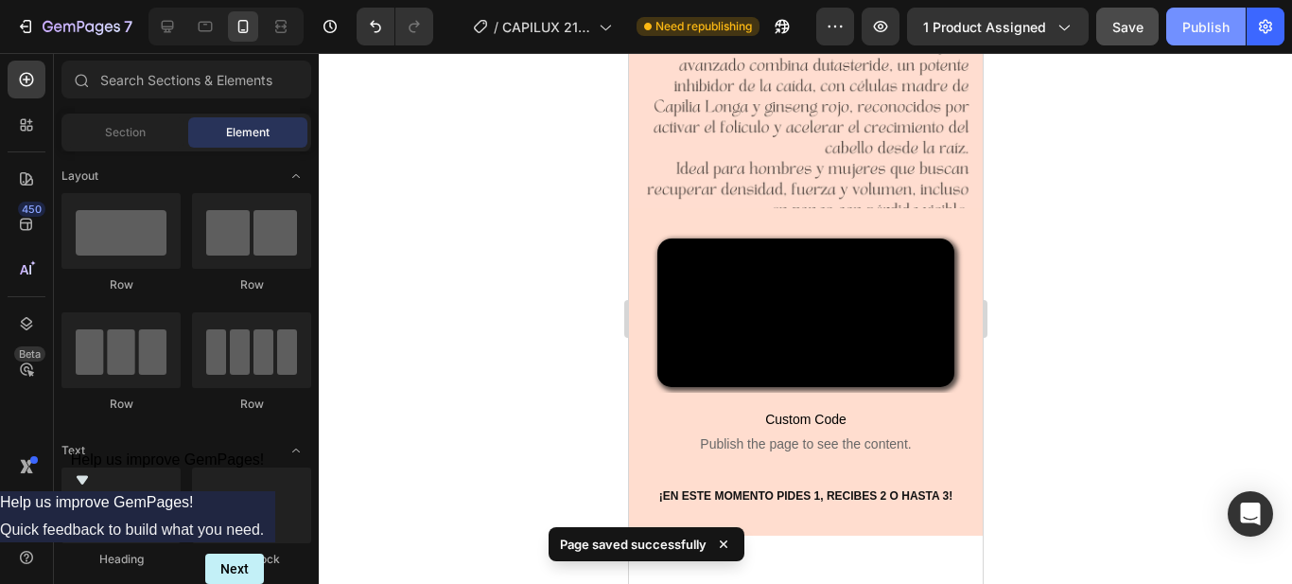
click at [1207, 26] on div "Publish" at bounding box center [1206, 27] width 47 height 20
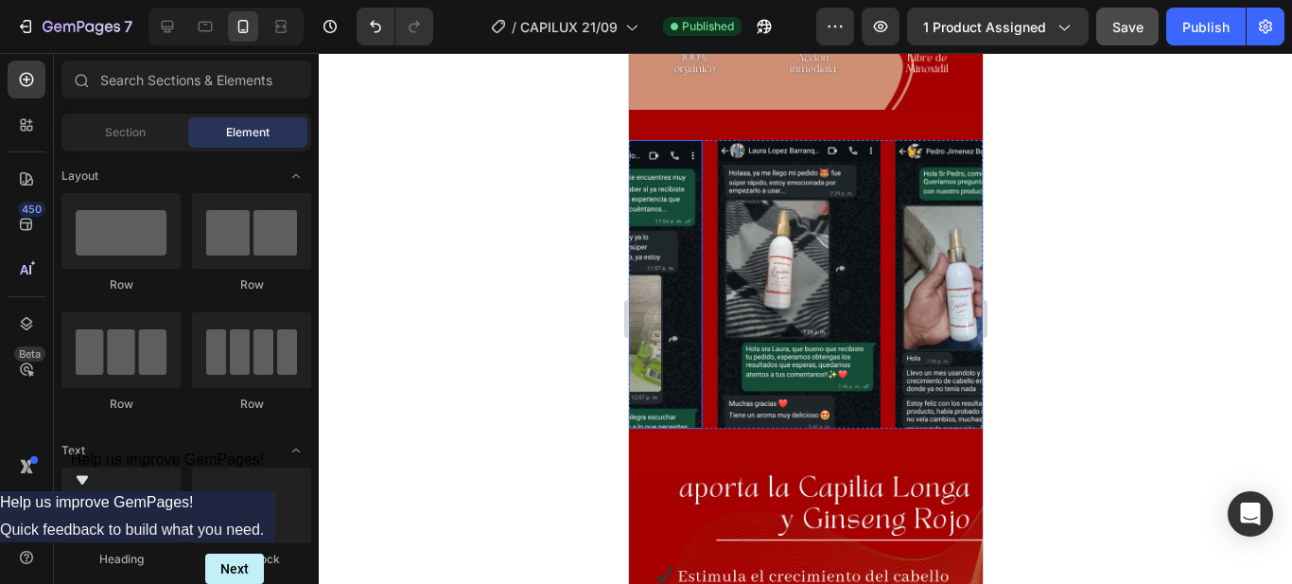
scroll to position [1608, 0]
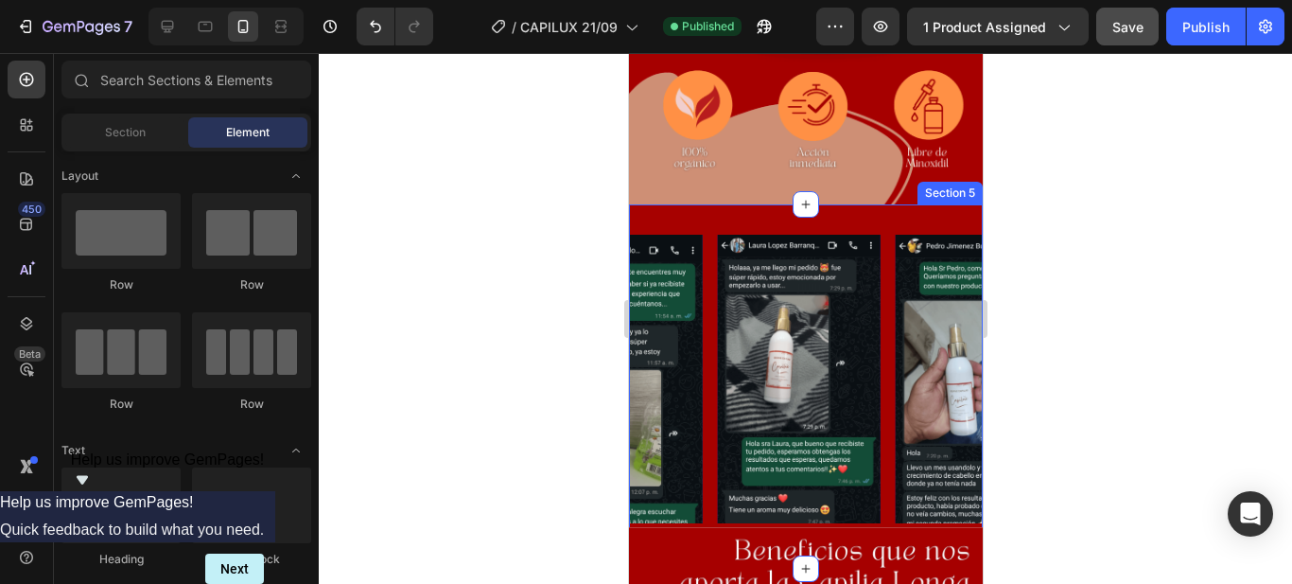
click at [715, 204] on div "Image Image Image Image Carousel Section 5" at bounding box center [805, 386] width 354 height 364
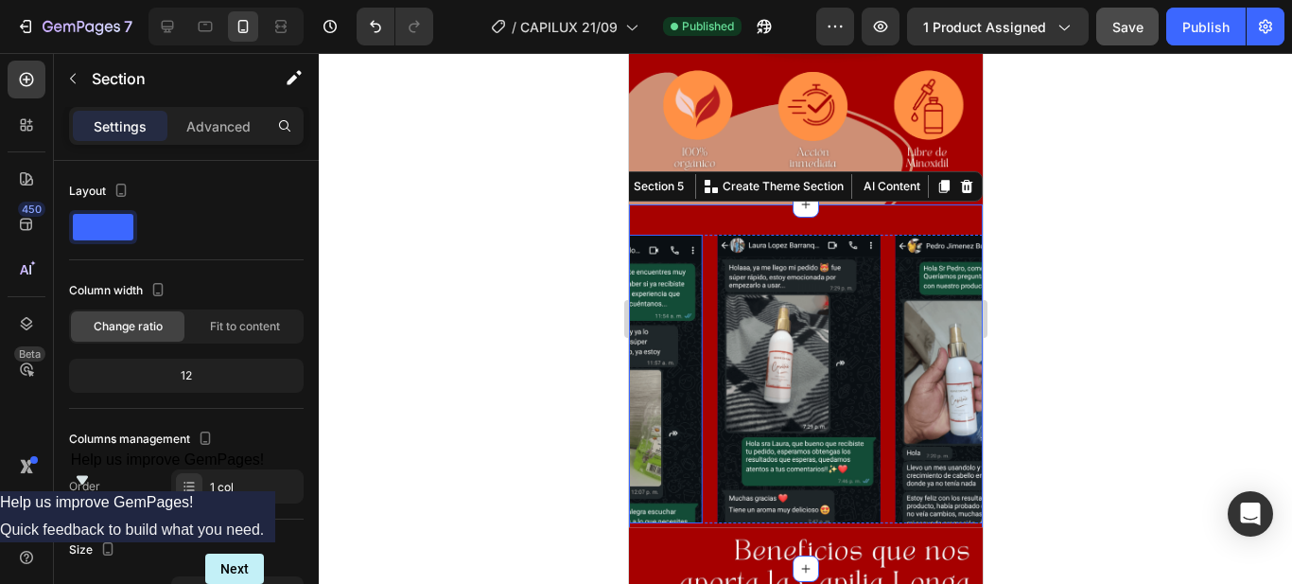
scroll to position [1798, 0]
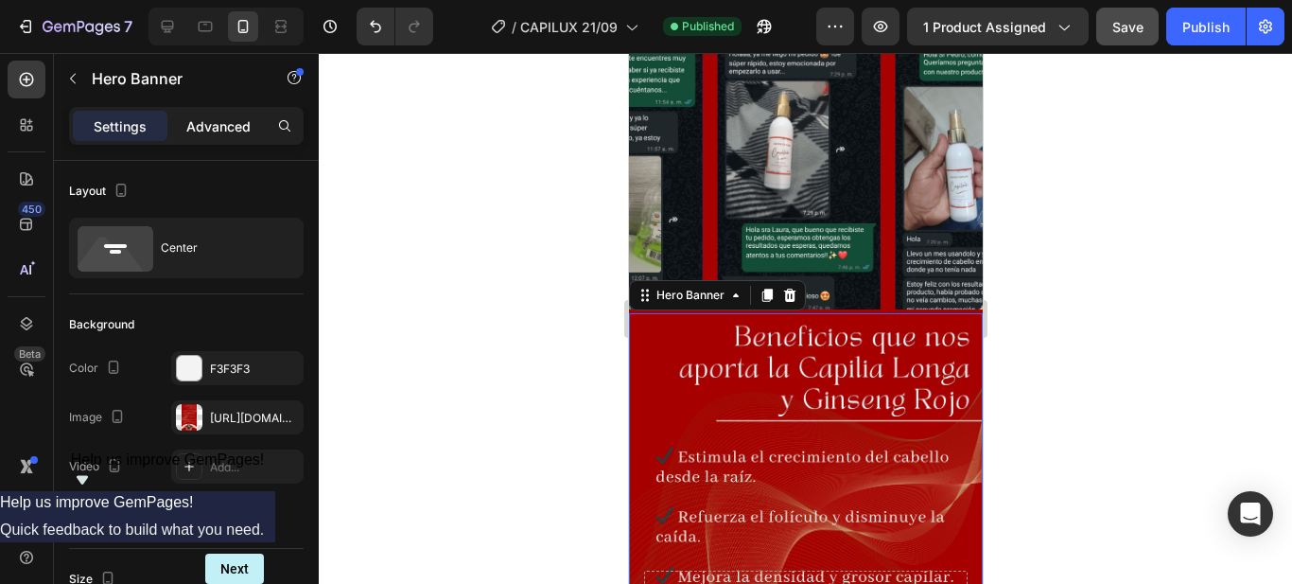
click at [209, 129] on p "Advanced" at bounding box center [218, 126] width 64 height 20
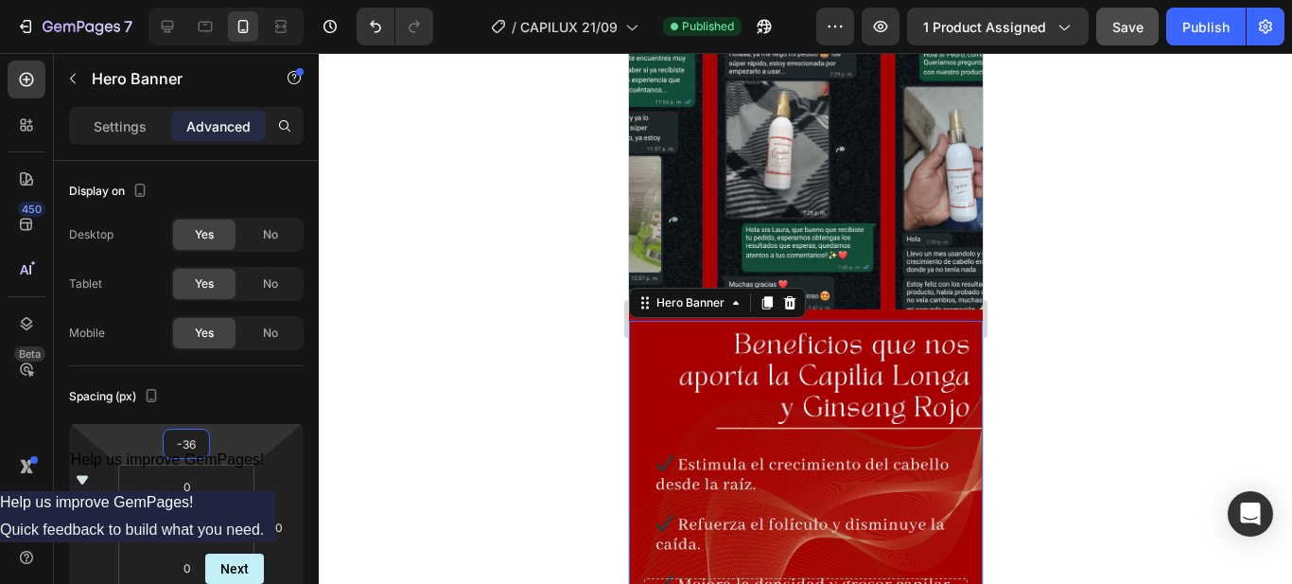
click at [216, 0] on html "7 Version history / CAPILUX 21/09 Published Preview 1 product assigned Save Pub…" at bounding box center [646, 0] width 1292 height 0
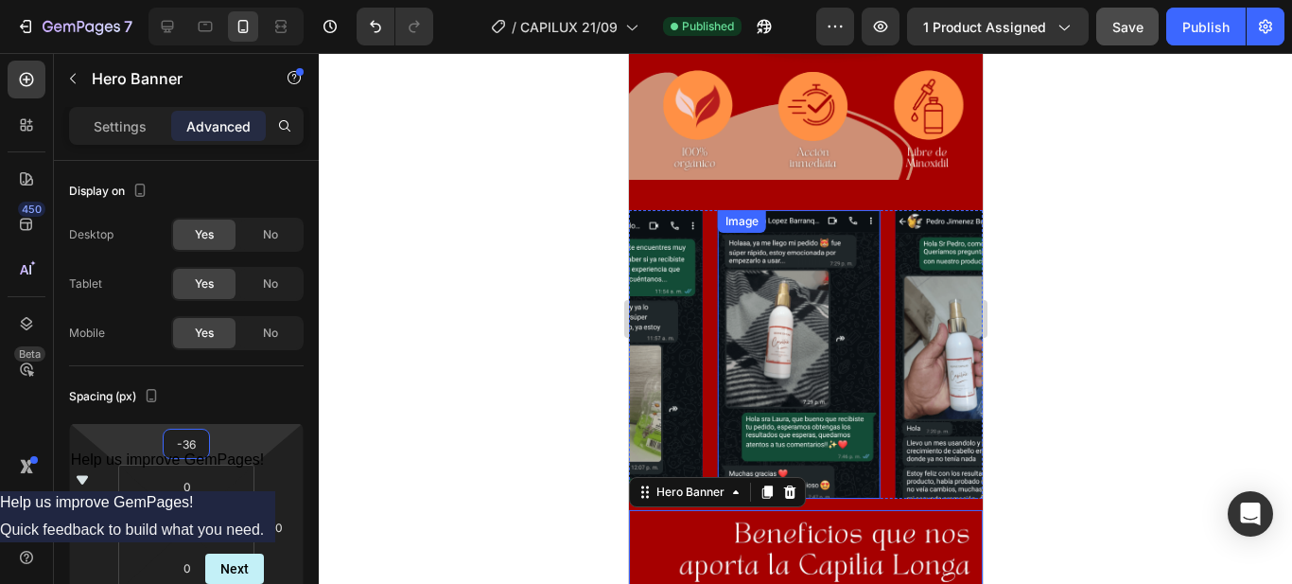
scroll to position [1703, 0]
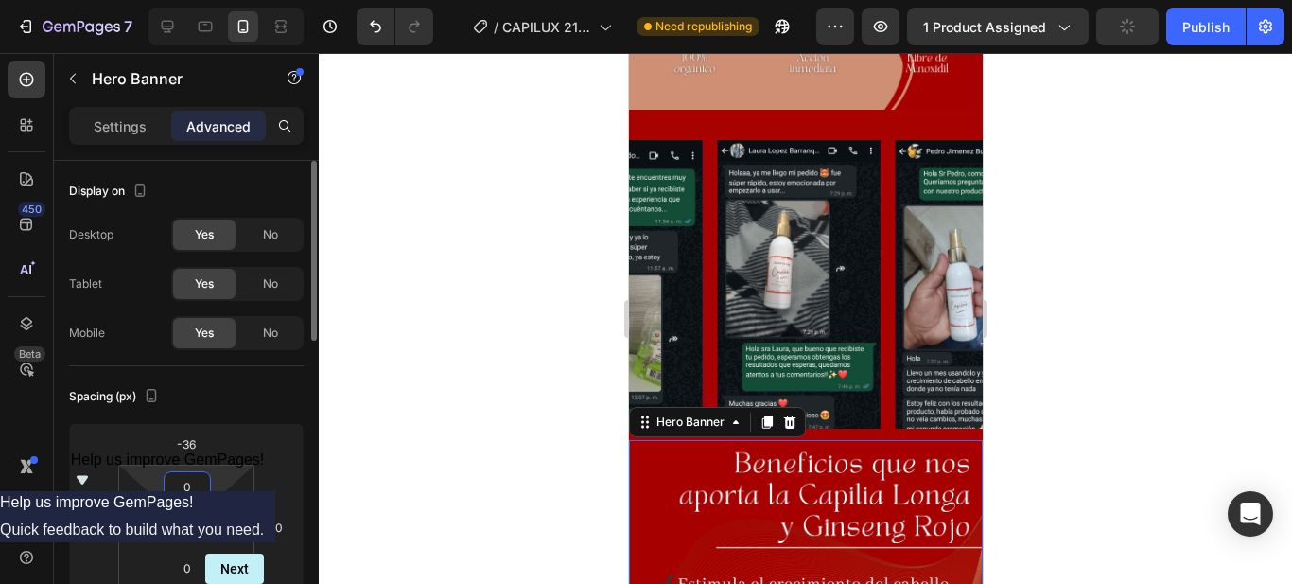
click at [210, 0] on html "7 Version history / CAPILUX 21/09 Need republishing Preview 1 product assigned …" at bounding box center [646, 0] width 1292 height 0
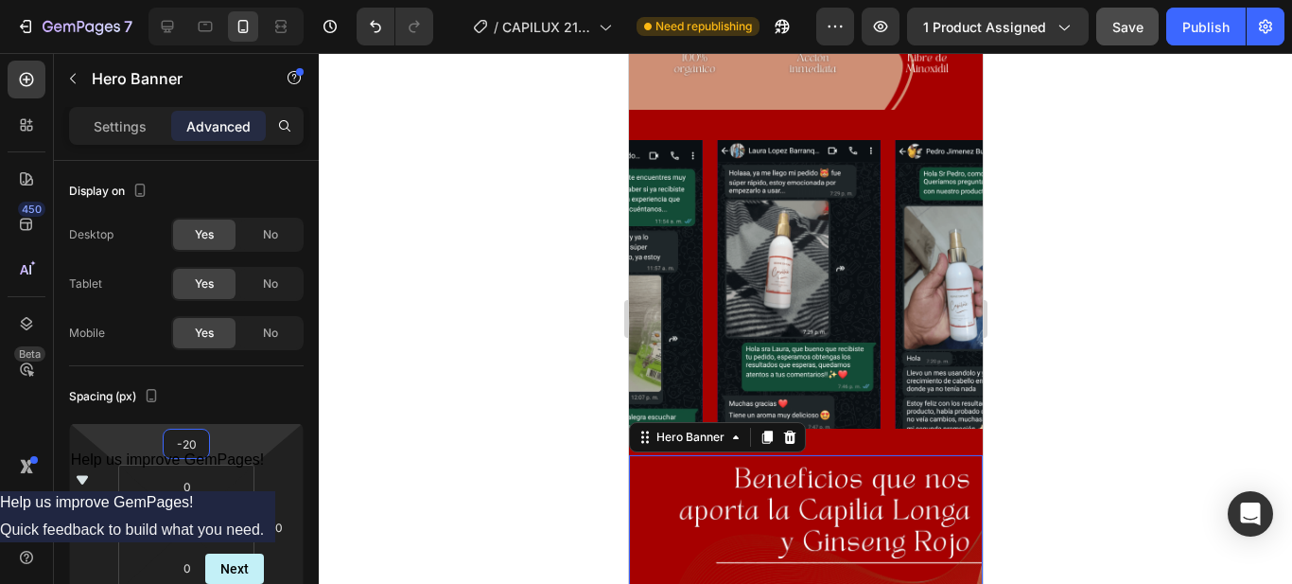
type input "-18"
drag, startPoint x: 216, startPoint y: 471, endPoint x: 227, endPoint y: 454, distance: 20.5
click at [227, 0] on html "7 Version history / CAPILUX 21/09 Need republishing Preview 1 product assigned …" at bounding box center [646, 0] width 1292 height 0
click at [1050, 336] on div at bounding box center [806, 318] width 974 height 531
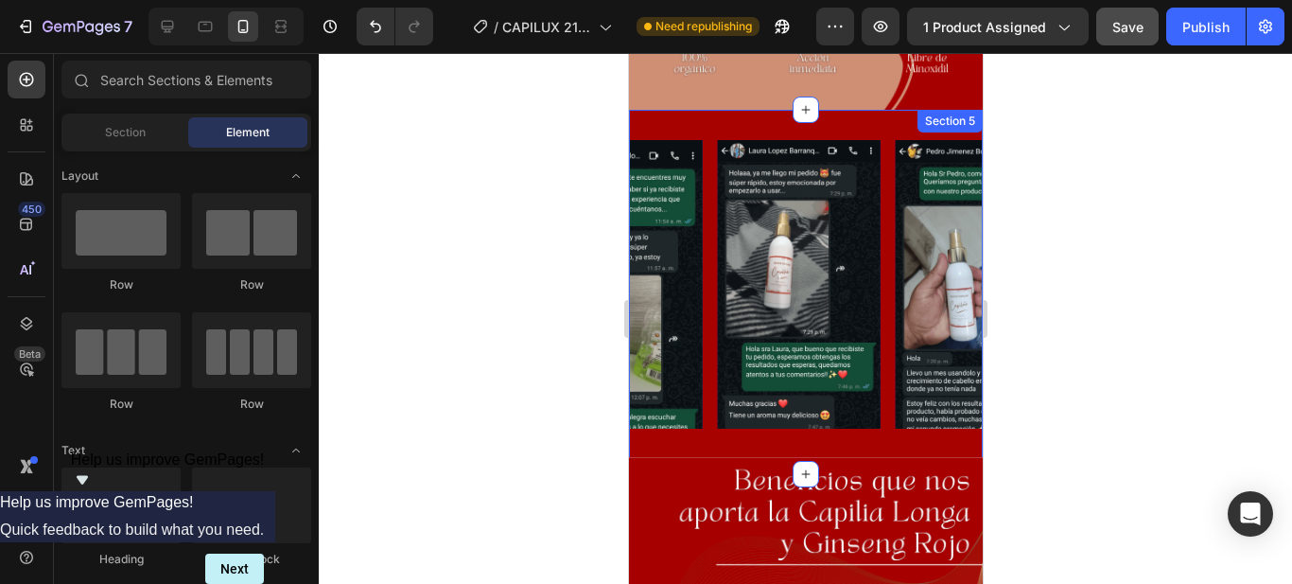
click at [878, 425] on div "Image Image Image Image Carousel Section 5" at bounding box center [805, 292] width 354 height 364
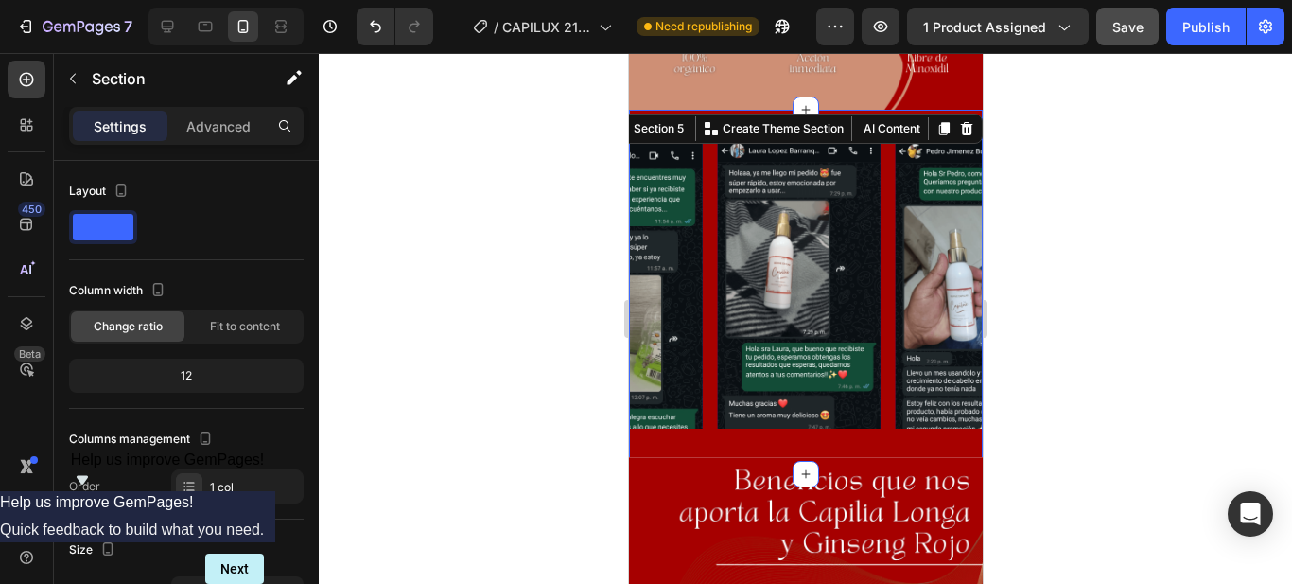
click at [877, 425] on div "Image Image Image Image Carousel Section 5 You can create reusable sections Cre…" at bounding box center [805, 292] width 354 height 364
click at [884, 306] on div "Image Image Image Image" at bounding box center [805, 284] width 354 height 289
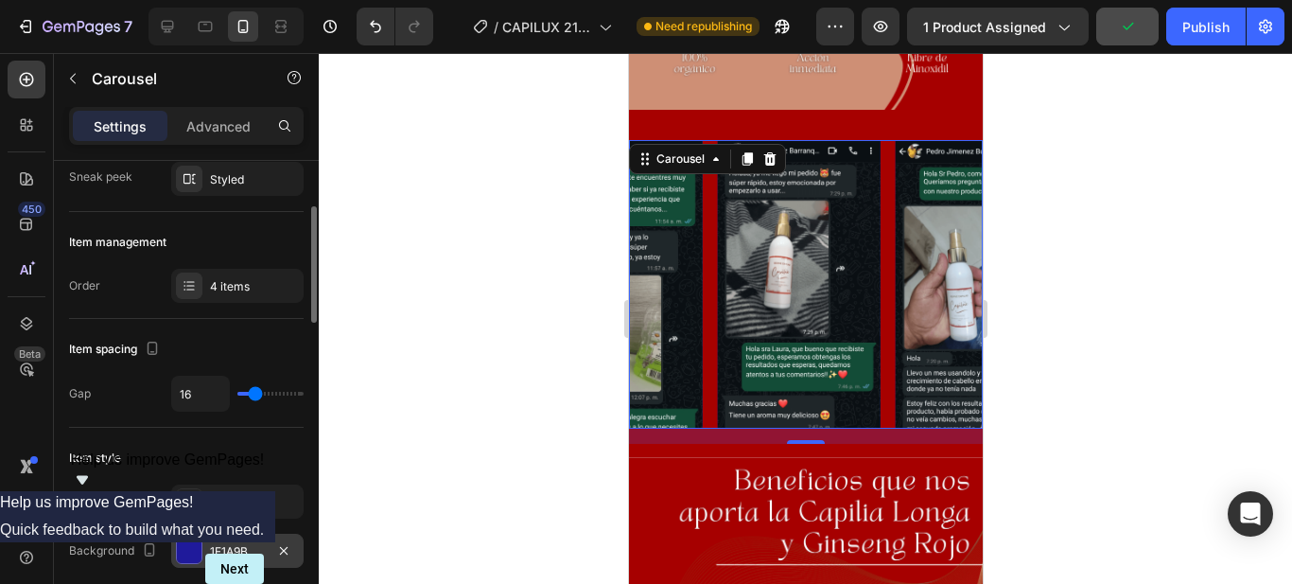
scroll to position [378, 0]
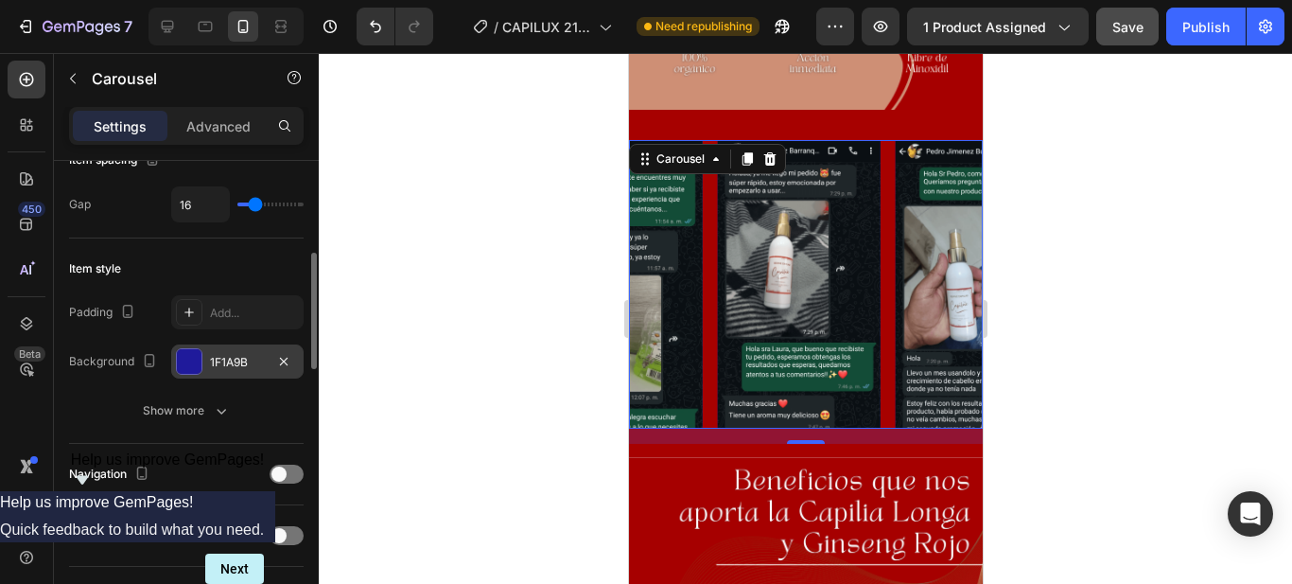
click at [245, 364] on div "1F1A9B" at bounding box center [237, 362] width 55 height 17
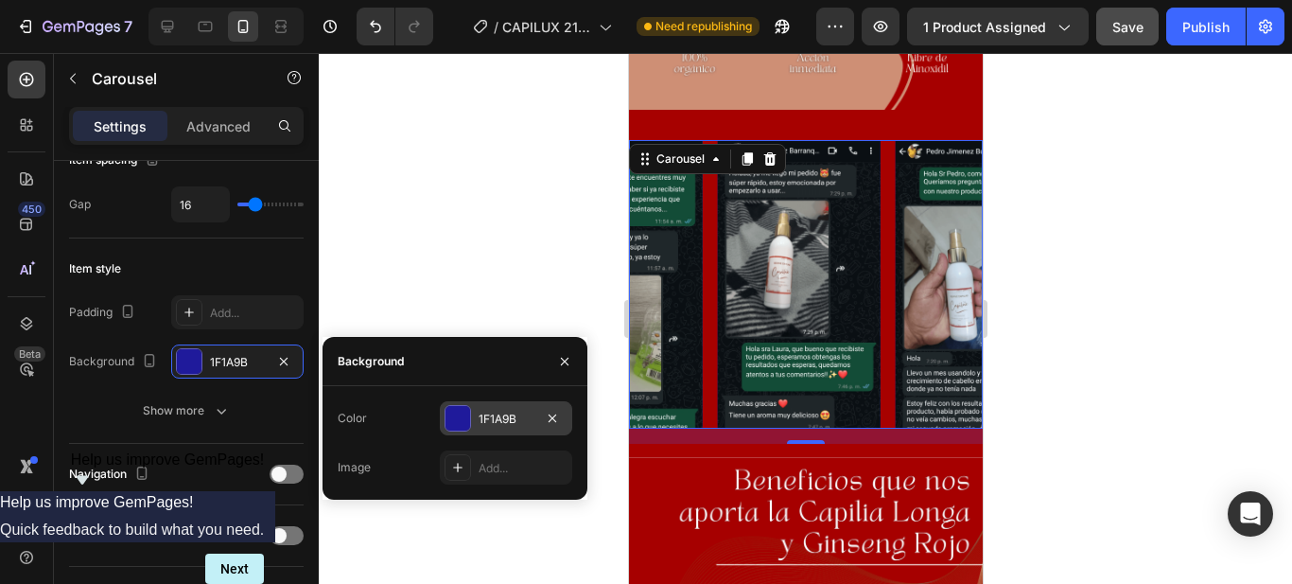
click at [469, 416] on div at bounding box center [458, 418] width 25 height 25
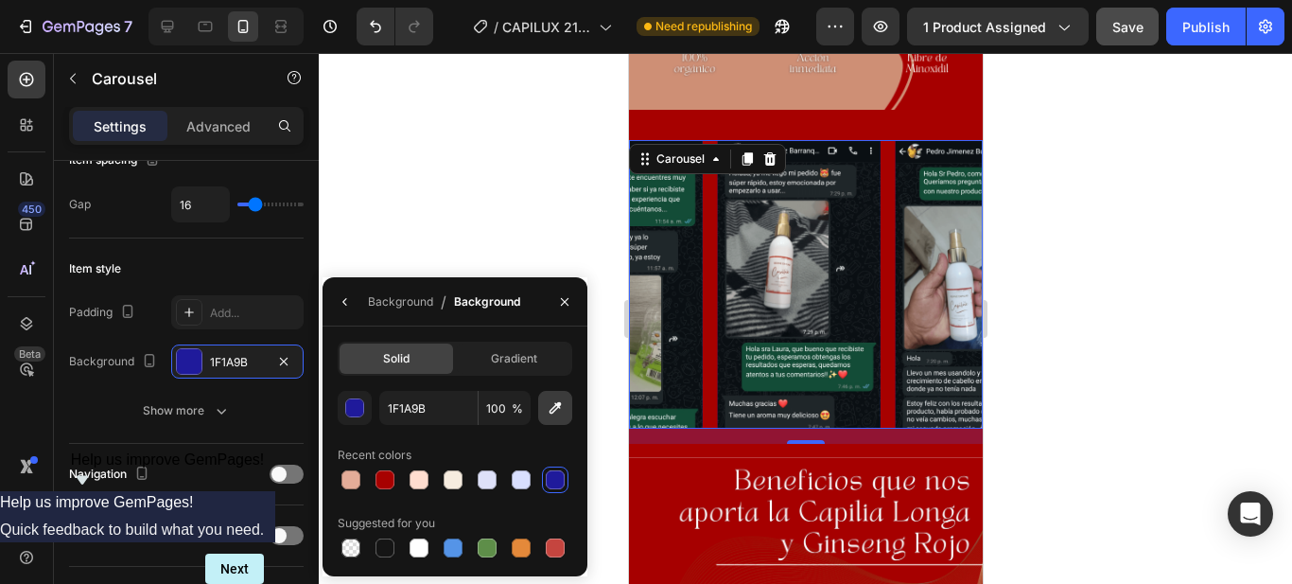
click at [556, 408] on icon "button" at bounding box center [555, 407] width 19 height 19
type input "A70100"
click at [611, 404] on div at bounding box center [806, 318] width 974 height 531
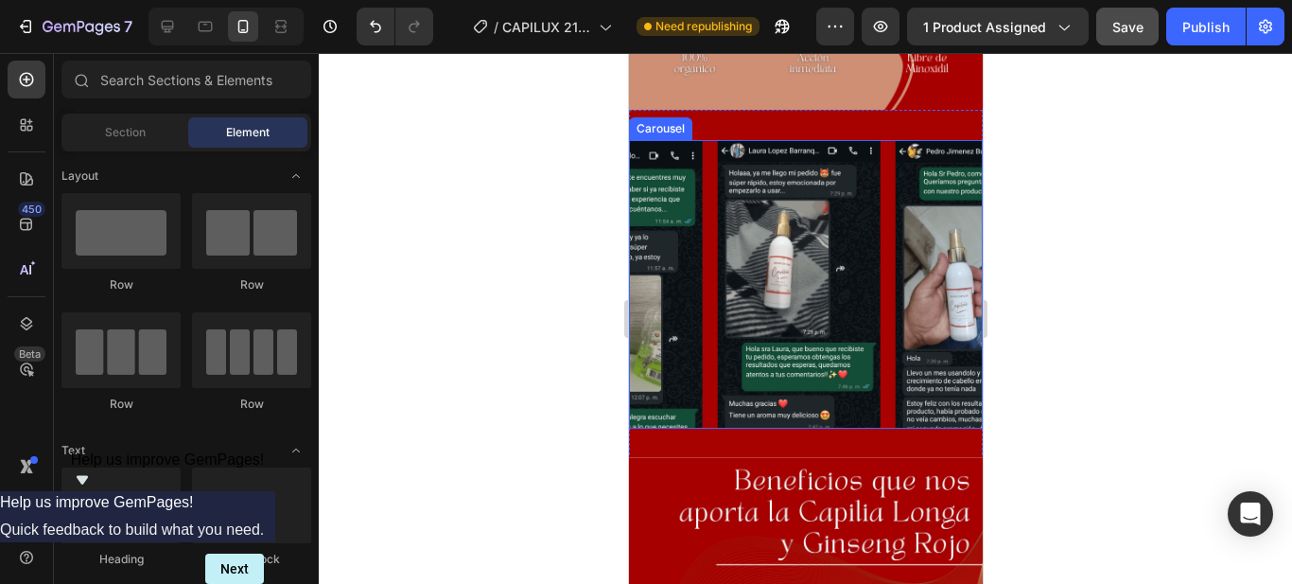
click at [702, 358] on div "Image Image Image Image" at bounding box center [805, 284] width 354 height 289
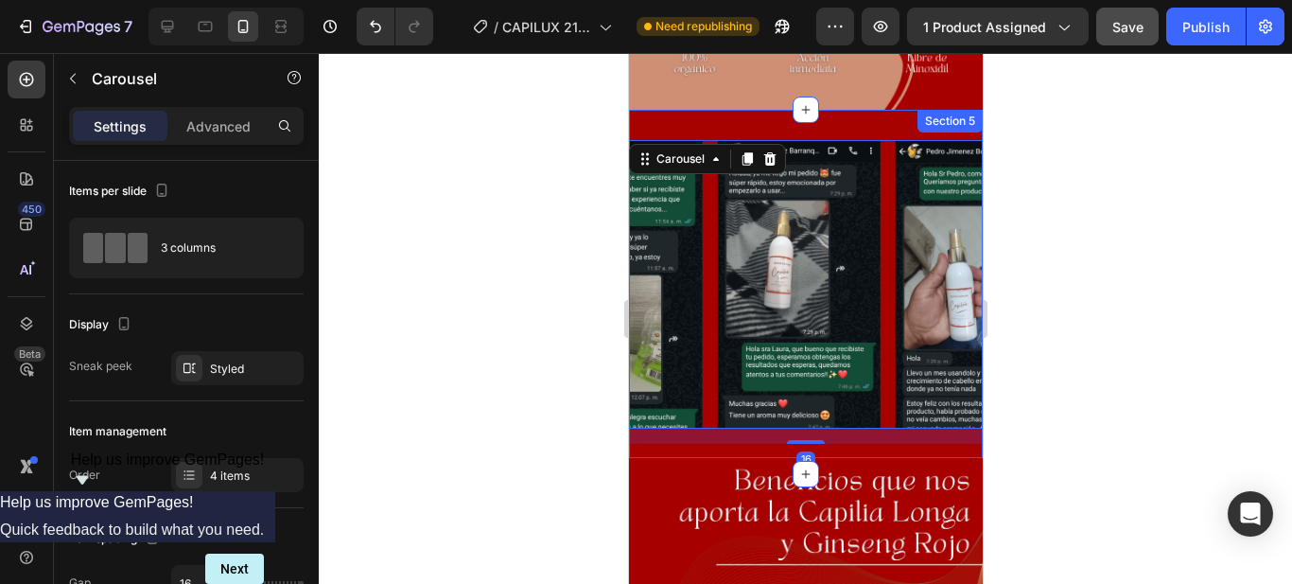
click at [870, 110] on div "Image Image Image Image Carousel 16 Section 5" at bounding box center [805, 292] width 354 height 364
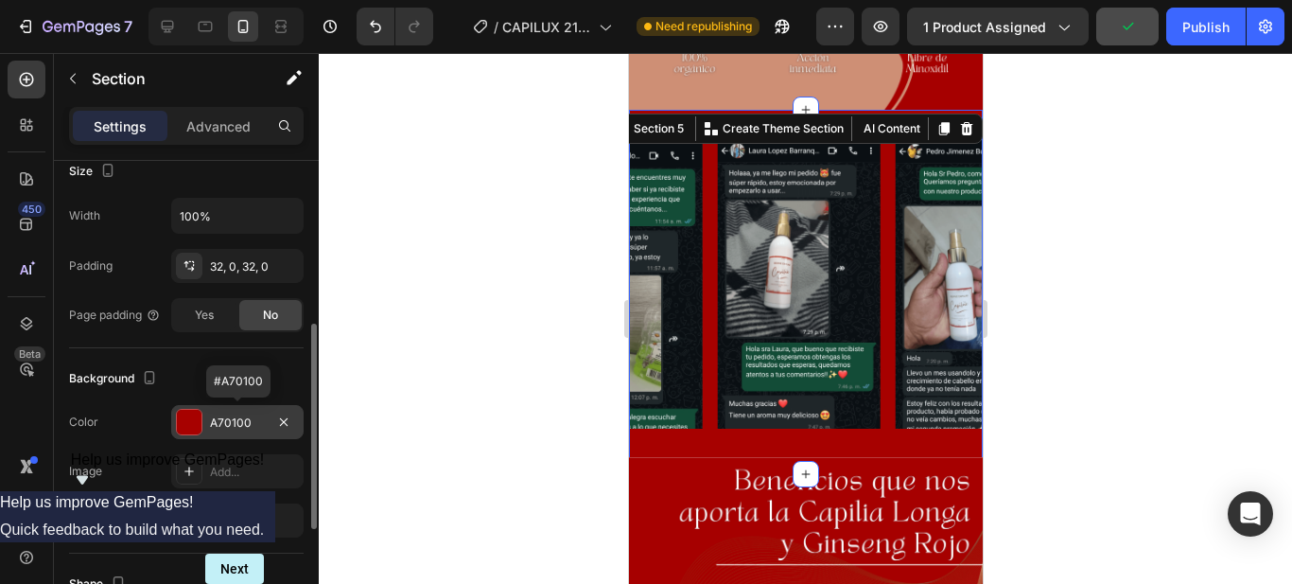
click at [250, 422] on div "A70100" at bounding box center [237, 422] width 55 height 17
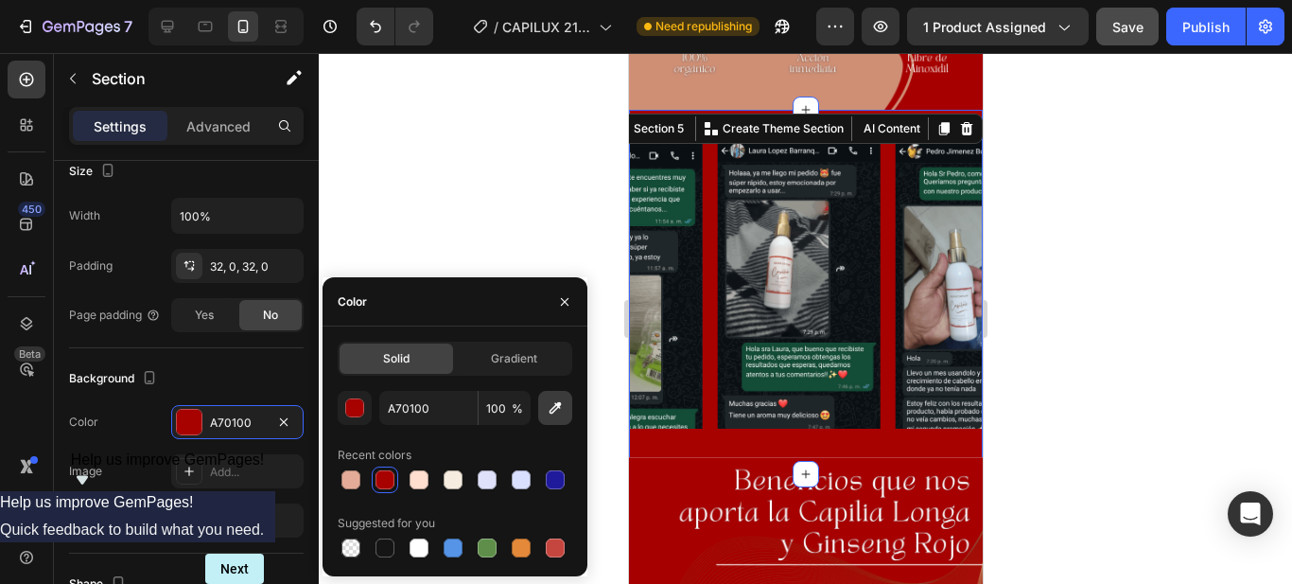
click at [545, 408] on button "button" at bounding box center [555, 408] width 34 height 34
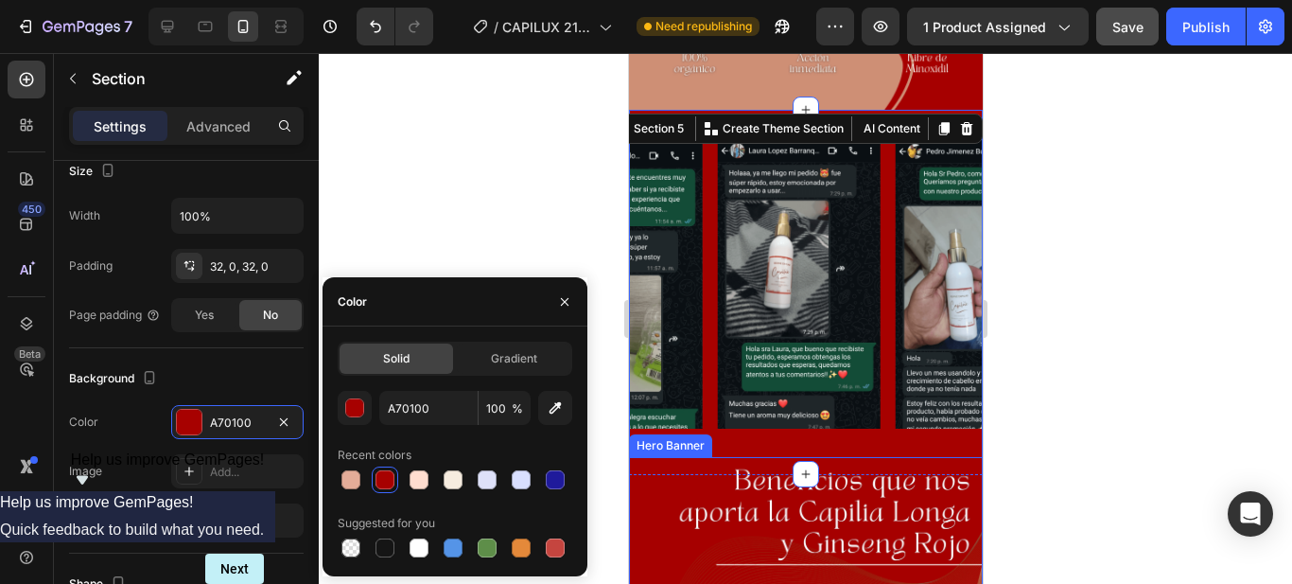
click at [608, 370] on div at bounding box center [806, 318] width 974 height 531
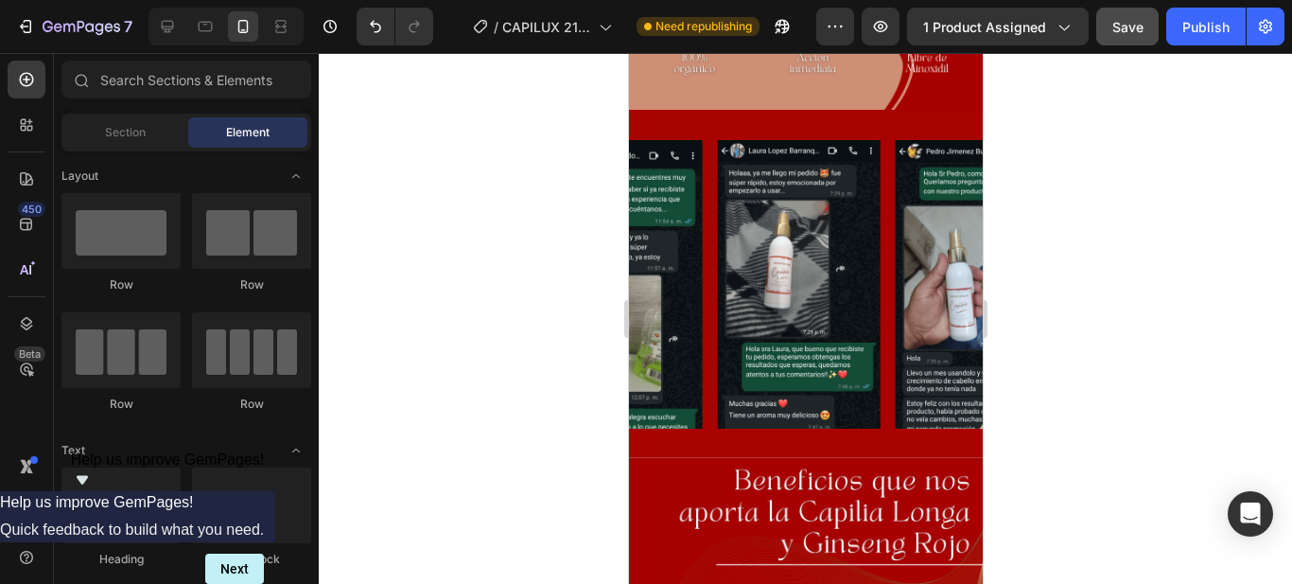
click at [1171, 378] on div at bounding box center [806, 318] width 974 height 531
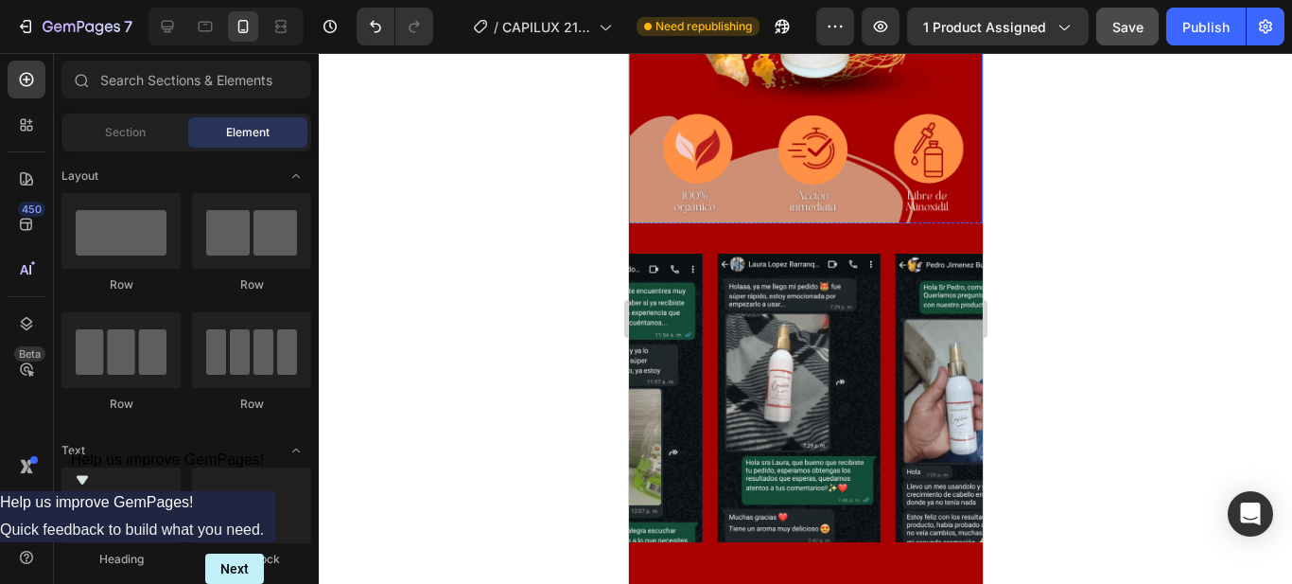
scroll to position [1419, 0]
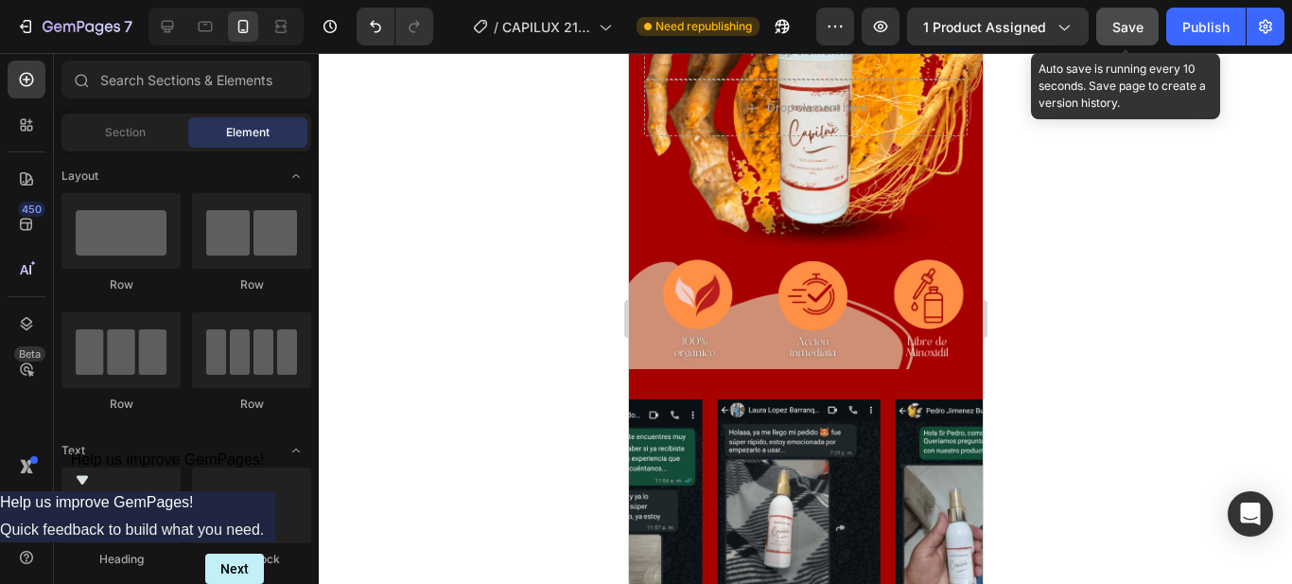
click at [1119, 26] on span "Save" at bounding box center [1128, 27] width 31 height 16
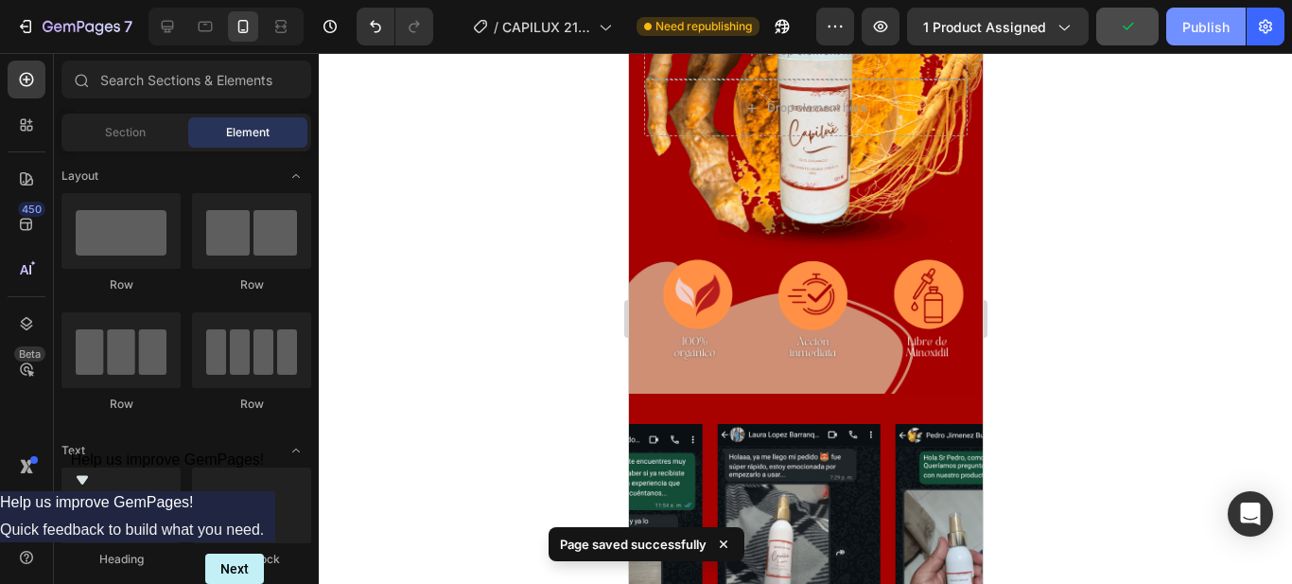
click at [1219, 29] on div "Publish" at bounding box center [1206, 27] width 47 height 20
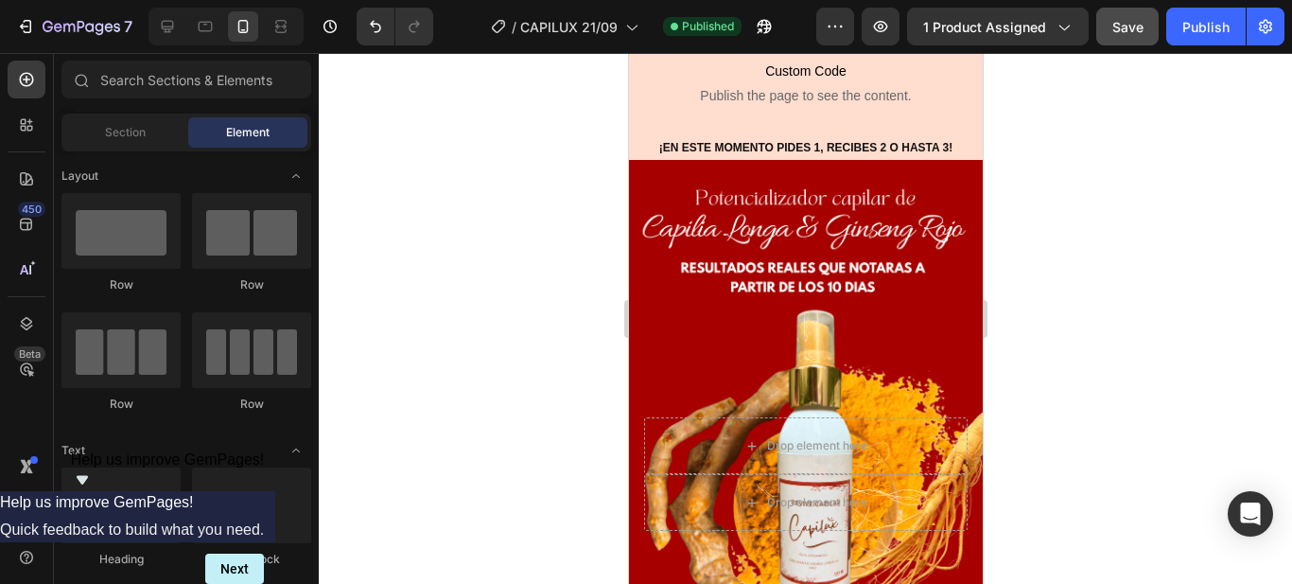
scroll to position [946, 0]
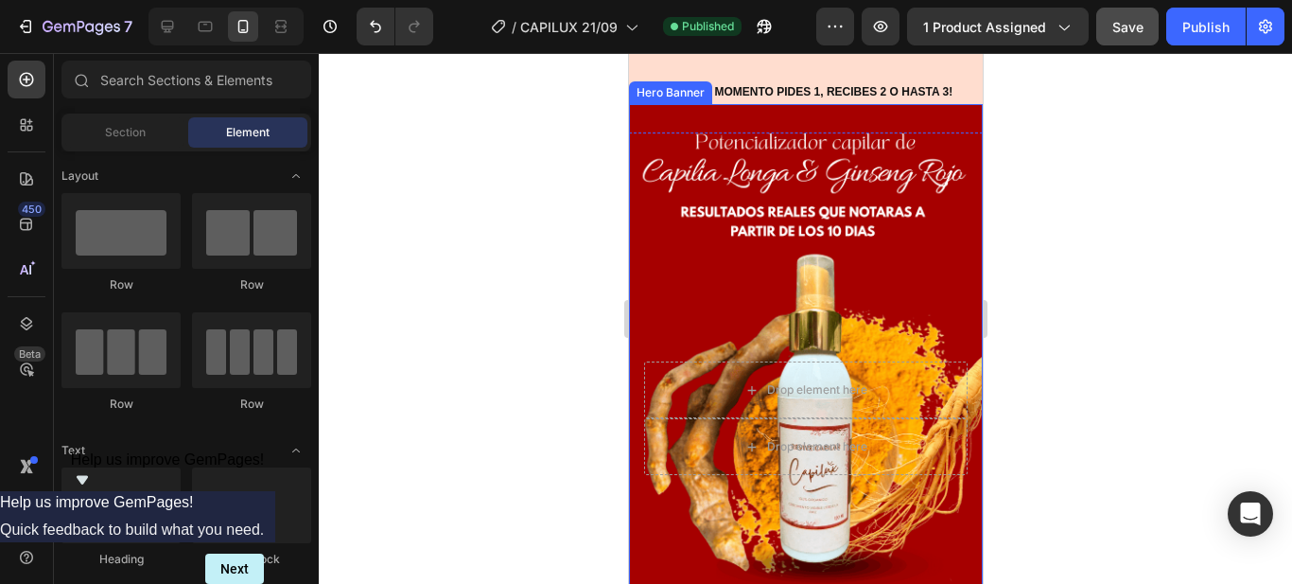
click at [654, 253] on div "Background Image" at bounding box center [805, 418] width 354 height 629
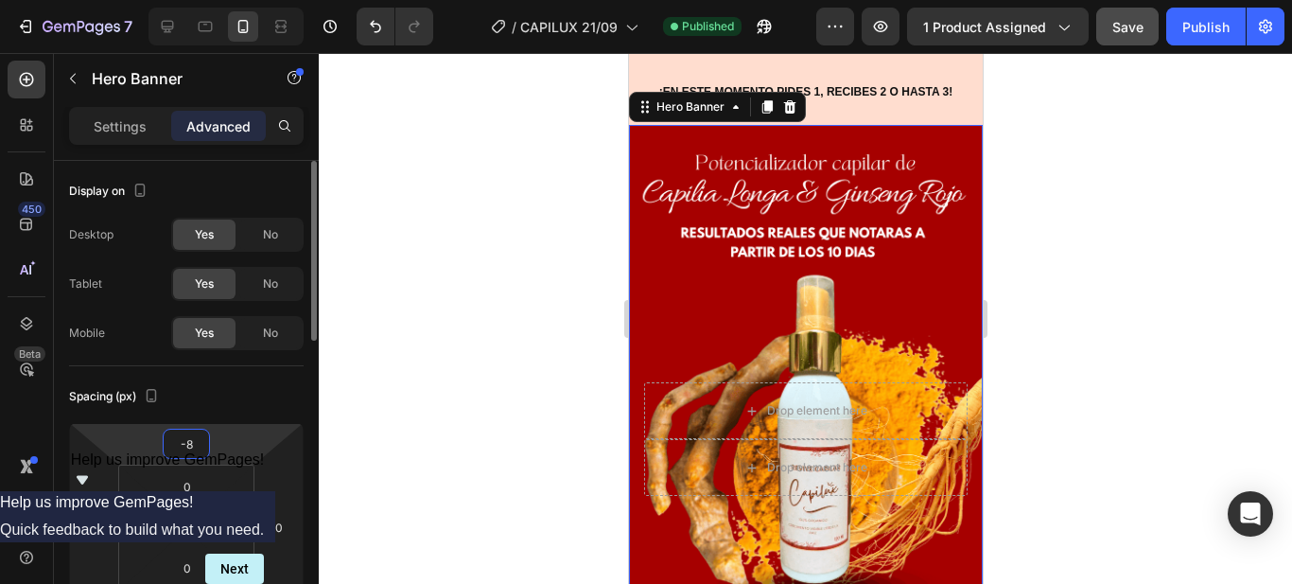
drag, startPoint x: 202, startPoint y: 465, endPoint x: 210, endPoint y: 444, distance: 23.4
click at [207, 0] on html "7 Version history / CAPILUX 21/09 Published Preview 1 product assigned Save Pub…" at bounding box center [646, 0] width 1292 height 0
type input "2"
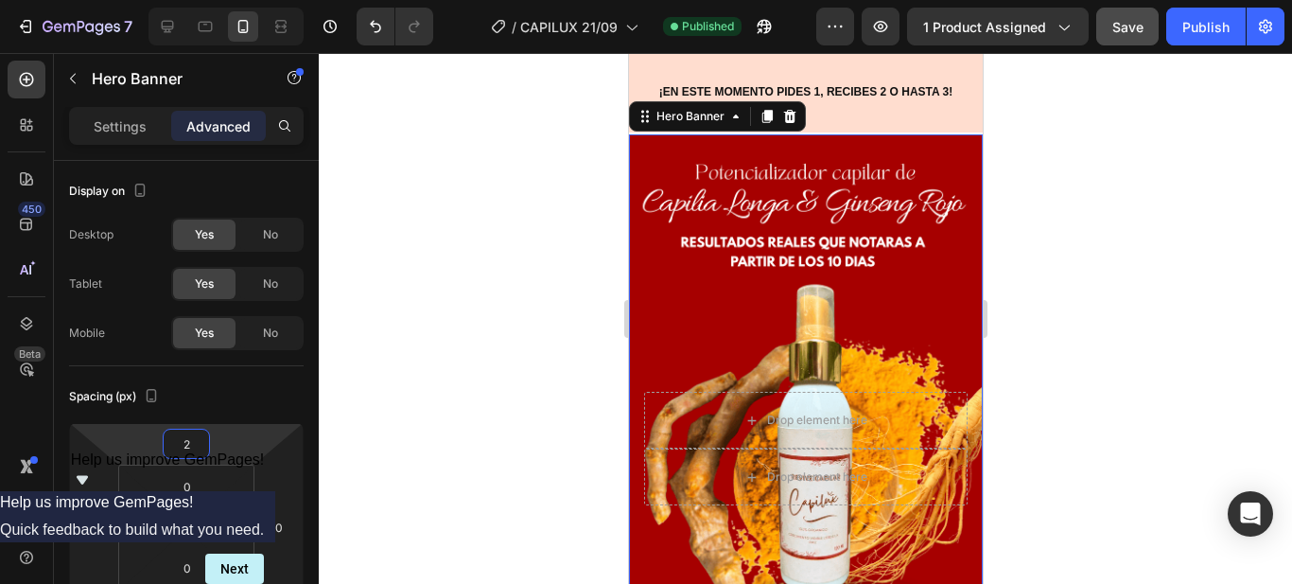
click at [1161, 270] on div at bounding box center [806, 318] width 974 height 531
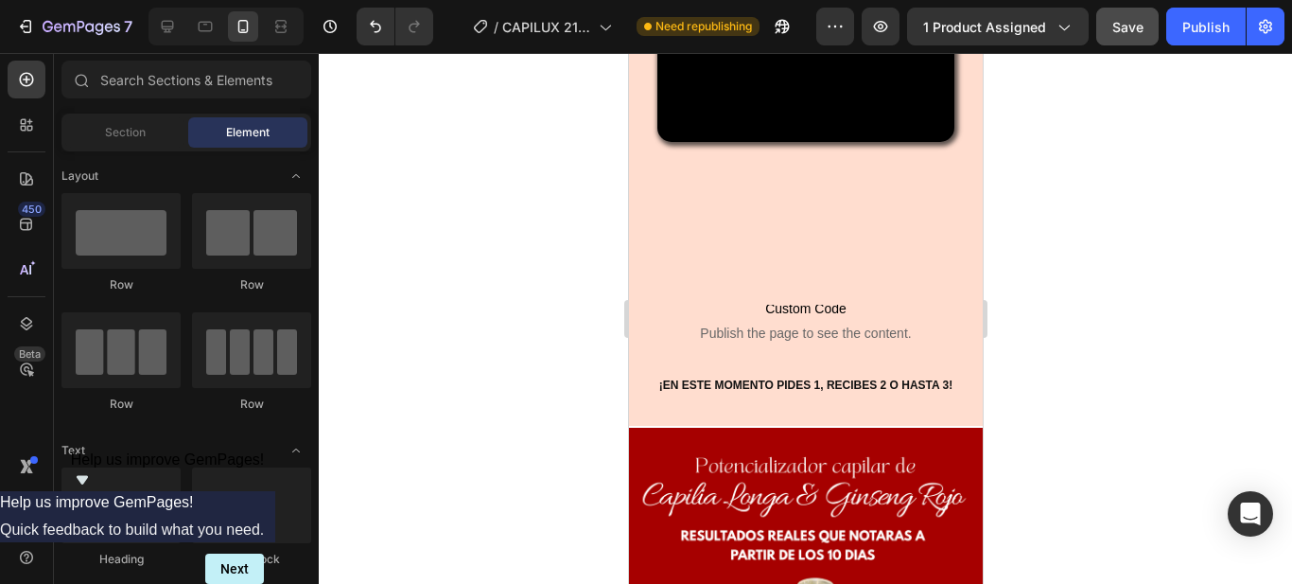
scroll to position [662, 0]
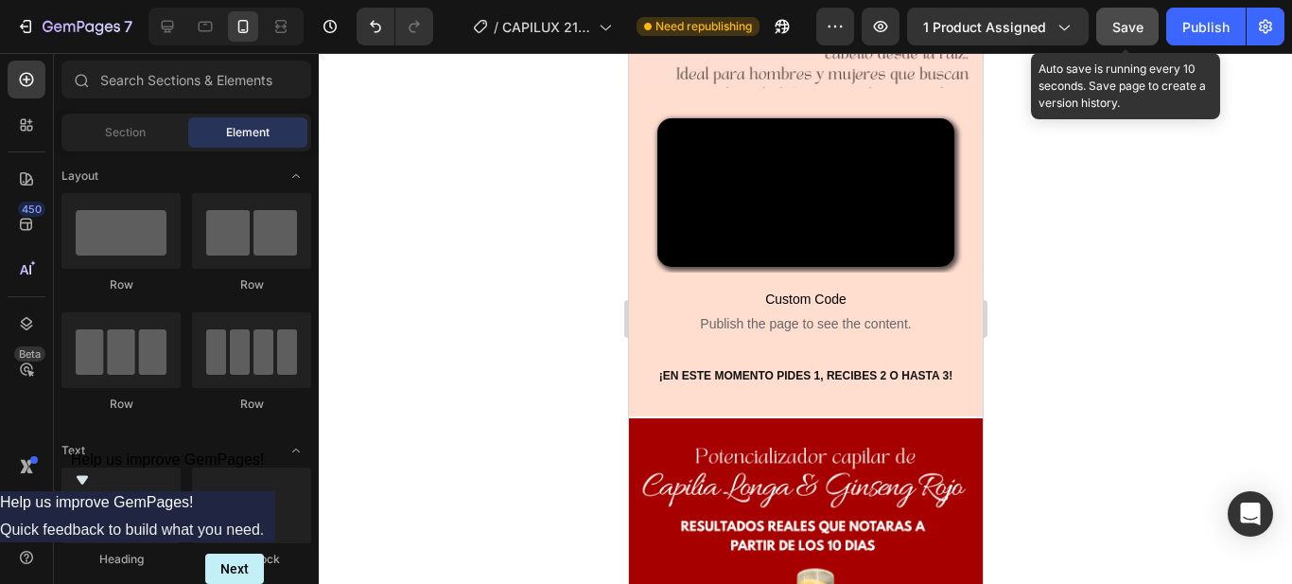
click at [1124, 22] on span "Save" at bounding box center [1128, 27] width 31 height 16
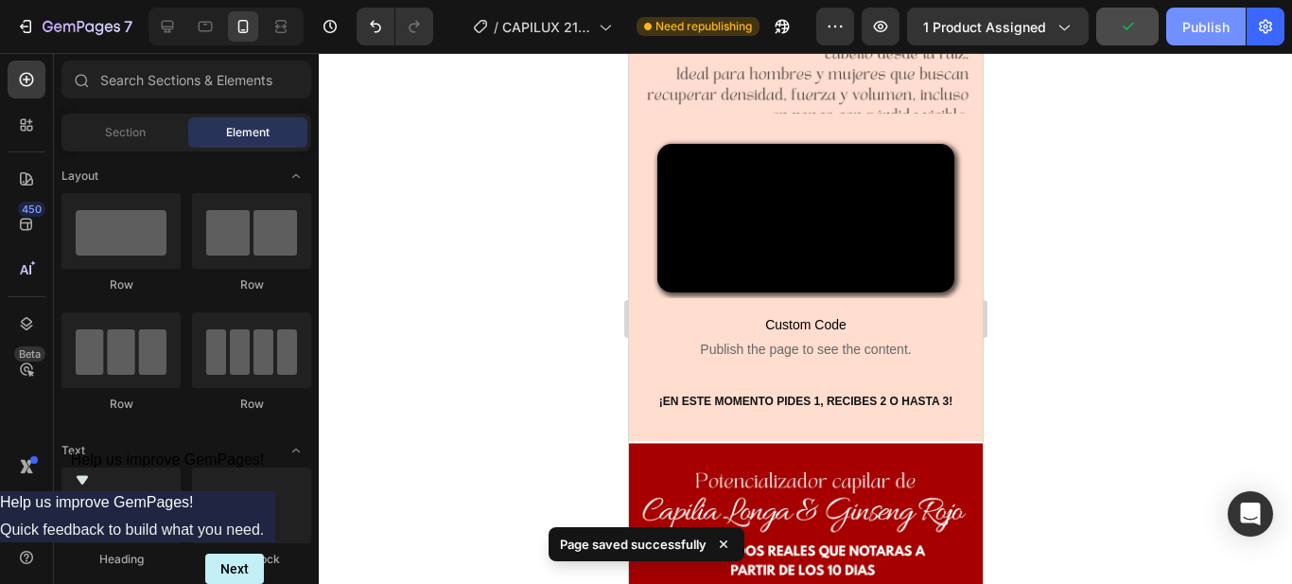
click at [1209, 28] on div "Publish" at bounding box center [1206, 27] width 47 height 20
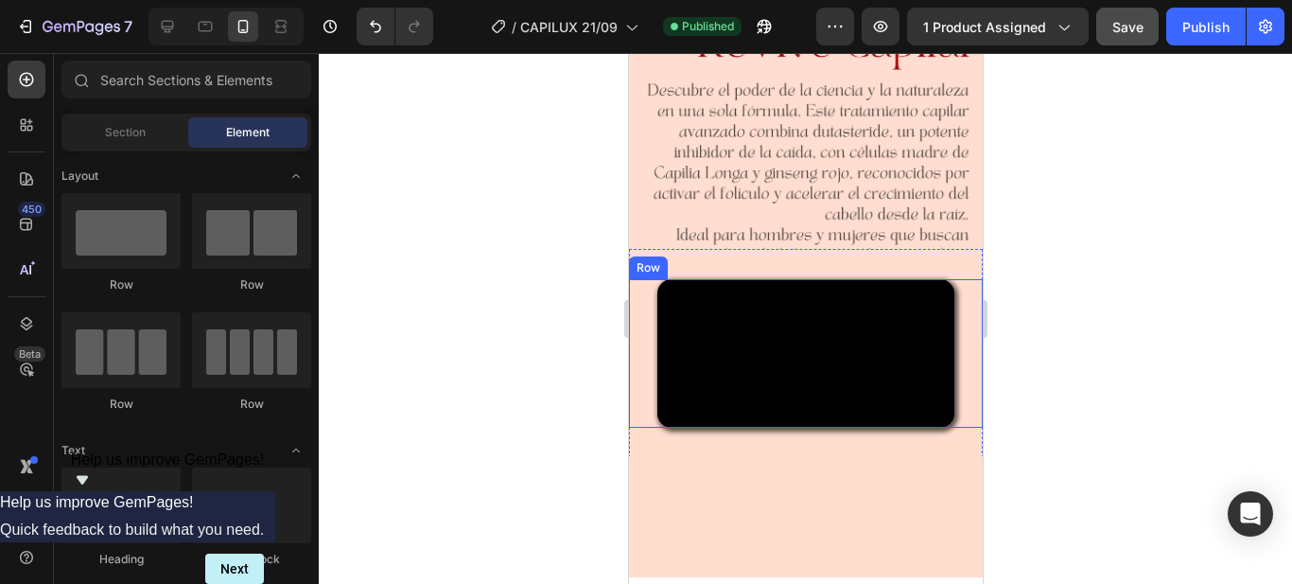
scroll to position [473, 0]
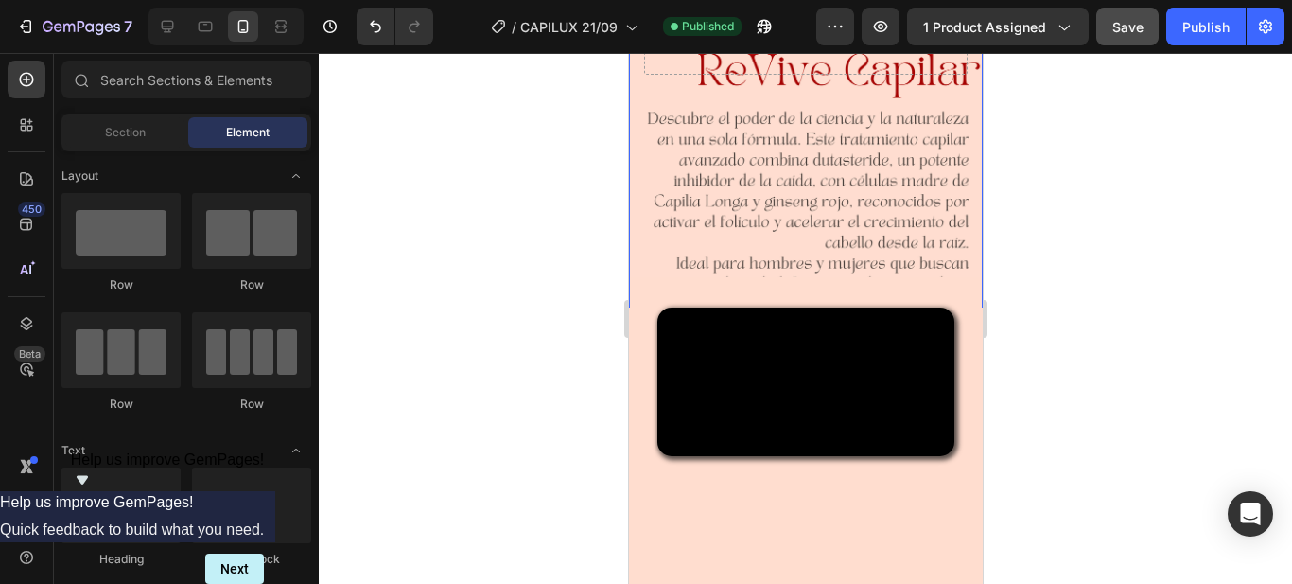
click at [837, 207] on div "Background Image" at bounding box center [805, 18] width 354 height 629
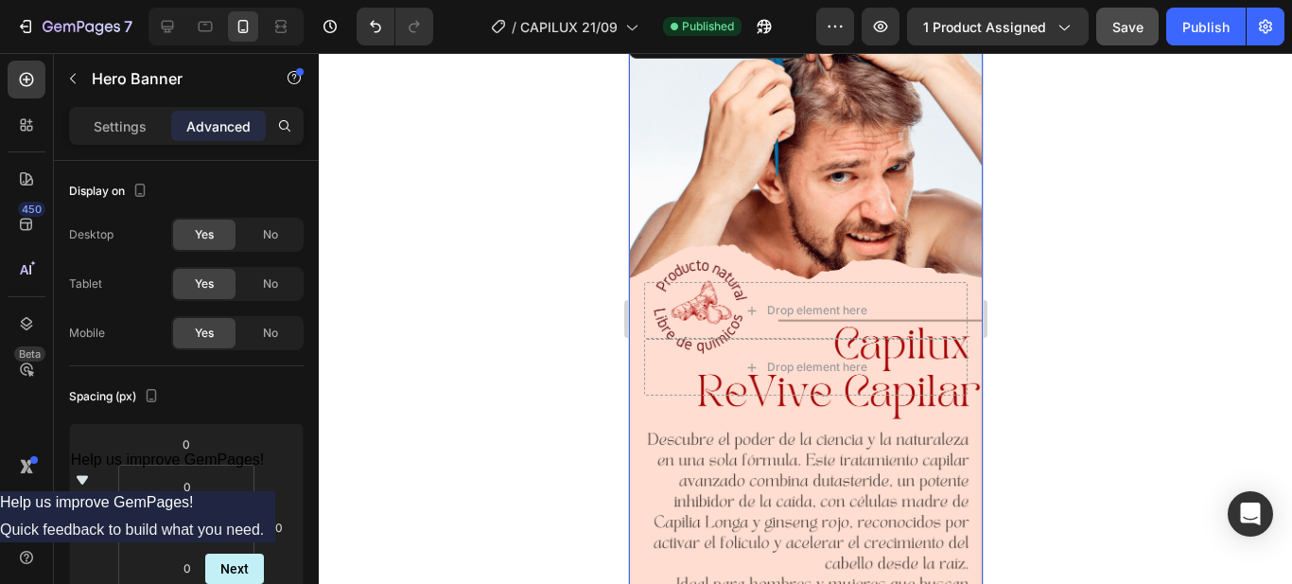
scroll to position [378, 0]
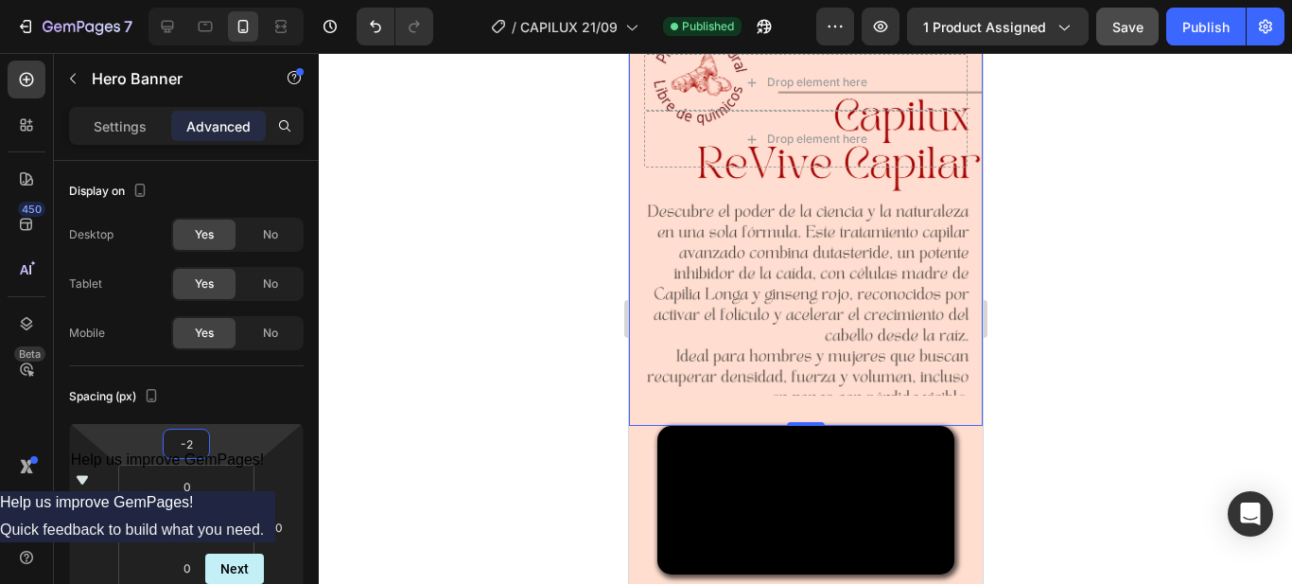
click at [195, 0] on html "7 Version history / CAPILUX 21/09 Published Preview 1 product assigned Save Pub…" at bounding box center [646, 0] width 1292 height 0
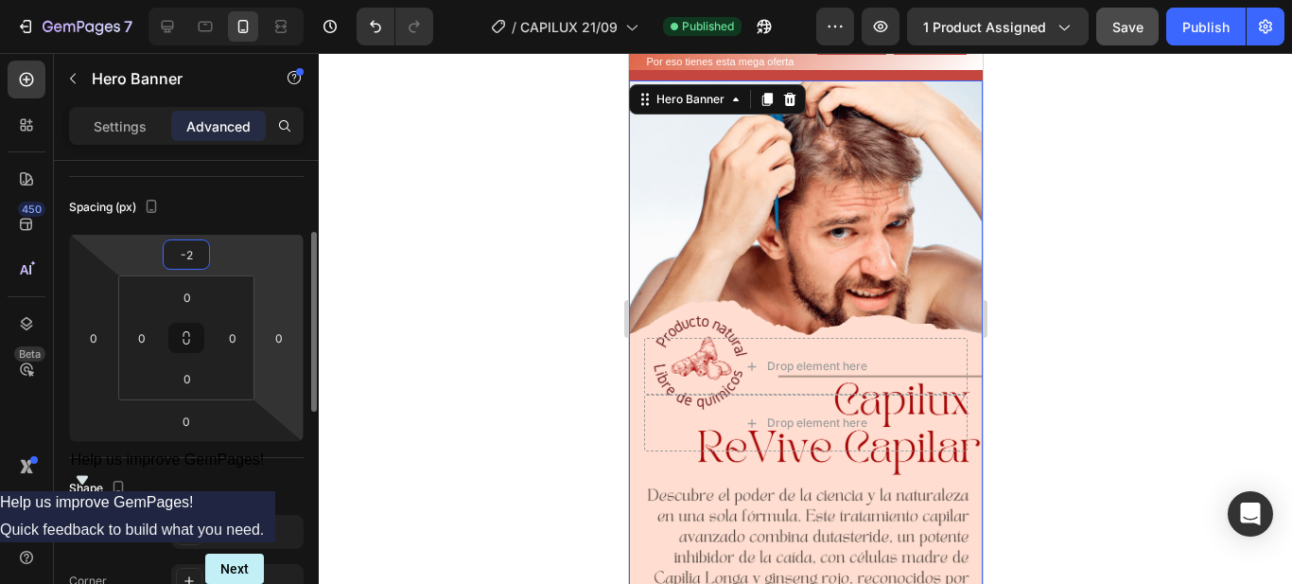
scroll to position [95, 0]
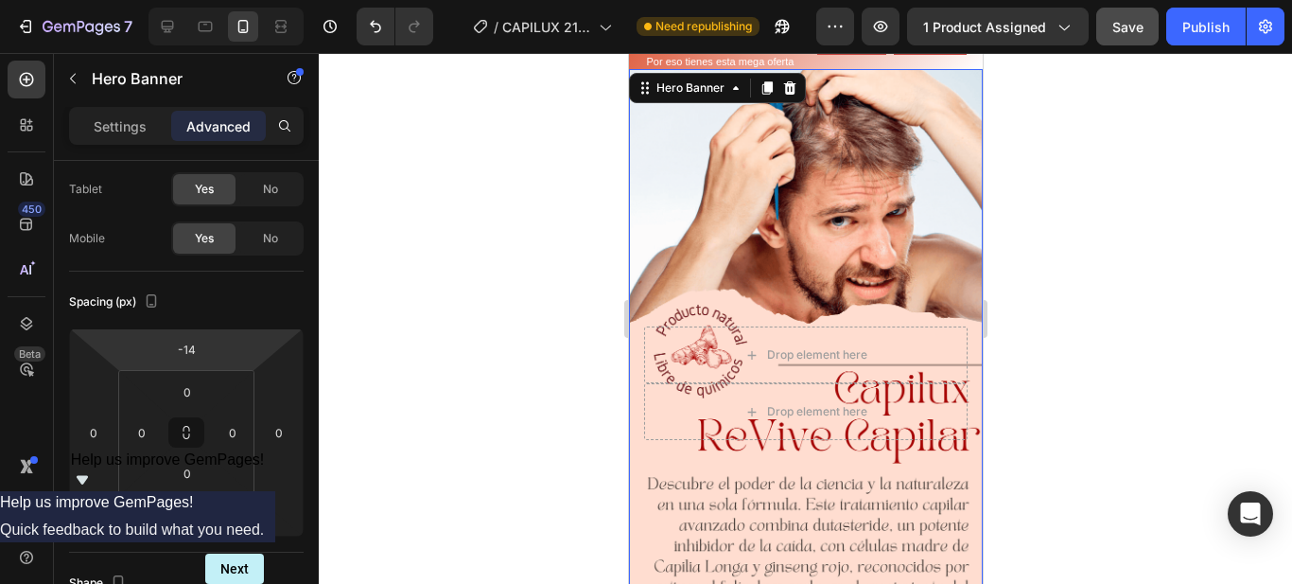
type input "-12"
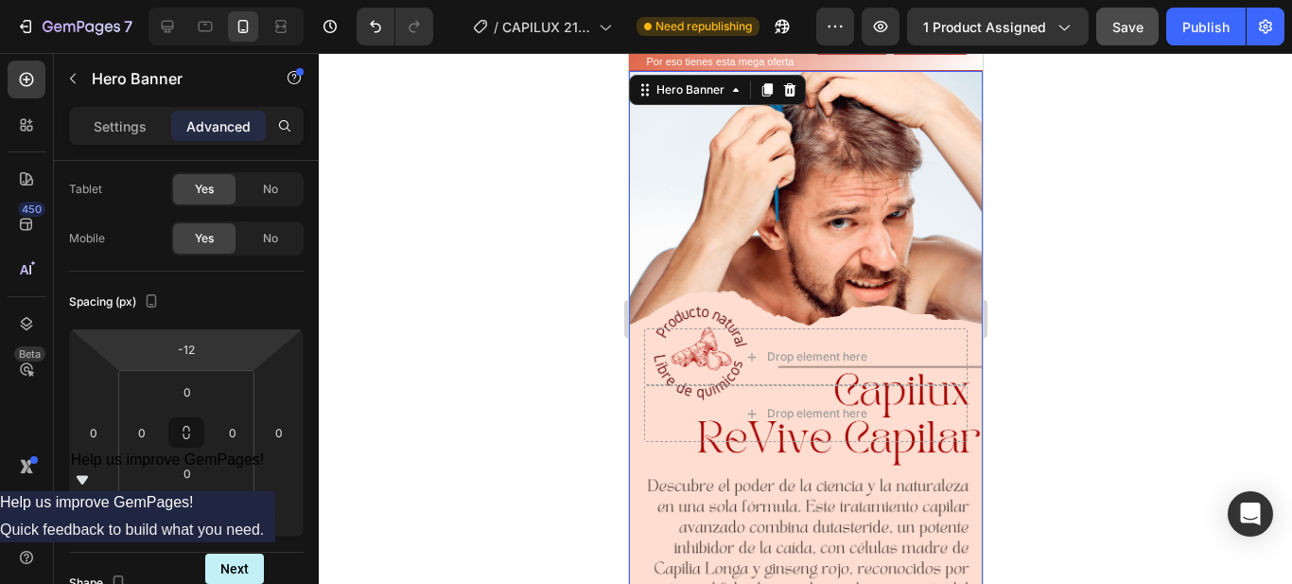
click at [213, 0] on html "7 Version history / CAPILUX 21/09 Need republishing Preview 1 product assigned …" at bounding box center [646, 0] width 1292 height 0
click at [495, 321] on div at bounding box center [806, 318] width 974 height 531
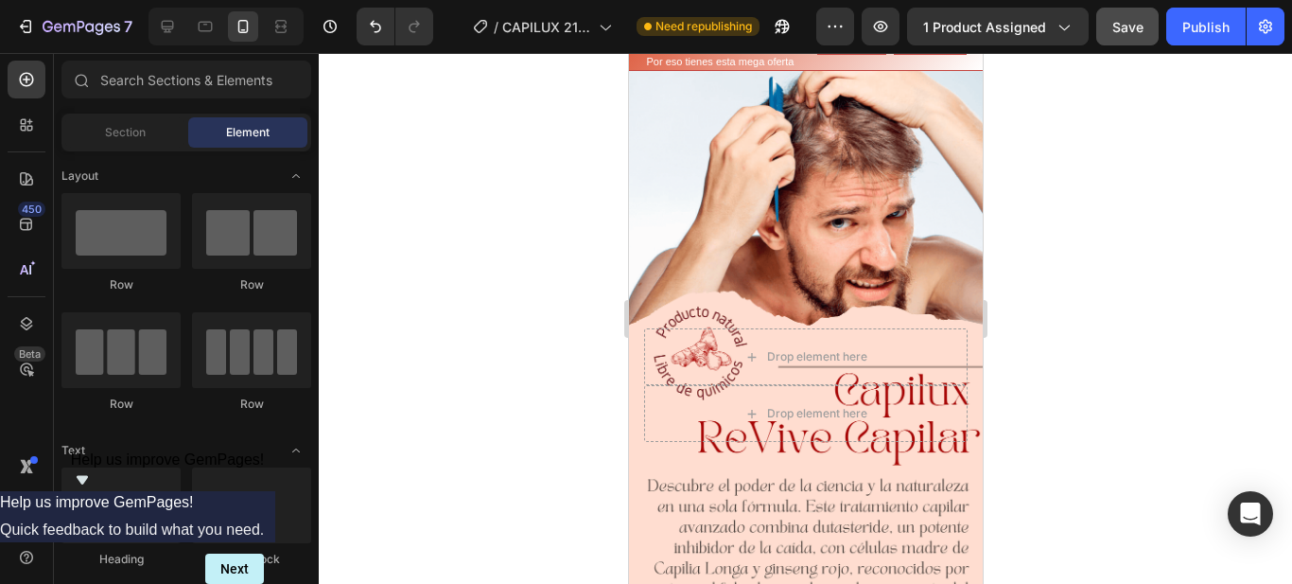
scroll to position [0, 0]
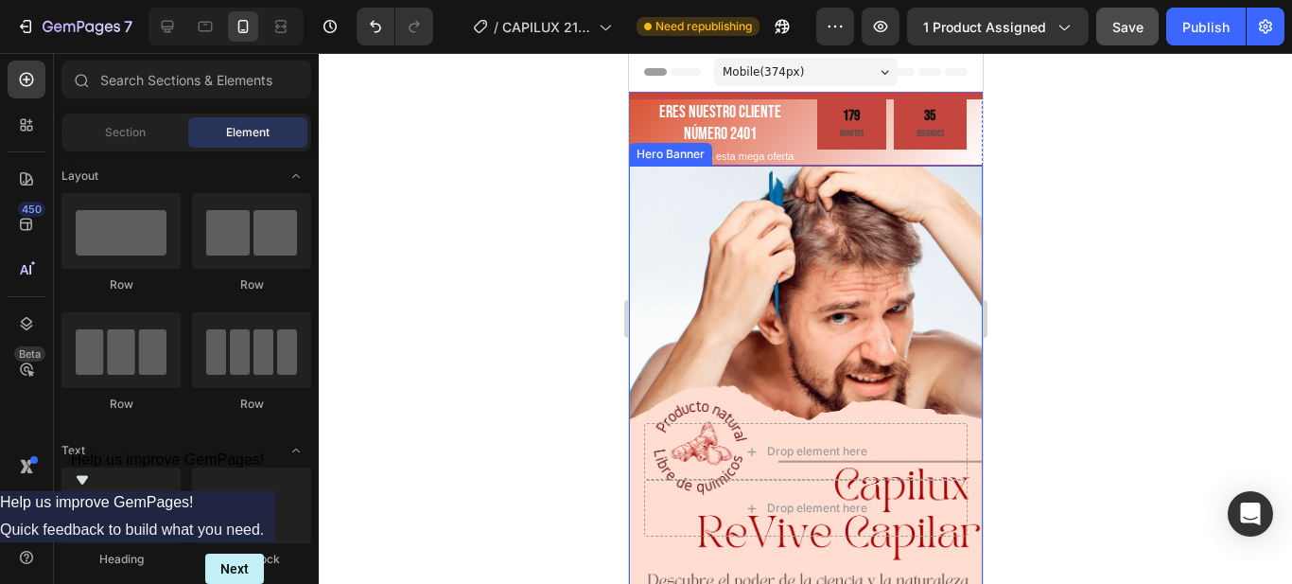
click at [882, 202] on div "Background Image" at bounding box center [805, 480] width 354 height 629
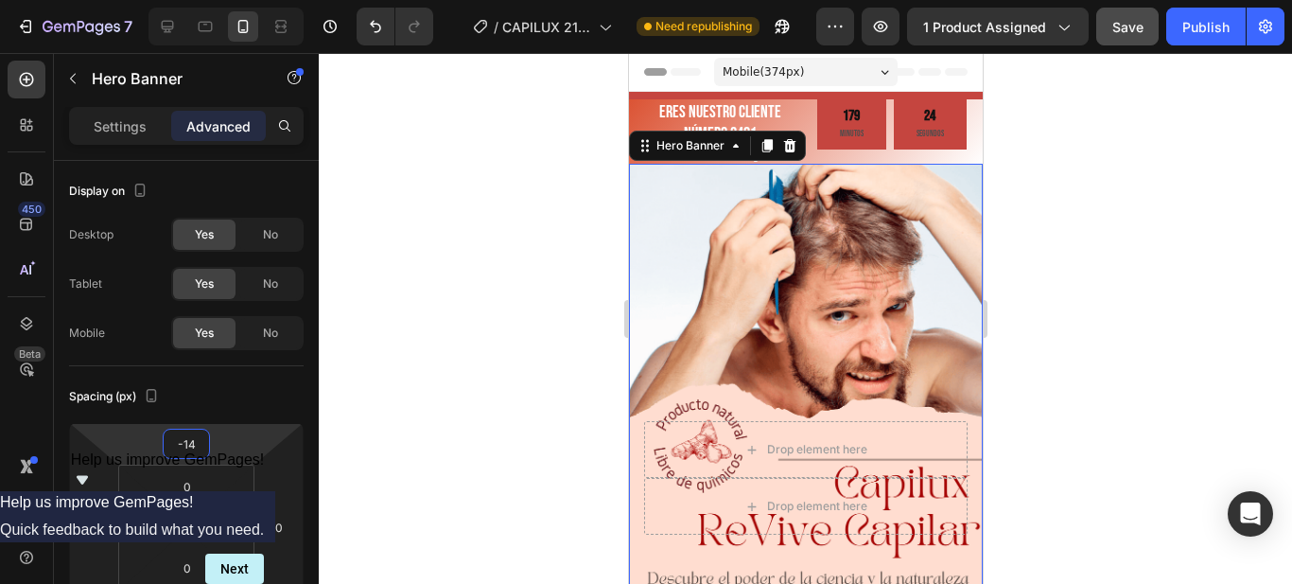
type input "-16"
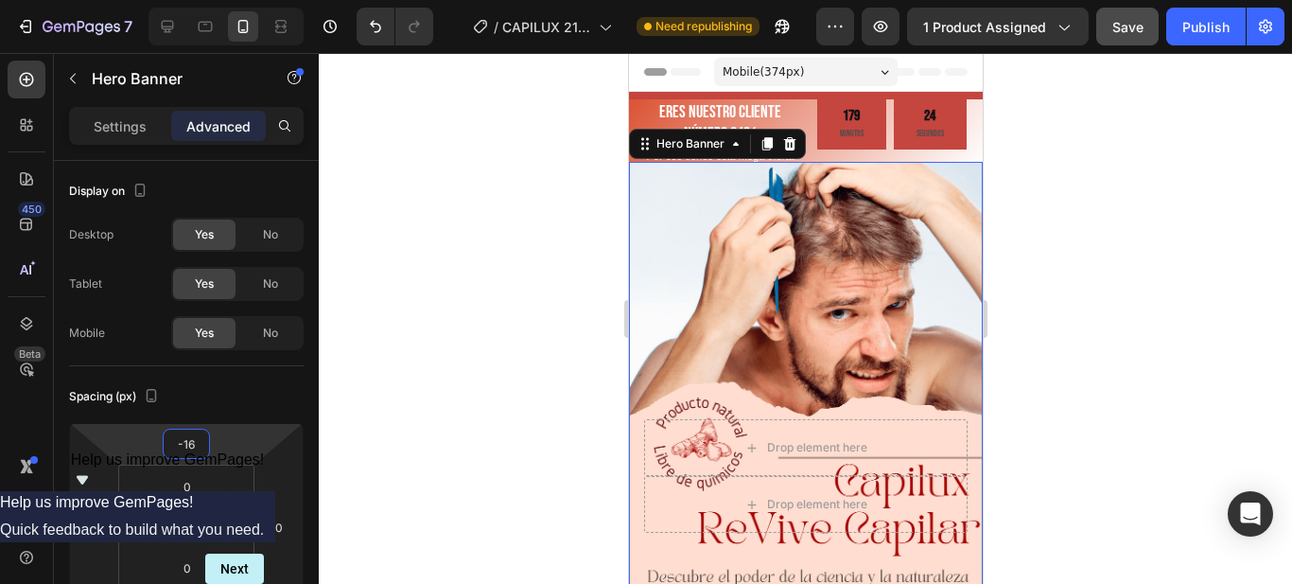
click at [183, 0] on html "7 Version history / CAPILUX 21/09 Need republishing Preview 1 product assigned …" at bounding box center [646, 0] width 1292 height 0
click at [1105, 336] on div at bounding box center [806, 318] width 974 height 531
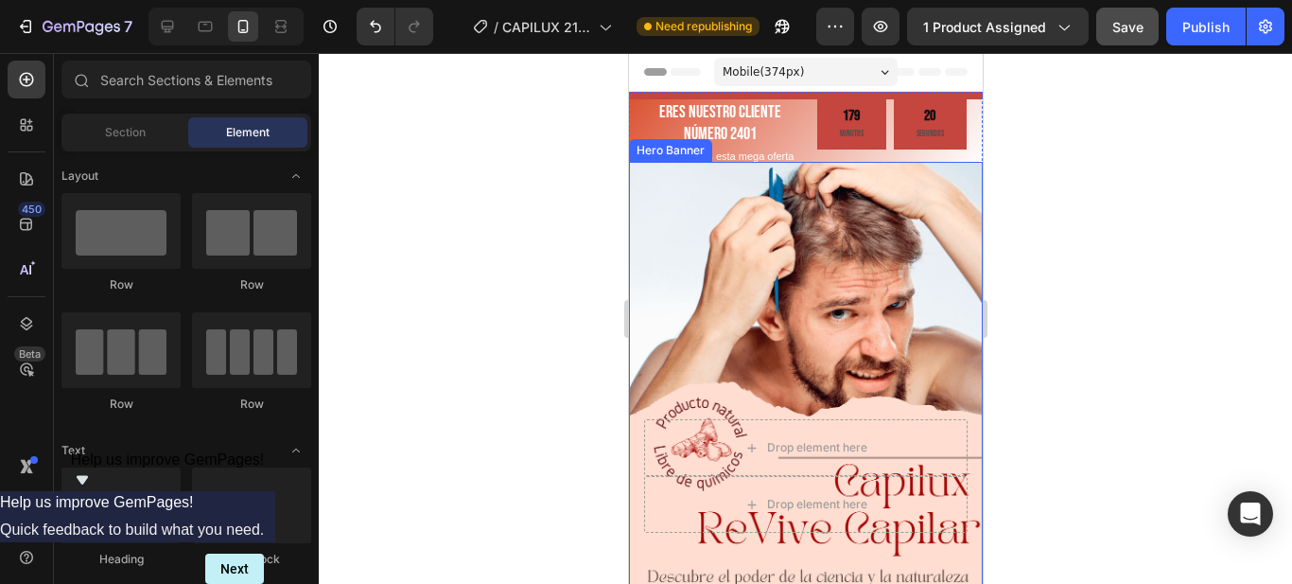
click at [642, 171] on div "Background Image" at bounding box center [805, 476] width 354 height 629
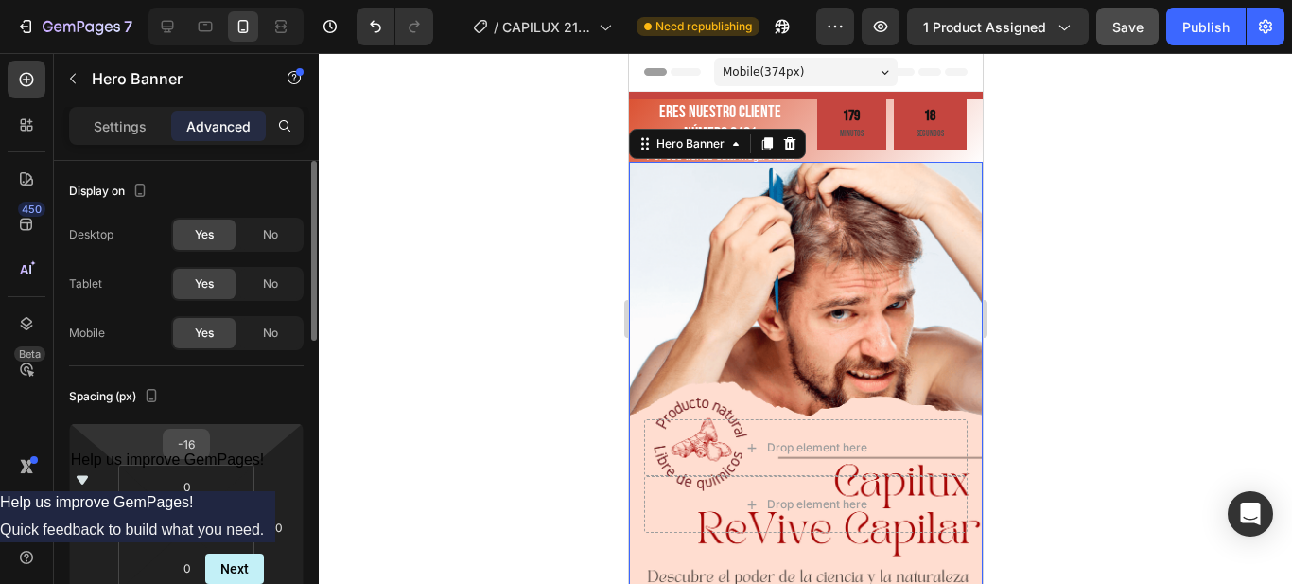
click at [200, 445] on input "-16" at bounding box center [186, 444] width 38 height 28
type input "-15"
click at [535, 430] on div at bounding box center [806, 318] width 974 height 531
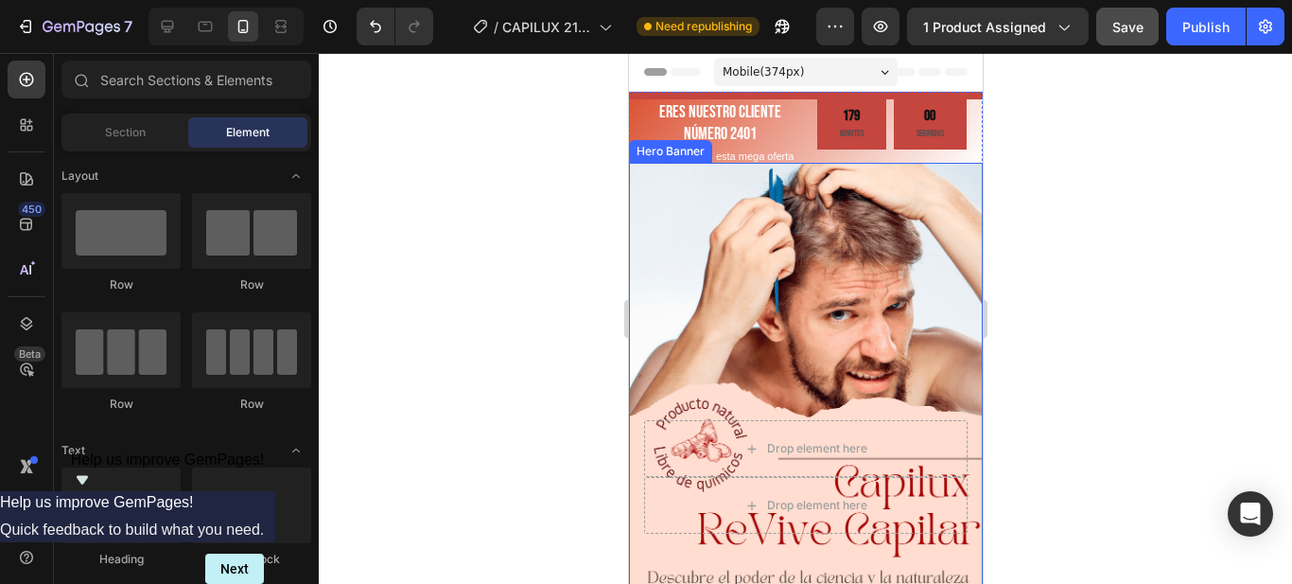
click at [683, 184] on div "Background Image" at bounding box center [805, 477] width 354 height 629
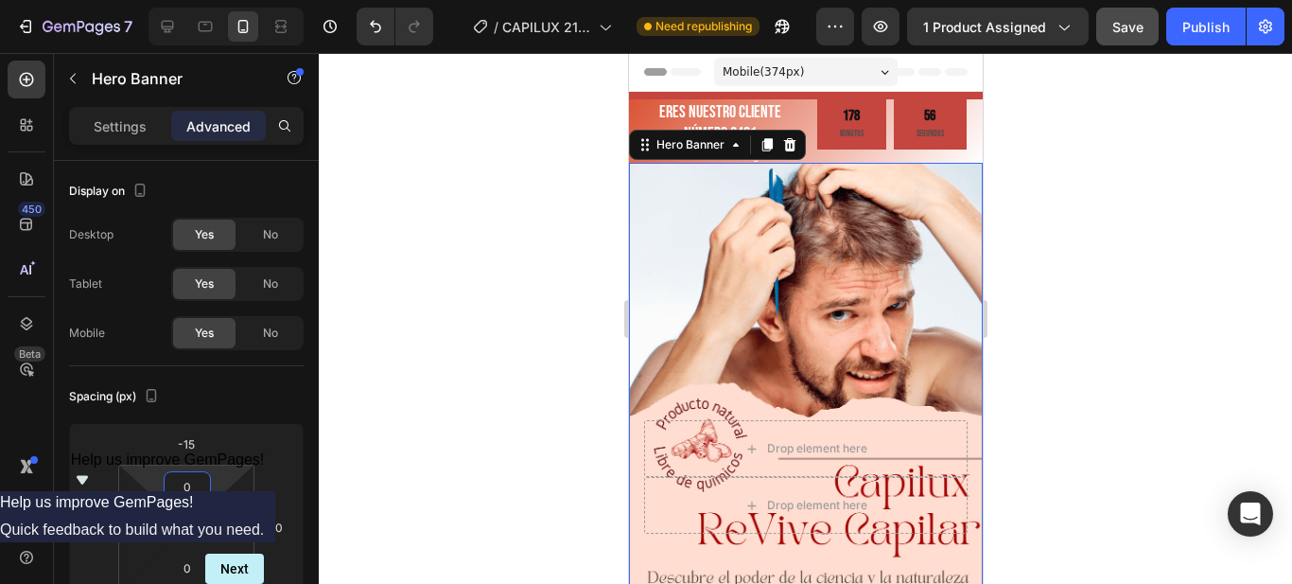
click at [204, 0] on html "7 Version history / CAPILUX 21/09 Need republishing Preview 1 product assigned …" at bounding box center [646, 0] width 1292 height 0
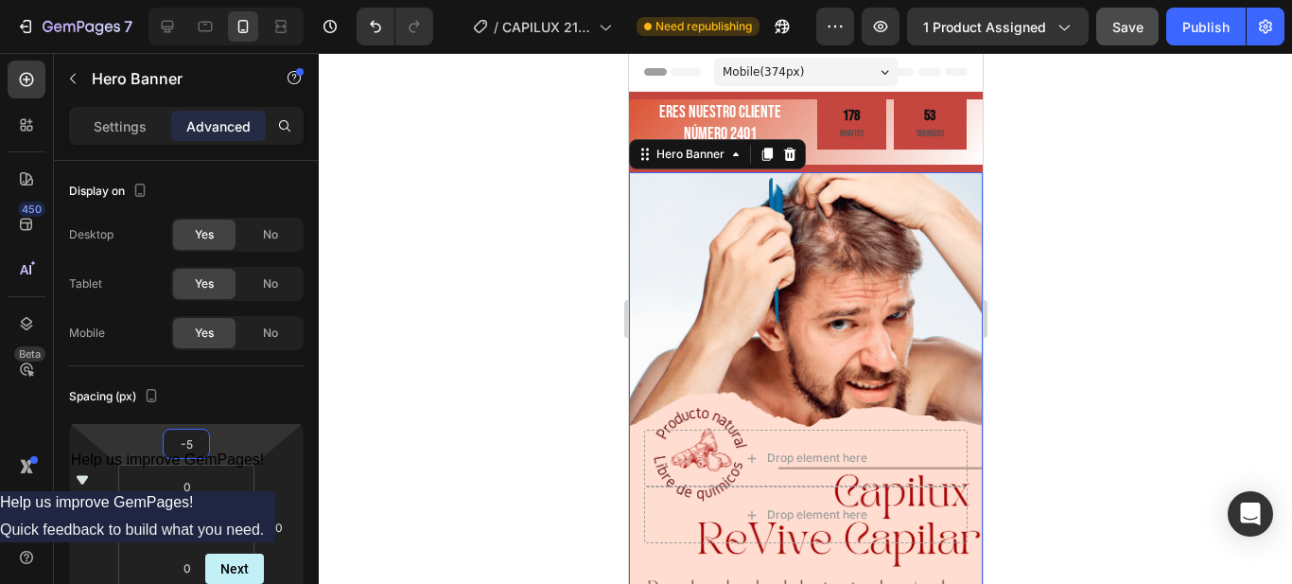
type input "-3"
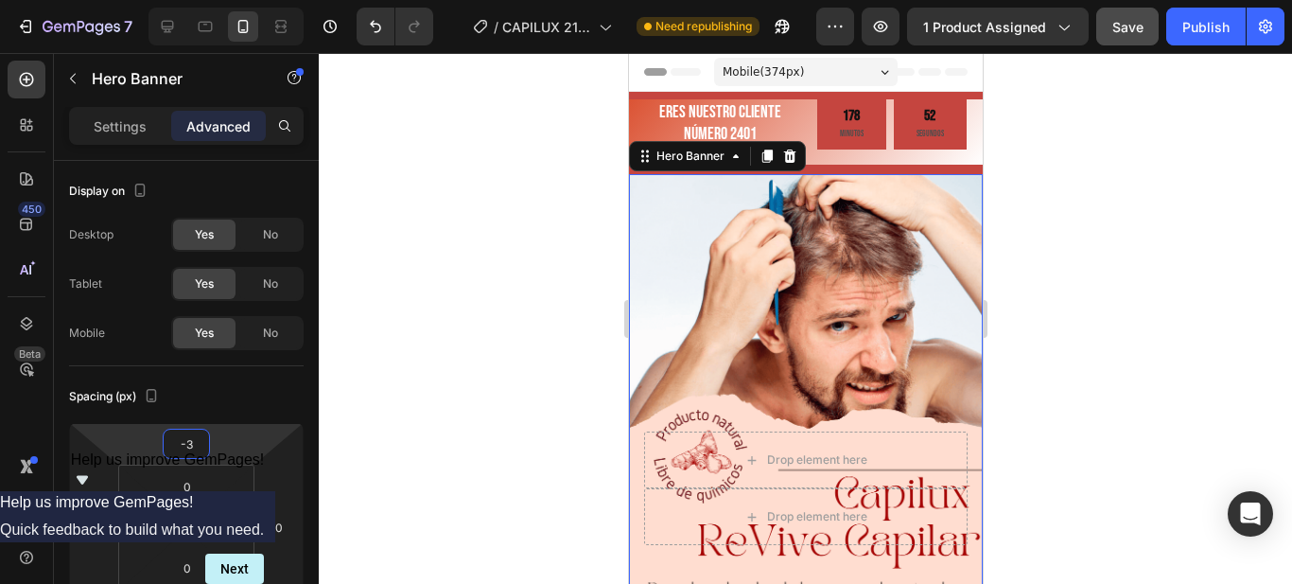
click at [209, 0] on html "7 Version history / CAPILUX 21/09 Need republishing Preview 1 product assigned …" at bounding box center [646, 0] width 1292 height 0
click at [1087, 252] on div at bounding box center [806, 318] width 974 height 531
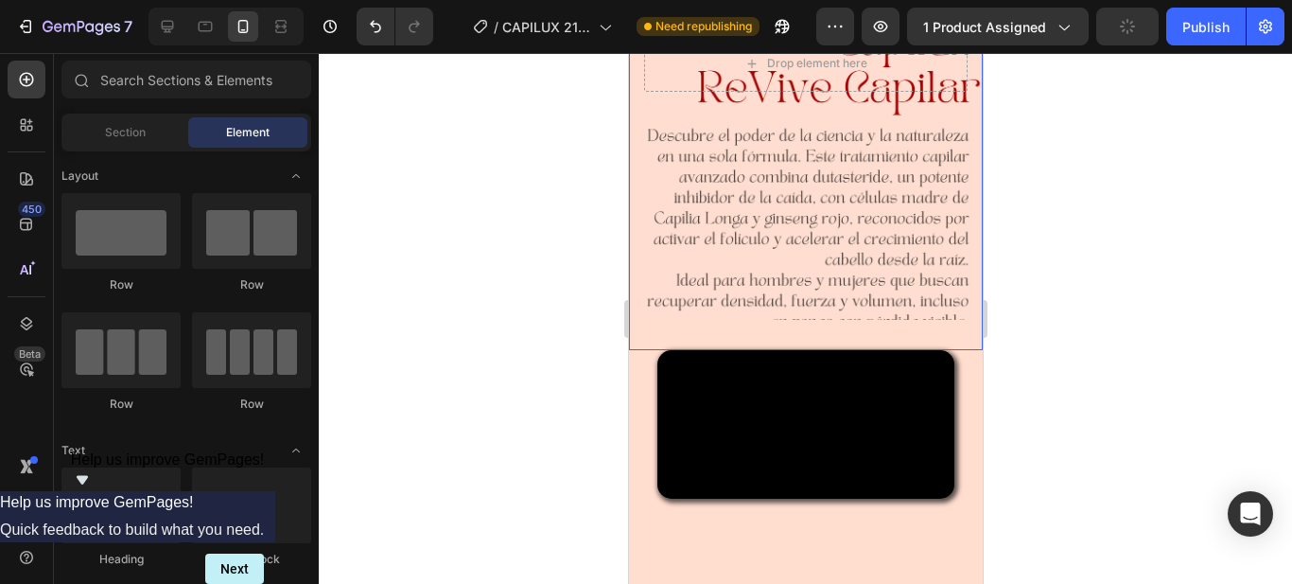
scroll to position [473, 0]
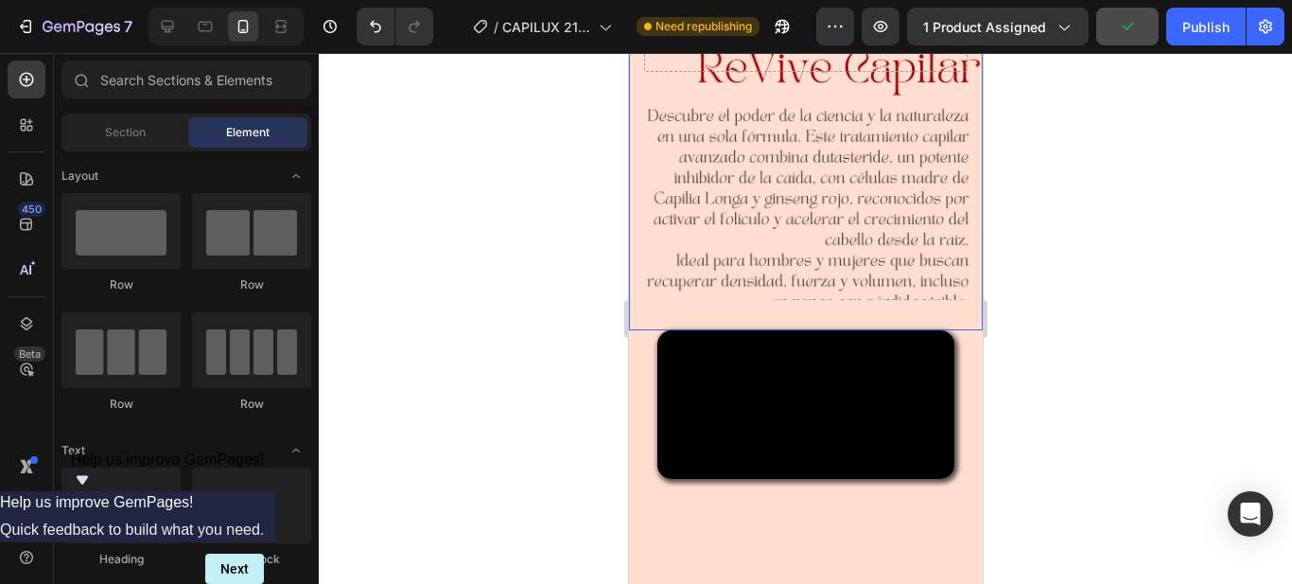
click at [827, 234] on div "Background Image" at bounding box center [805, 15] width 354 height 629
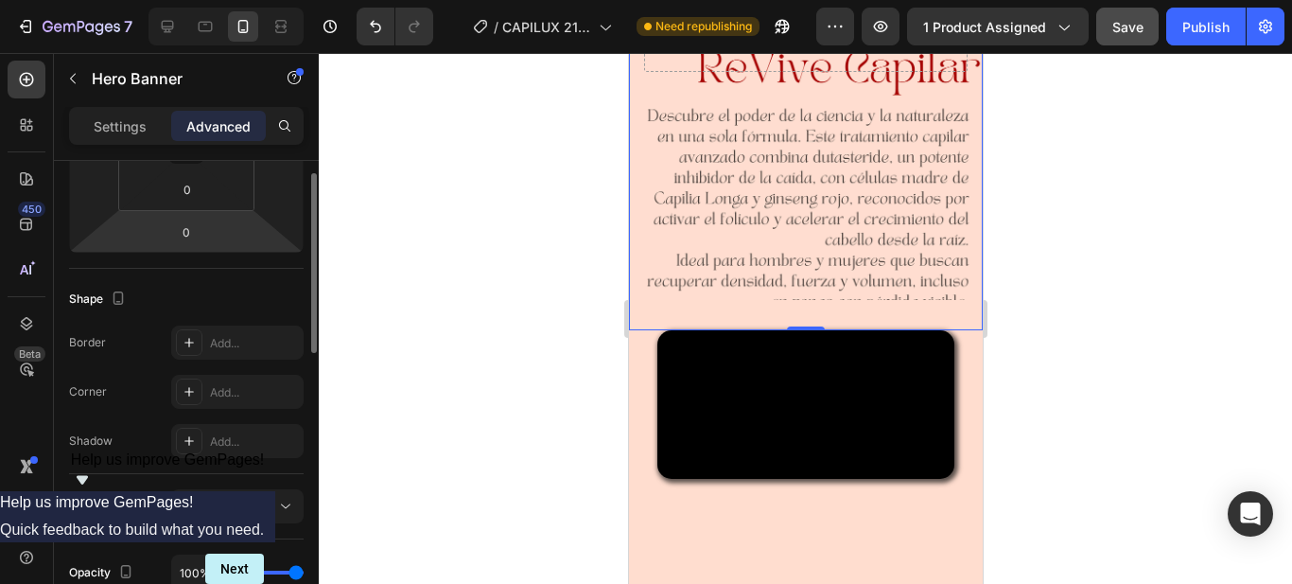
scroll to position [189, 0]
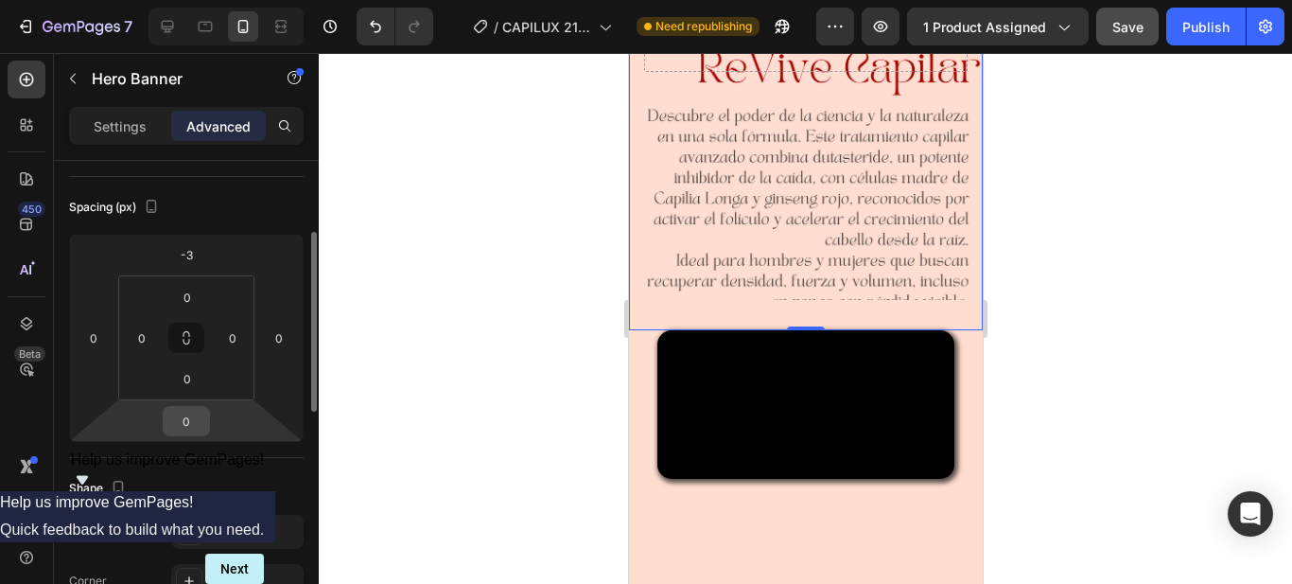
drag, startPoint x: 200, startPoint y: 399, endPoint x: 190, endPoint y: 427, distance: 29.0
click at [190, 427] on div "-3 0 0 0 0 0 0 0" at bounding box center [186, 338] width 235 height 208
click at [196, 399] on div "0 0 0 0" at bounding box center [186, 337] width 136 height 125
drag, startPoint x: 197, startPoint y: 395, endPoint x: 191, endPoint y: 404, distance: 10.2
click at [192, 0] on html "7 Version history / CAPILUX 21/09 Need republishing Preview 1 product assigned …" at bounding box center [646, 0] width 1292 height 0
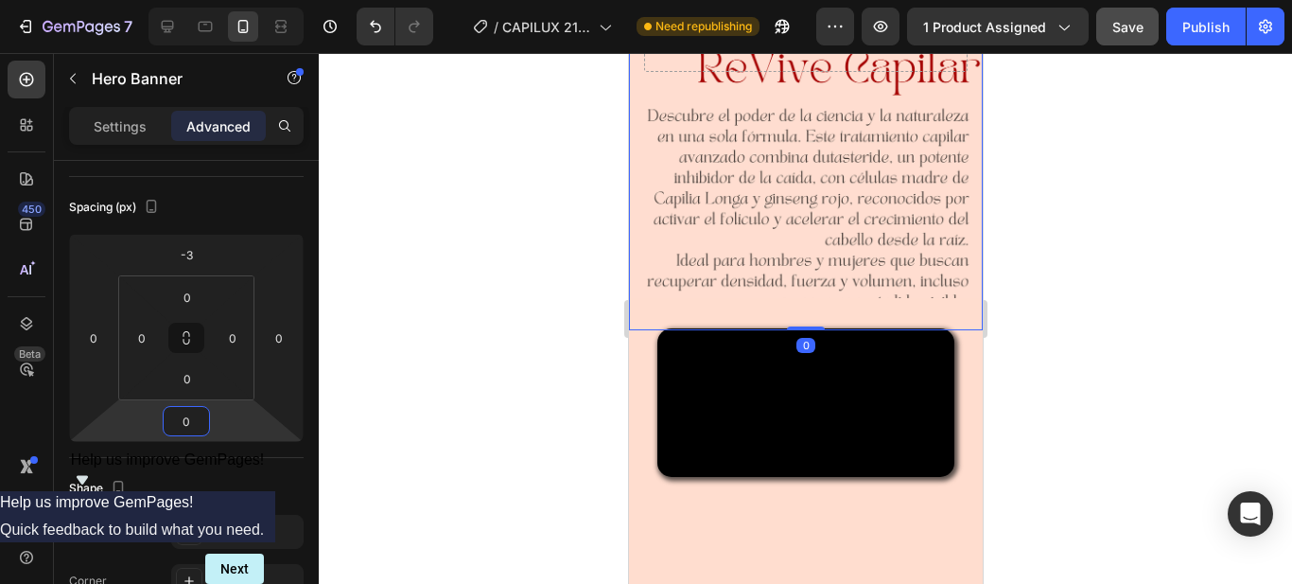
type input "-2"
click at [196, 0] on html "7 Version history / CAPILUX 21/09 Need republishing Preview 1 product assigned …" at bounding box center [646, 0] width 1292 height 0
click at [1110, 327] on div at bounding box center [806, 318] width 974 height 531
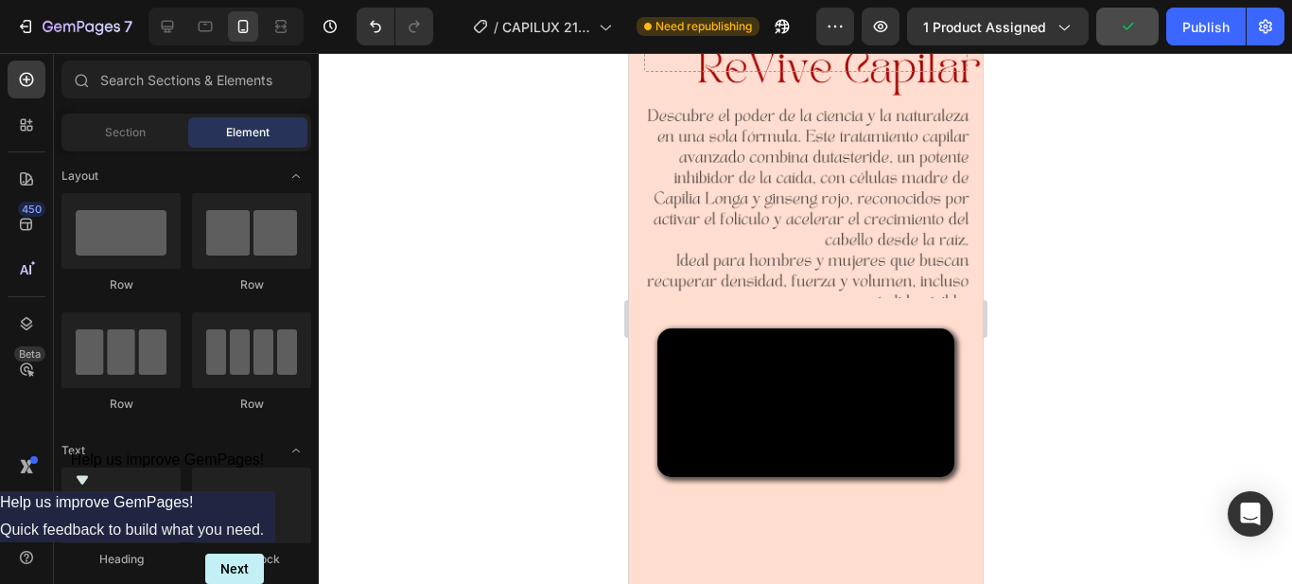
click at [1133, 268] on div at bounding box center [806, 318] width 974 height 531
click at [857, 251] on div "Background Image" at bounding box center [805, 15] width 354 height 629
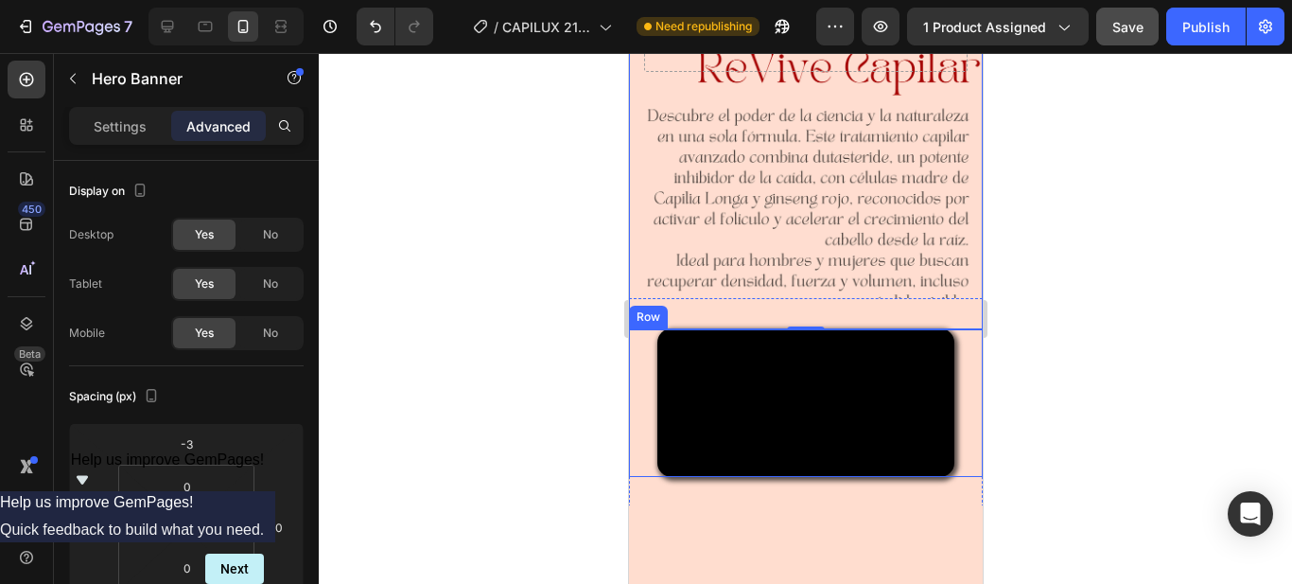
click at [639, 362] on div "Video" at bounding box center [805, 402] width 354 height 149
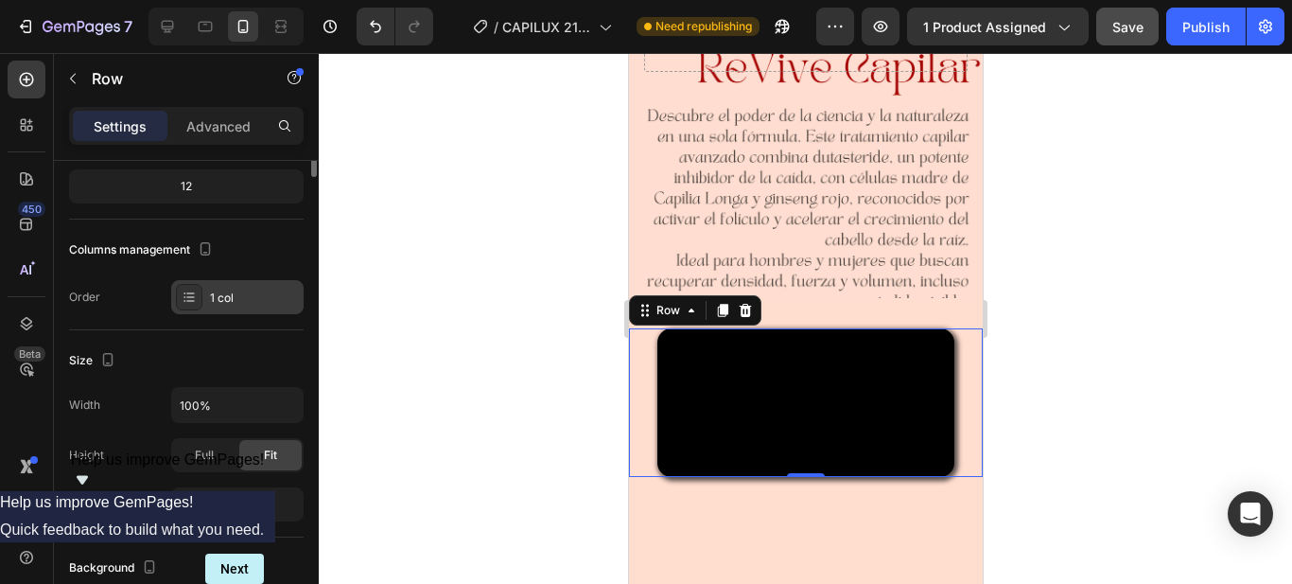
scroll to position [0, 0]
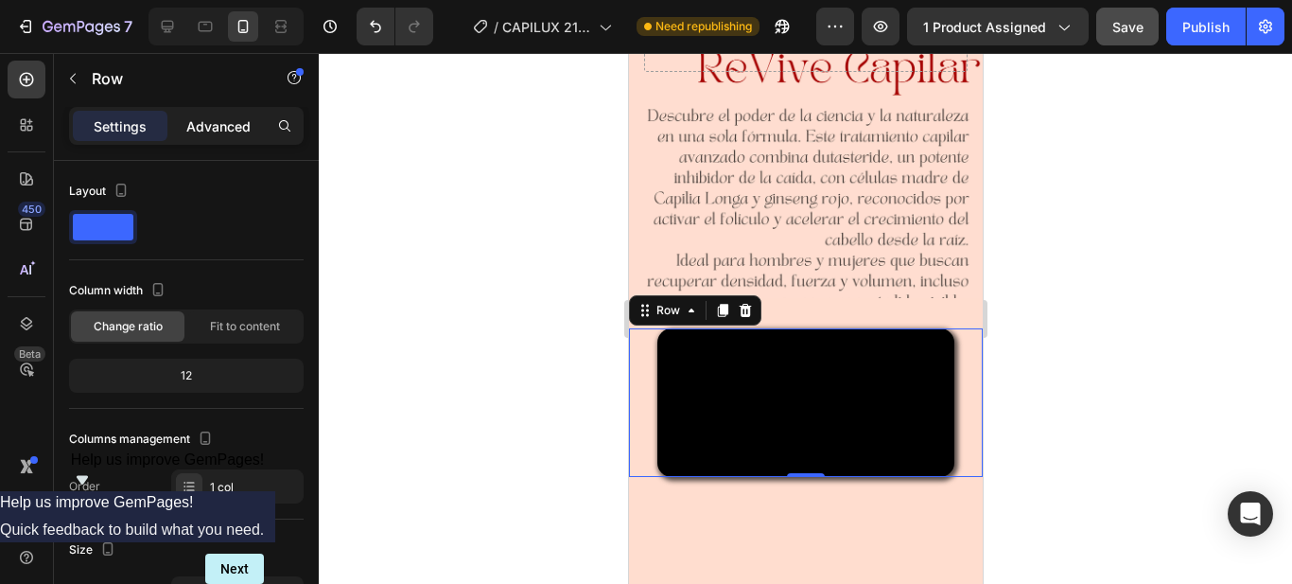
click at [213, 114] on div "Advanced" at bounding box center [218, 126] width 95 height 30
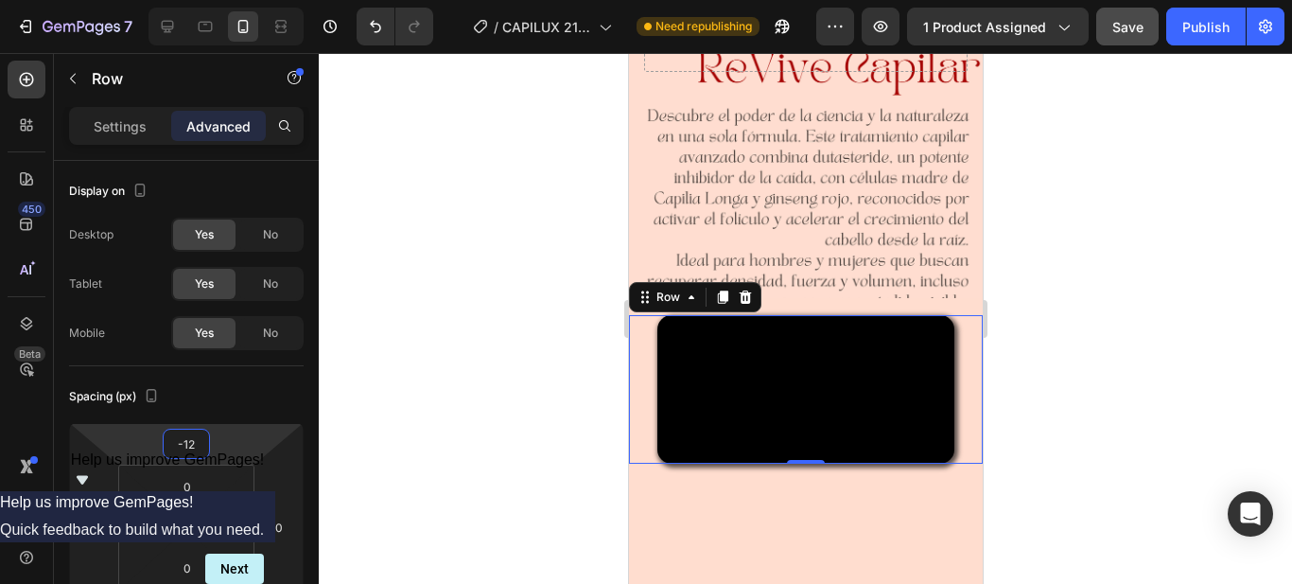
type input "-14"
click at [192, 0] on html "7 Version history / CAPILUX 21/09 Need republishing Preview 1 product assigned …" at bounding box center [646, 0] width 1292 height 0
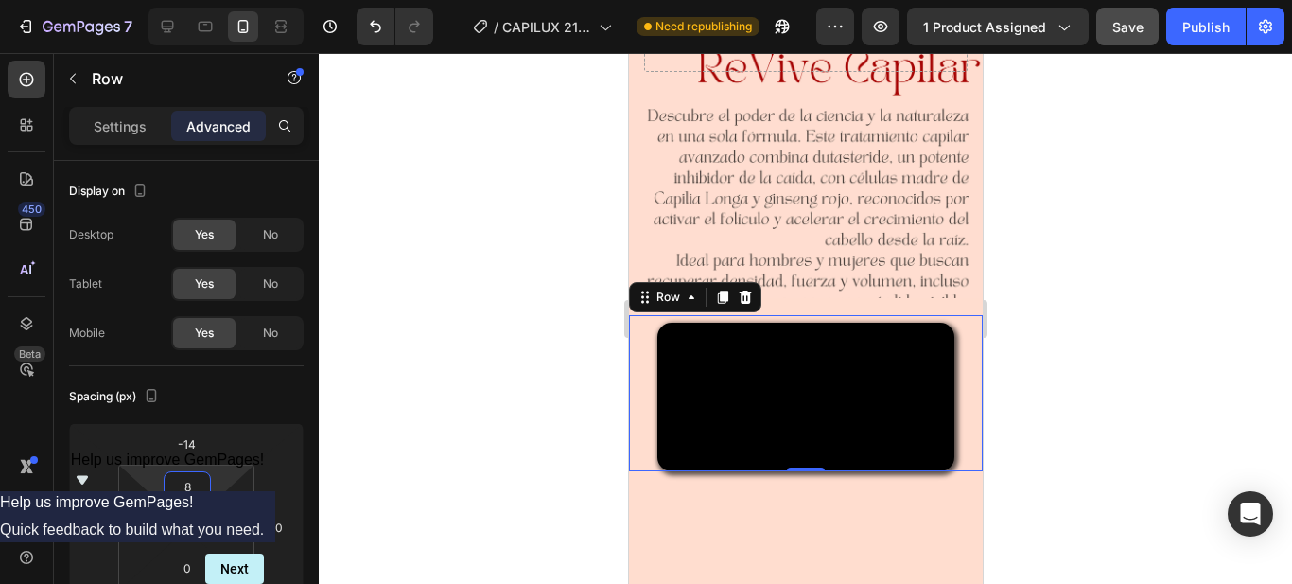
type input "10"
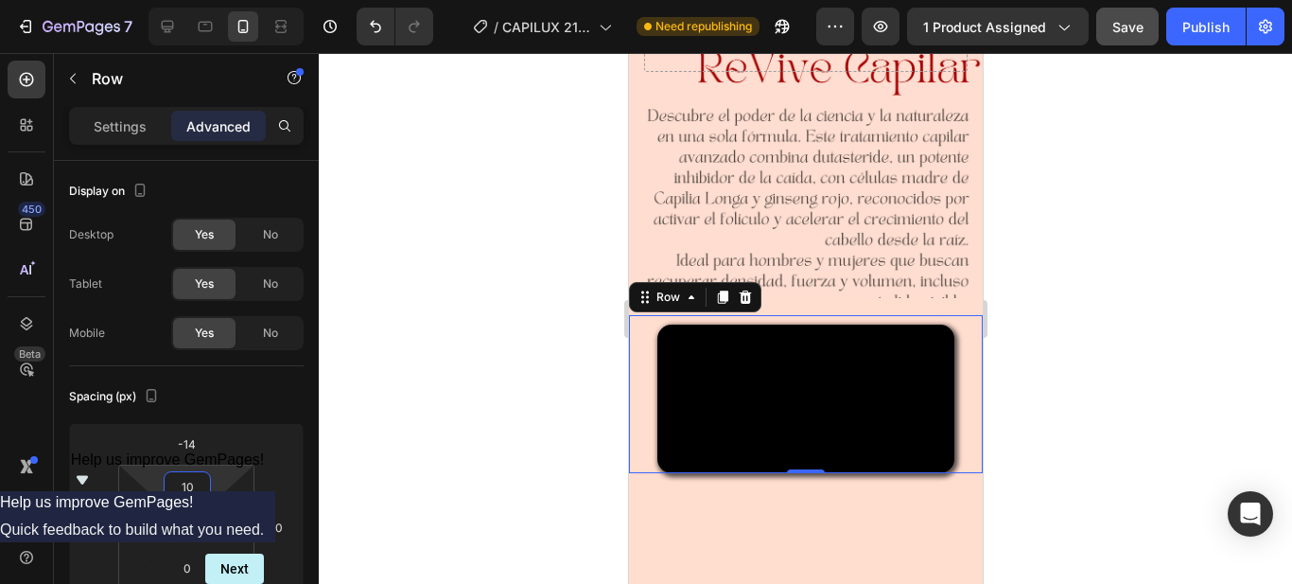
click at [221, 0] on html "7 Version history / CAPILUX 21/09 Need republishing Preview 1 product assigned …" at bounding box center [646, 0] width 1292 height 0
click at [651, 218] on div "Background Image" at bounding box center [805, 15] width 354 height 629
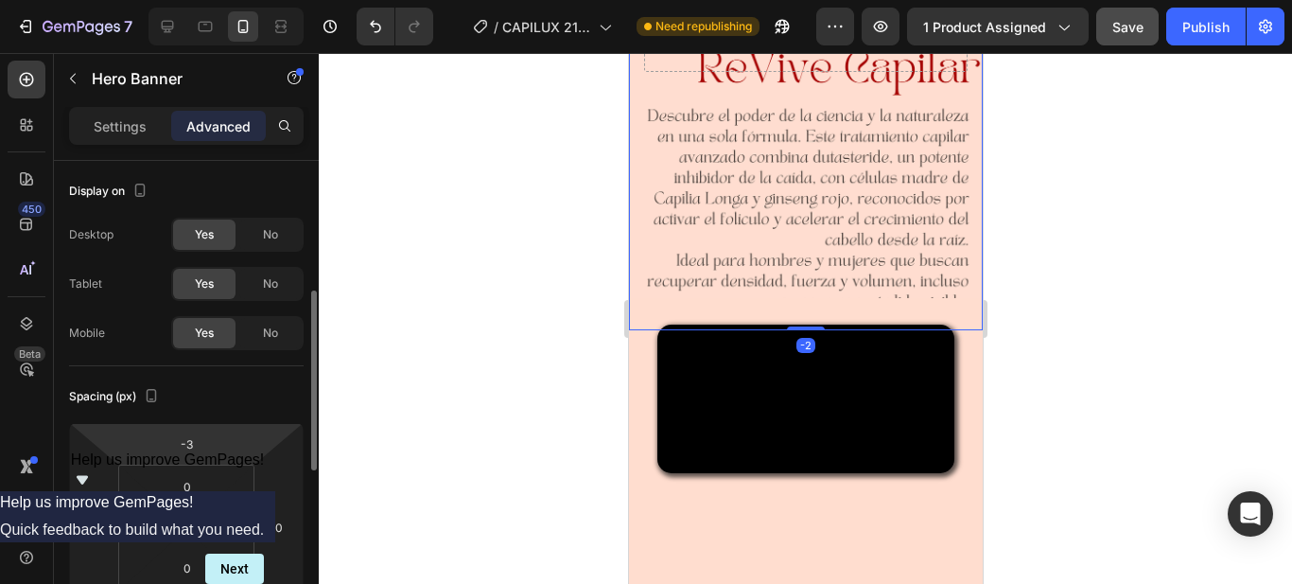
scroll to position [95, 0]
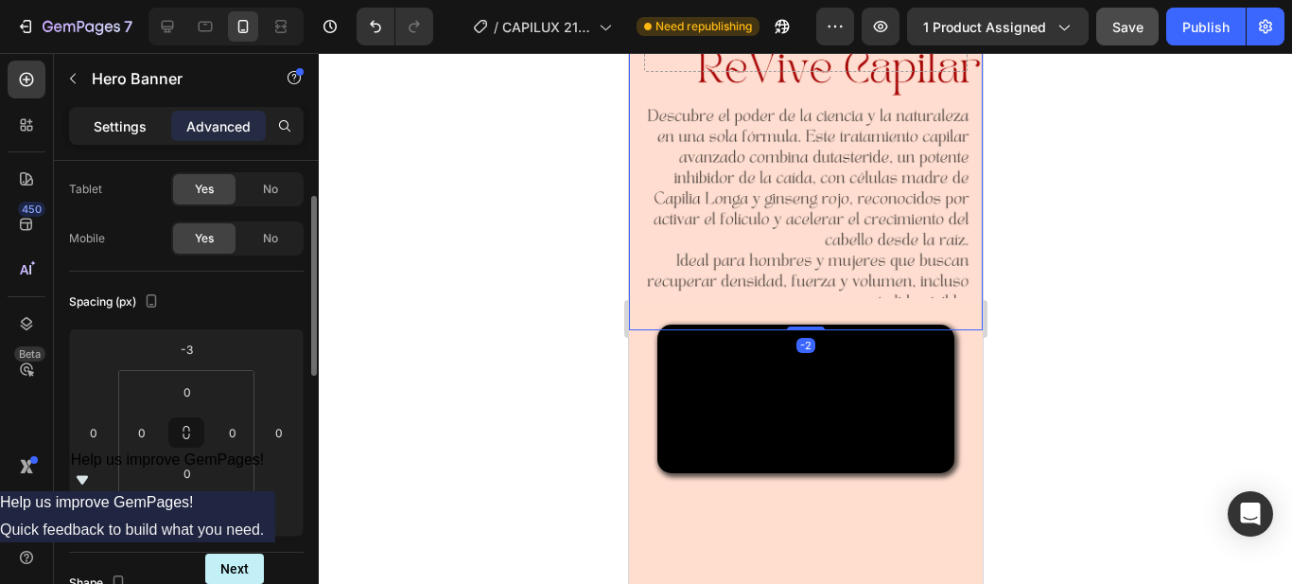
click at [117, 124] on p "Settings" at bounding box center [120, 126] width 53 height 20
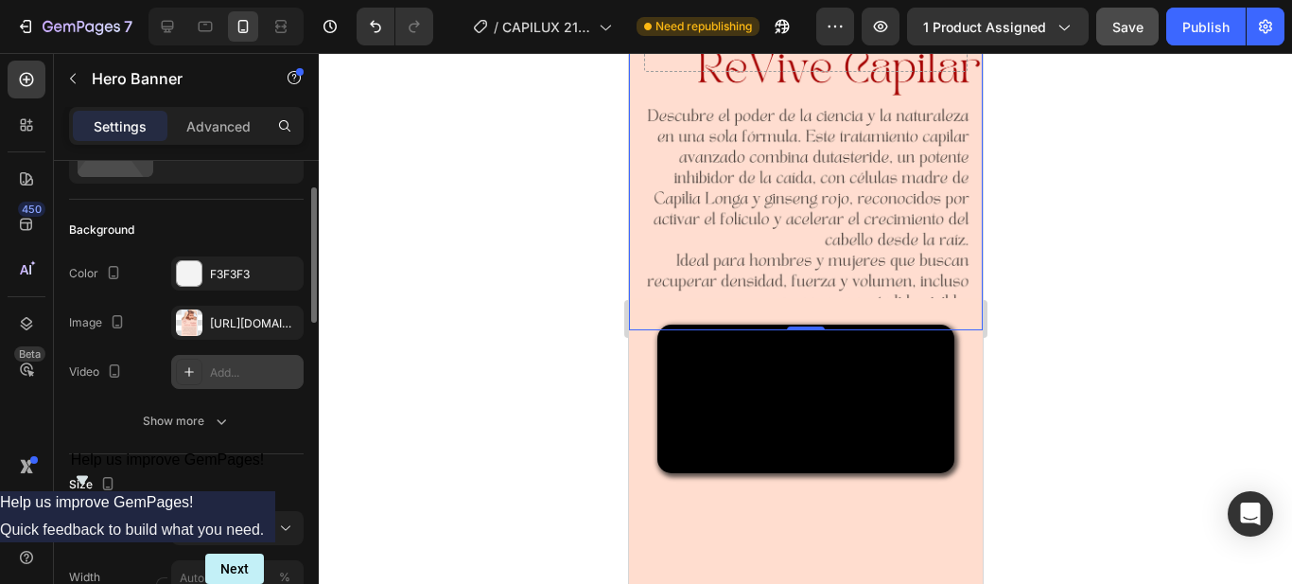
scroll to position [284, 0]
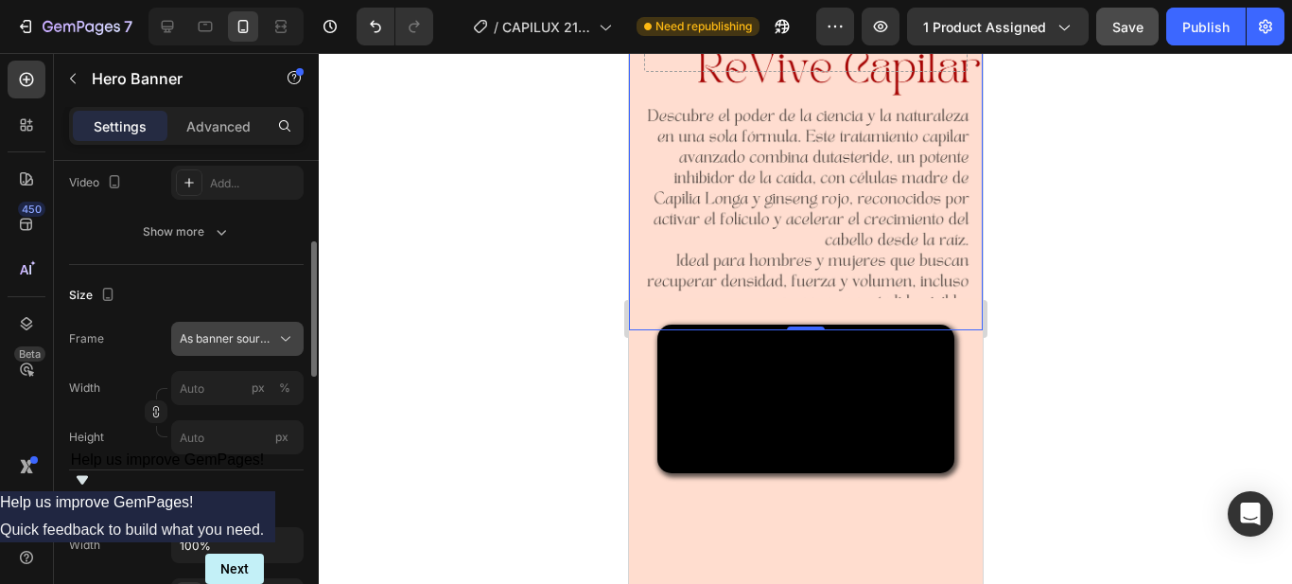
click at [242, 338] on span "As banner source" at bounding box center [226, 338] width 93 height 17
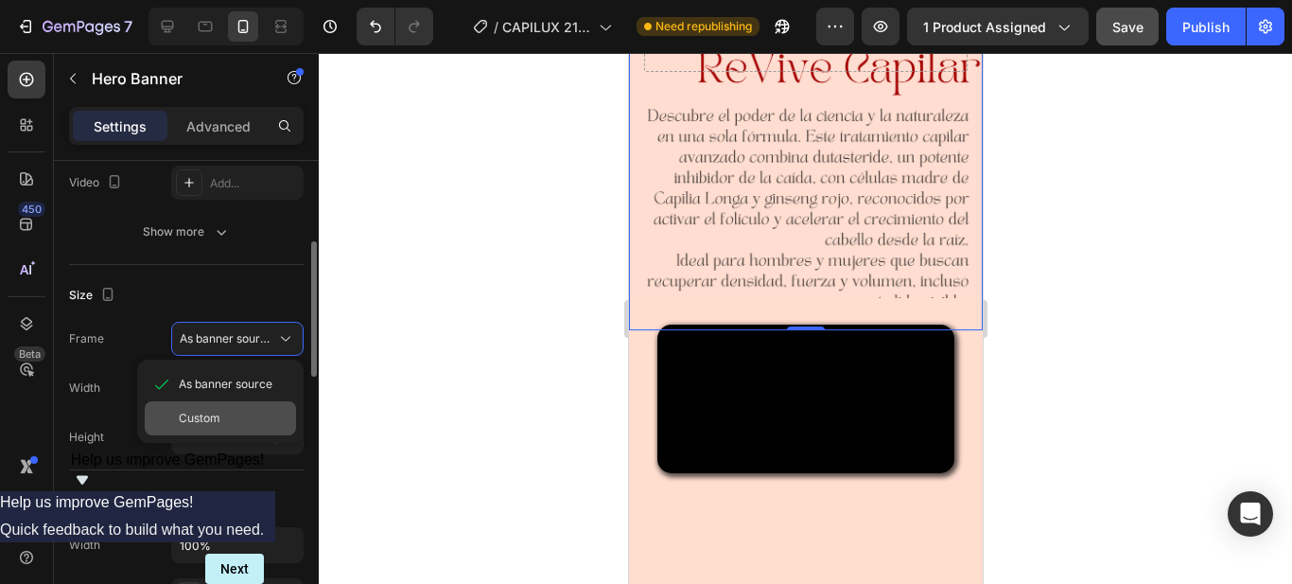
click at [236, 418] on div "Custom" at bounding box center [234, 418] width 110 height 17
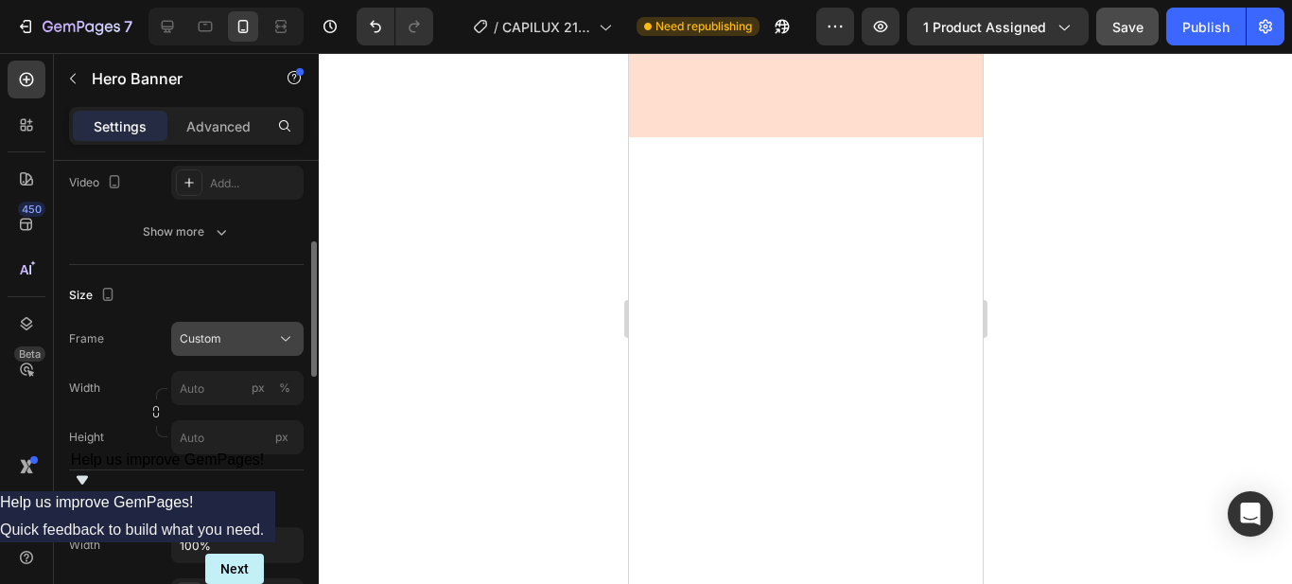
click at [248, 338] on div "Custom" at bounding box center [226, 338] width 93 height 17
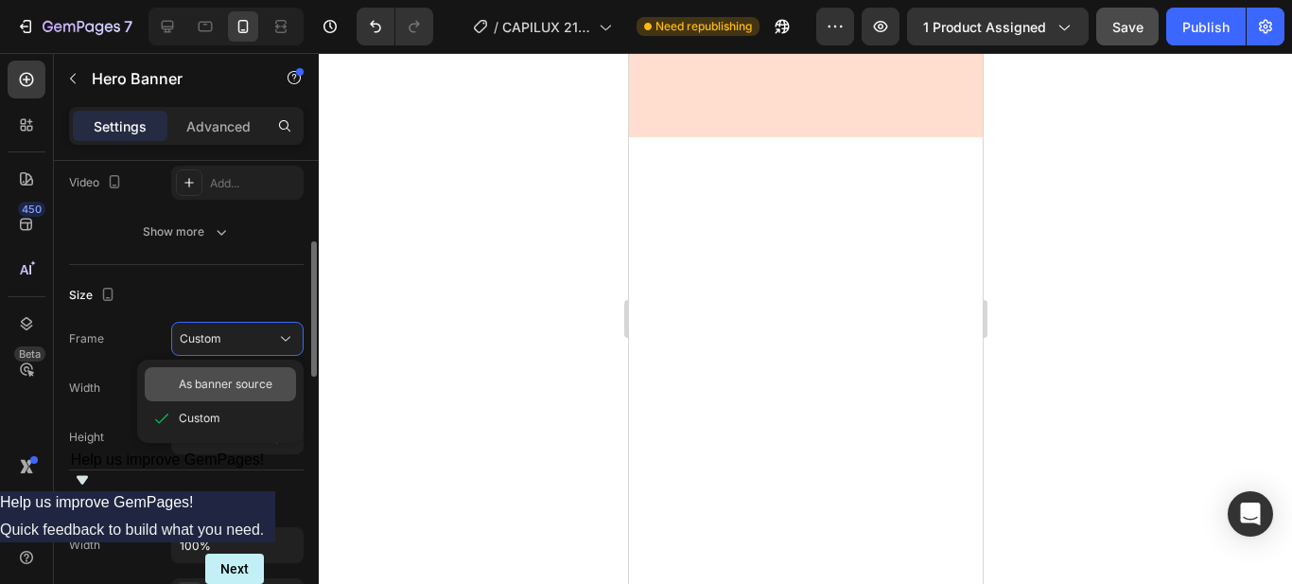
click at [245, 395] on div "As banner source" at bounding box center [220, 384] width 151 height 34
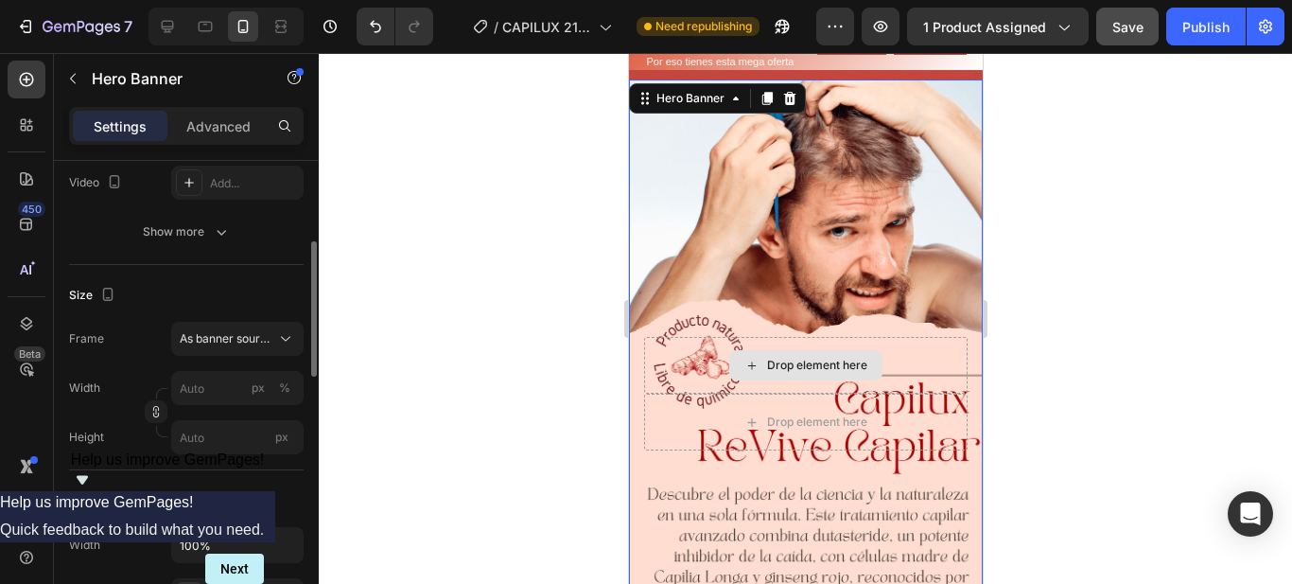
scroll to position [0, 0]
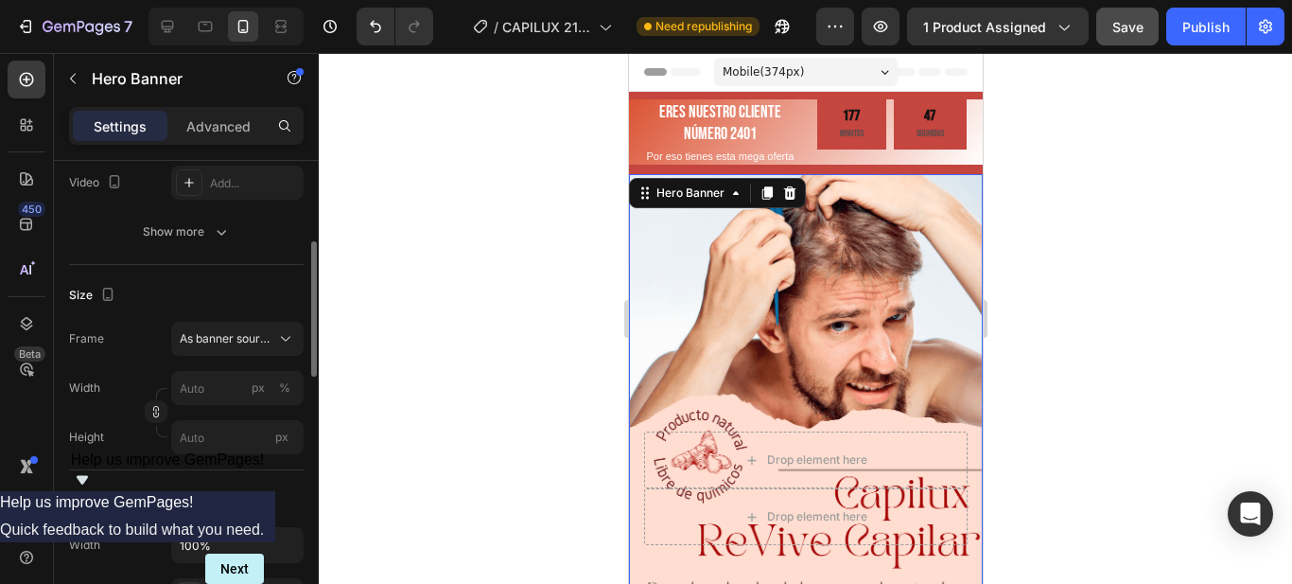
click at [1179, 267] on div at bounding box center [806, 318] width 974 height 531
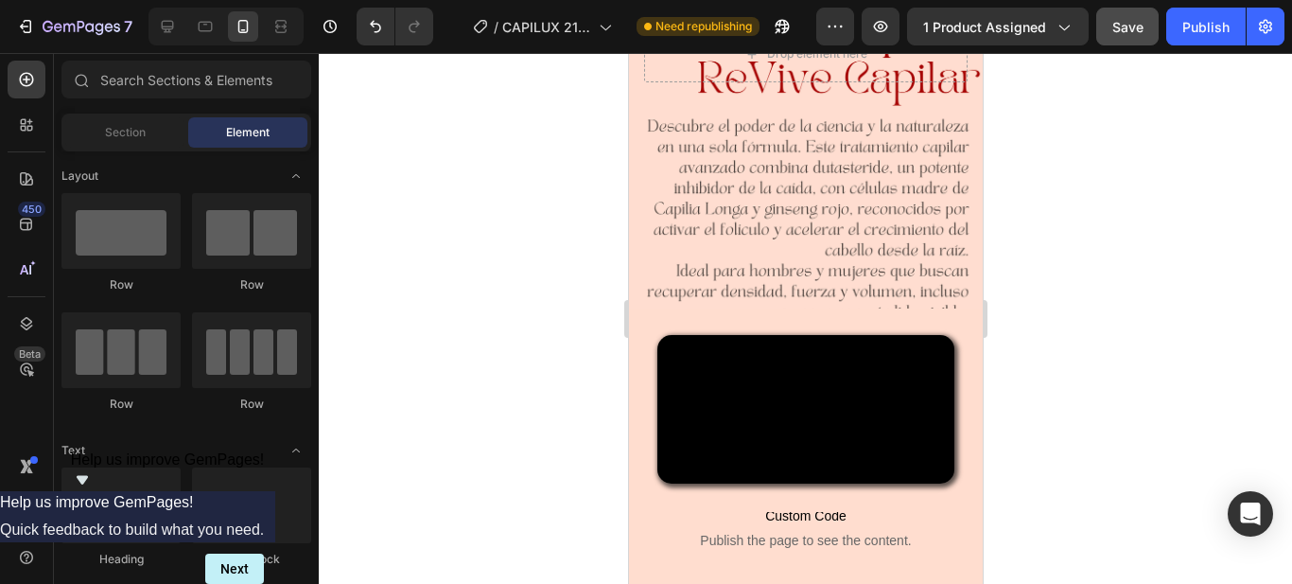
scroll to position [568, 0]
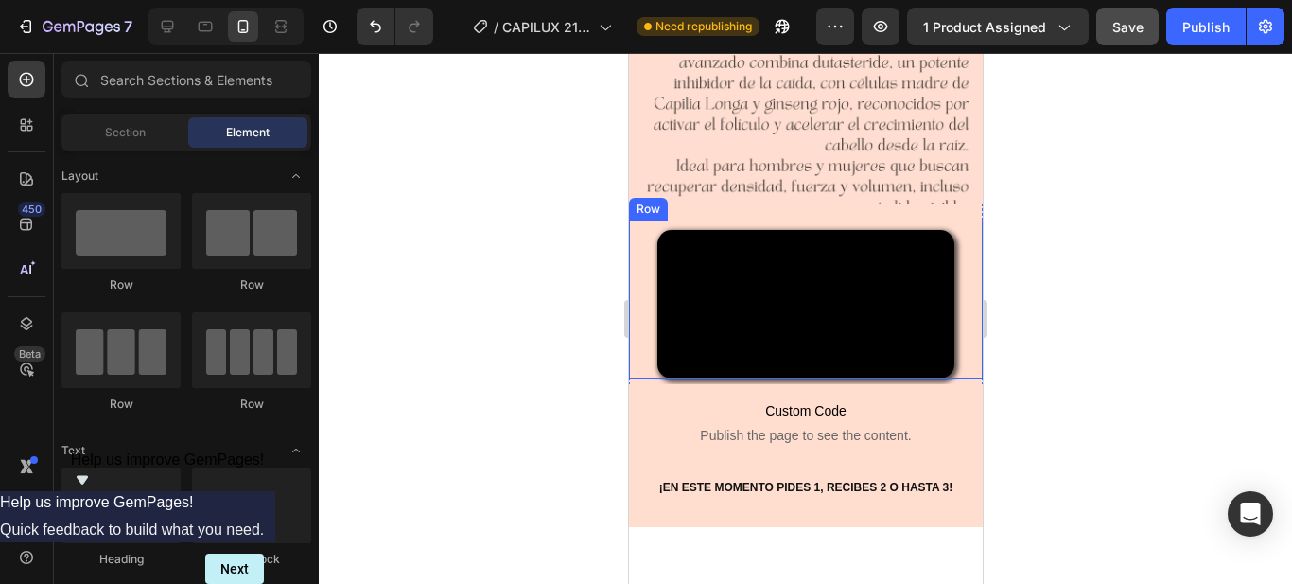
click at [632, 378] on div "Video" at bounding box center [805, 304] width 354 height 149
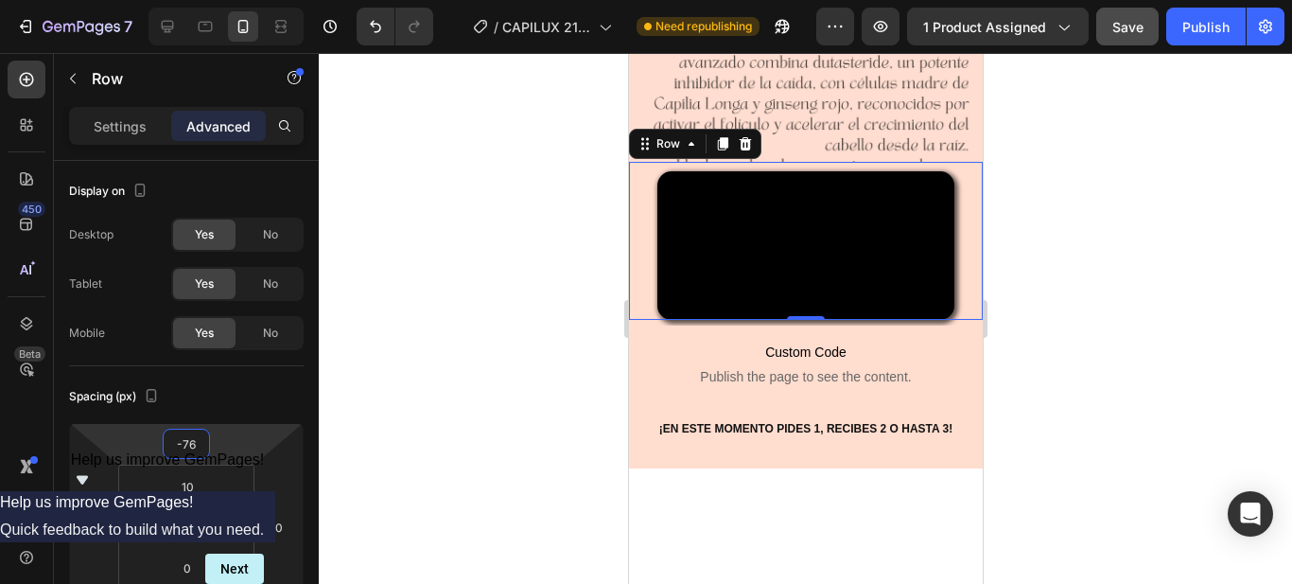
type input "-78"
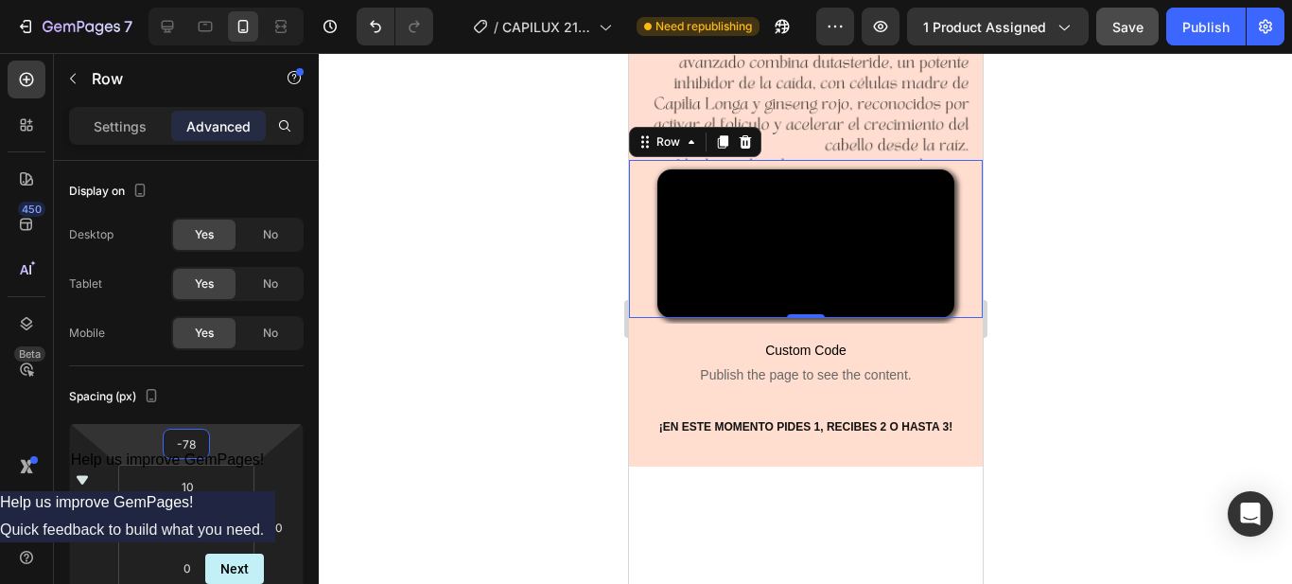
drag, startPoint x: 211, startPoint y: 424, endPoint x: 216, endPoint y: 454, distance: 30.6
click at [216, 0] on html "7 Version history / CAPILUX 21/09 Need republishing Preview 1 product assigned …" at bounding box center [646, 0] width 1292 height 0
click at [1189, 341] on div at bounding box center [806, 318] width 974 height 531
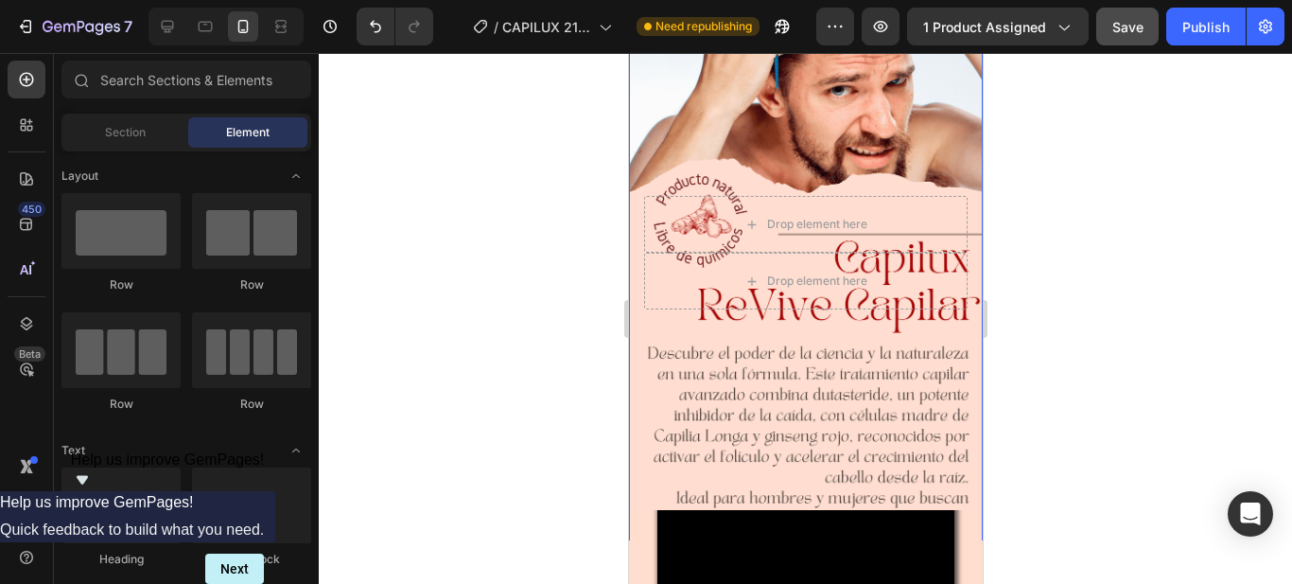
scroll to position [0, 0]
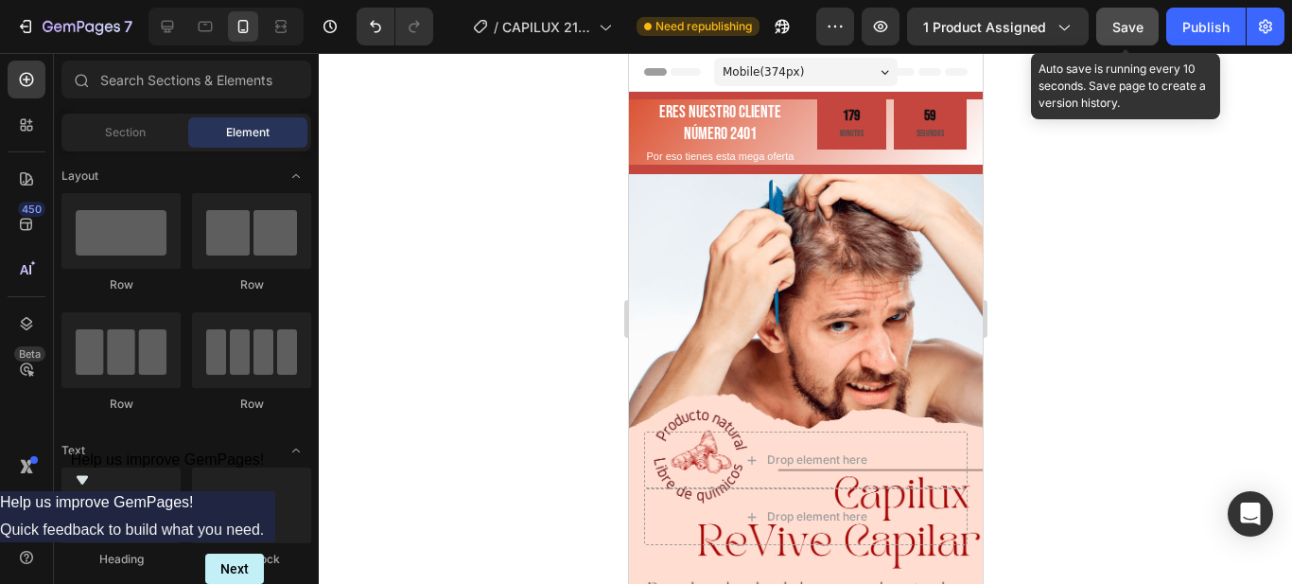
click at [1127, 31] on span "Save" at bounding box center [1128, 27] width 31 height 16
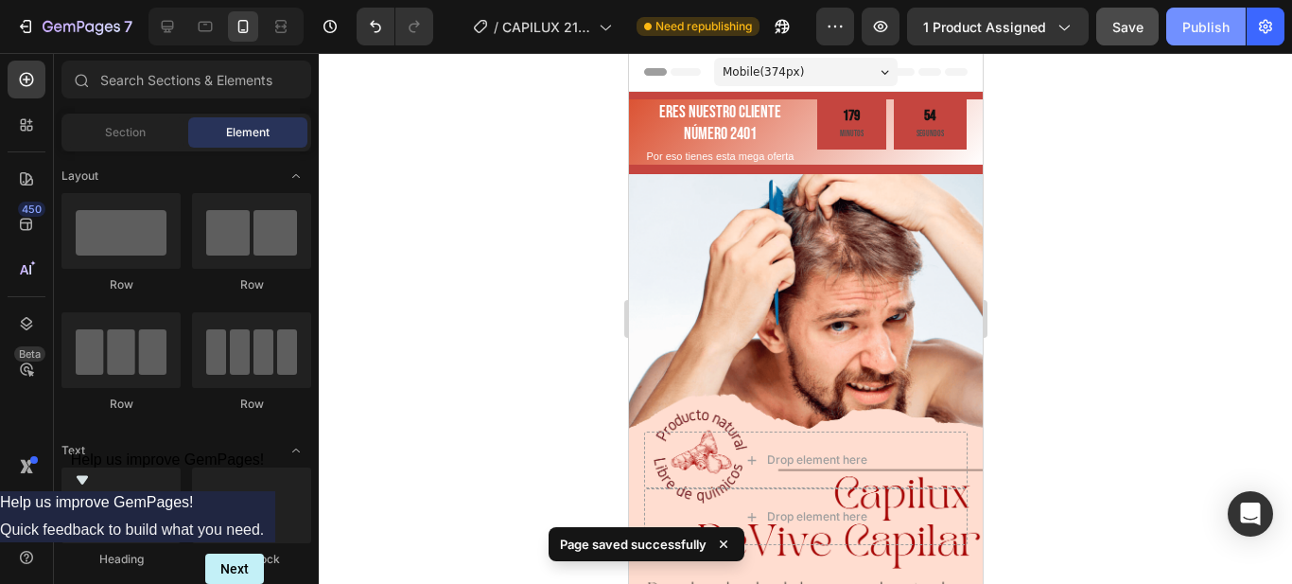
click at [1191, 30] on div "Publish" at bounding box center [1206, 27] width 47 height 20
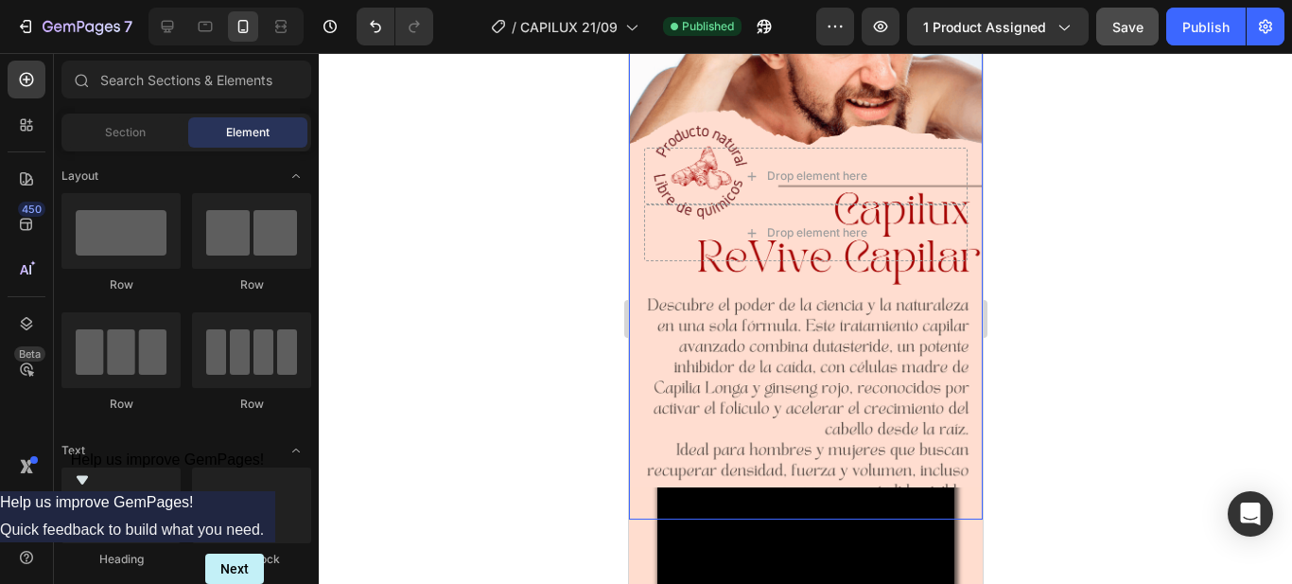
scroll to position [378, 0]
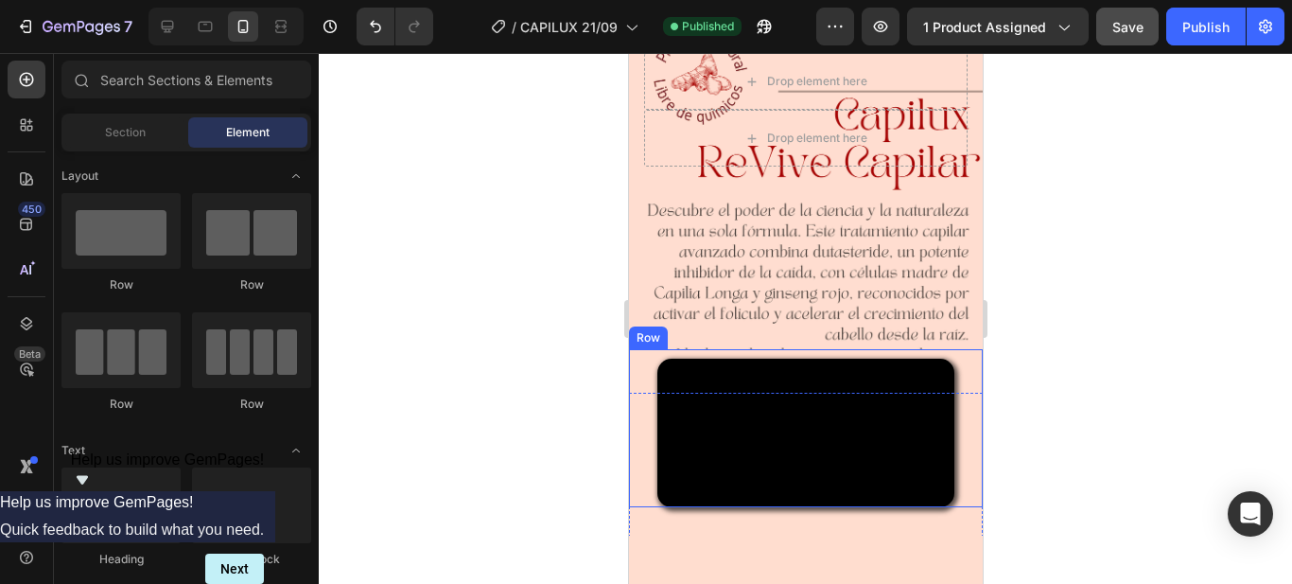
click at [952, 410] on div "Video" at bounding box center [805, 433] width 354 height 149
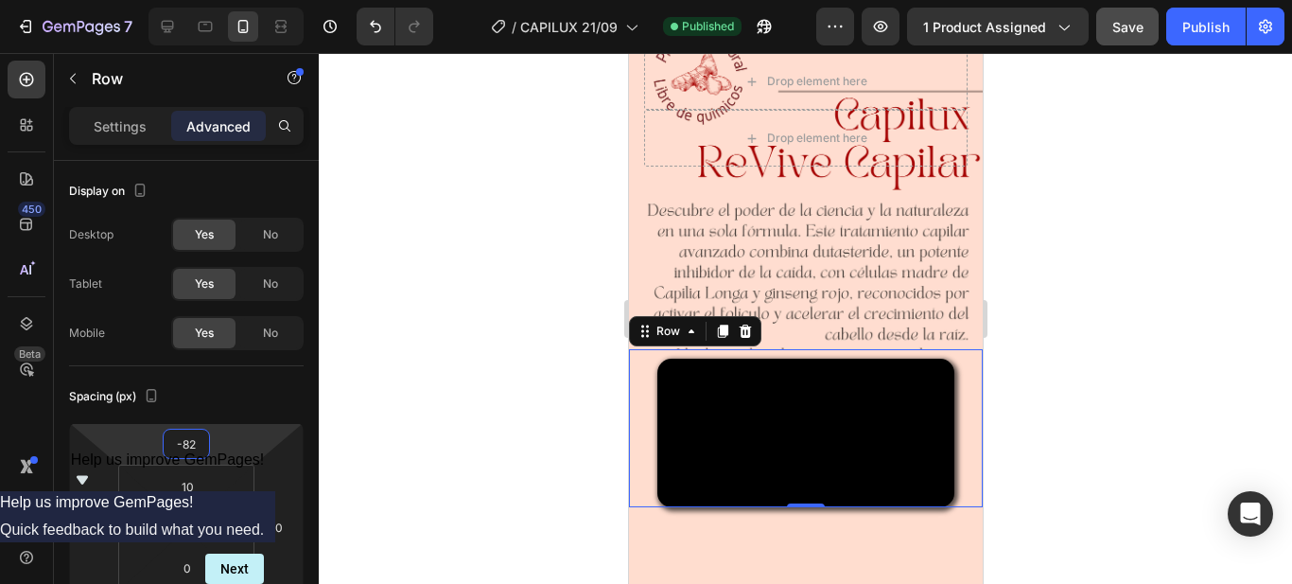
type input "-84"
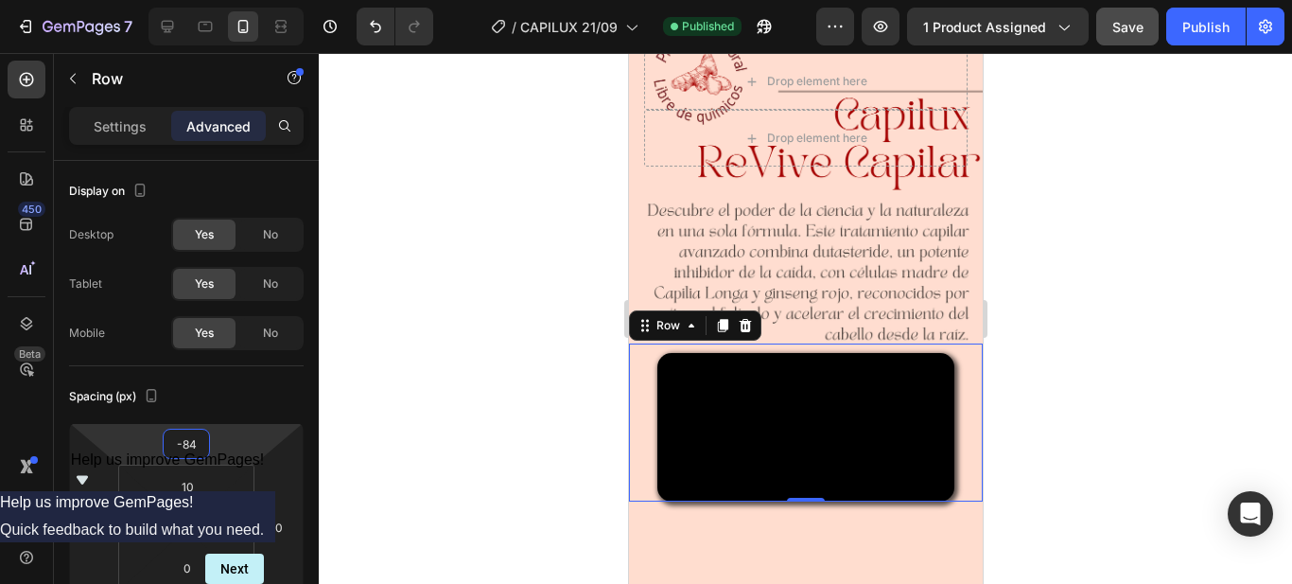
click at [204, 0] on html "7 Version history / CAPILUX 21/09 Published Preview 1 product assigned Save Pub…" at bounding box center [646, 0] width 1292 height 0
click at [1116, 334] on div at bounding box center [806, 318] width 974 height 531
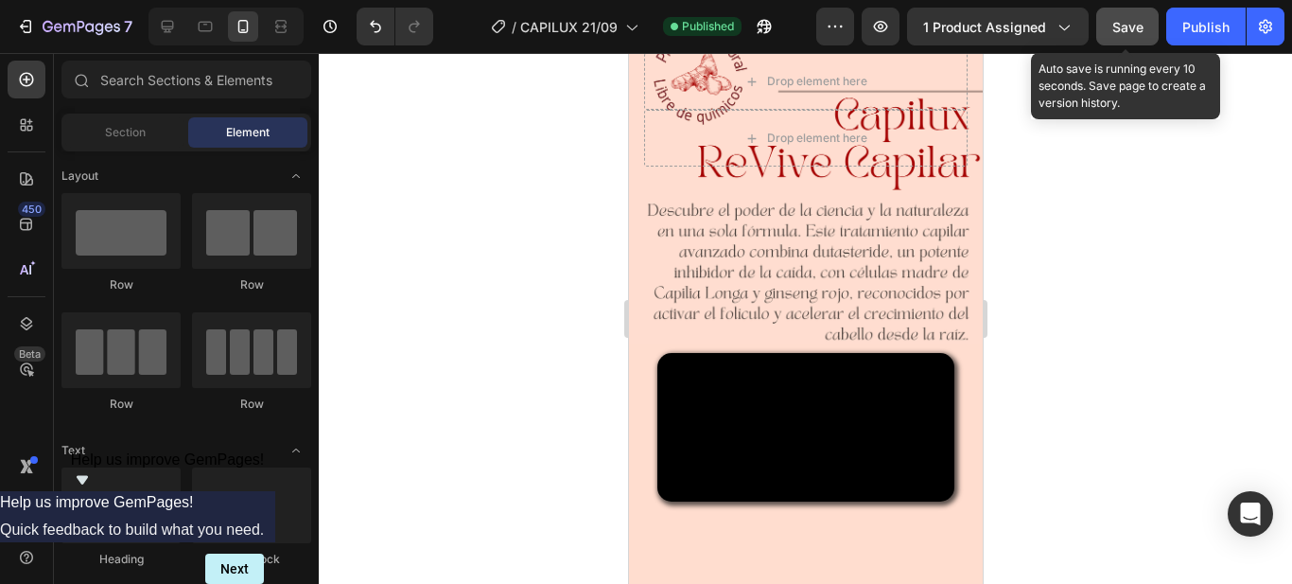
click at [1140, 22] on span "Save" at bounding box center [1128, 27] width 31 height 16
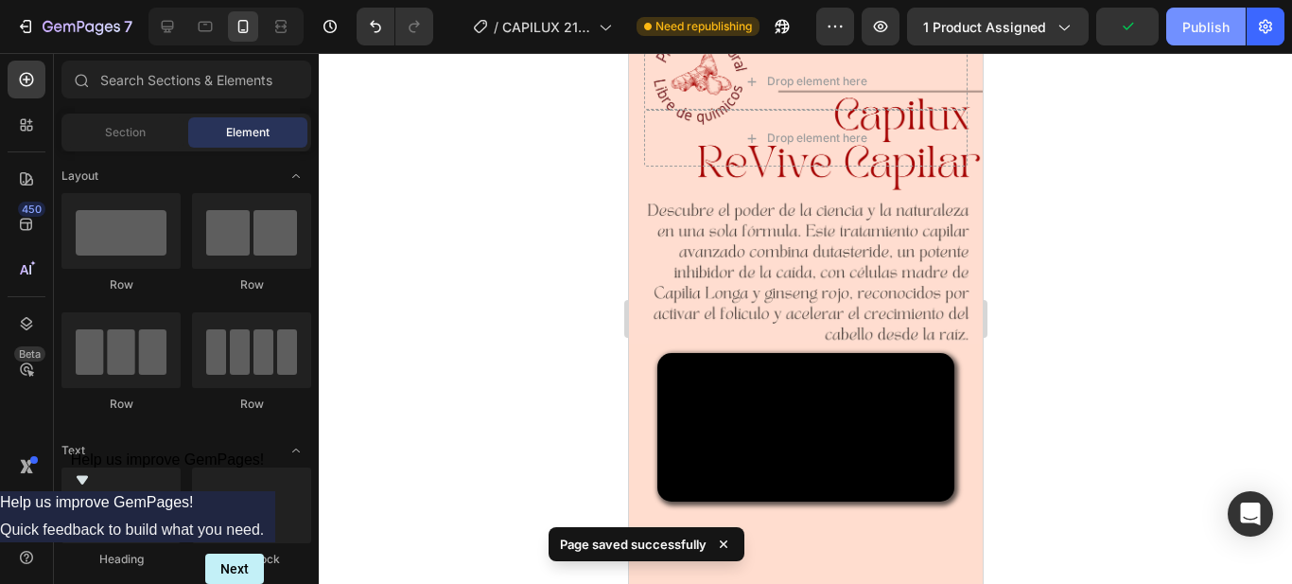
click at [1216, 25] on div "Publish" at bounding box center [1206, 27] width 47 height 20
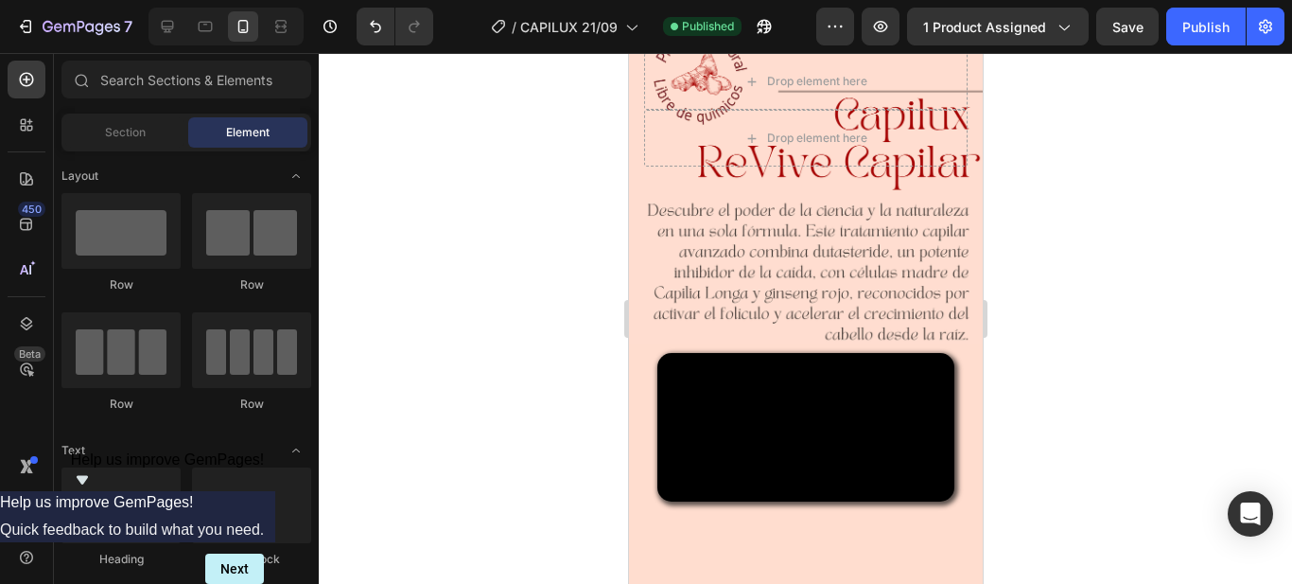
click at [1199, 304] on div at bounding box center [806, 318] width 974 height 531
drag, startPoint x: 1164, startPoint y: 238, endPoint x: 1173, endPoint y: 234, distance: 10.6
click at [1169, 235] on div at bounding box center [806, 318] width 974 height 531
click at [1116, 205] on div at bounding box center [806, 318] width 974 height 531
click at [1047, 243] on div at bounding box center [806, 318] width 974 height 531
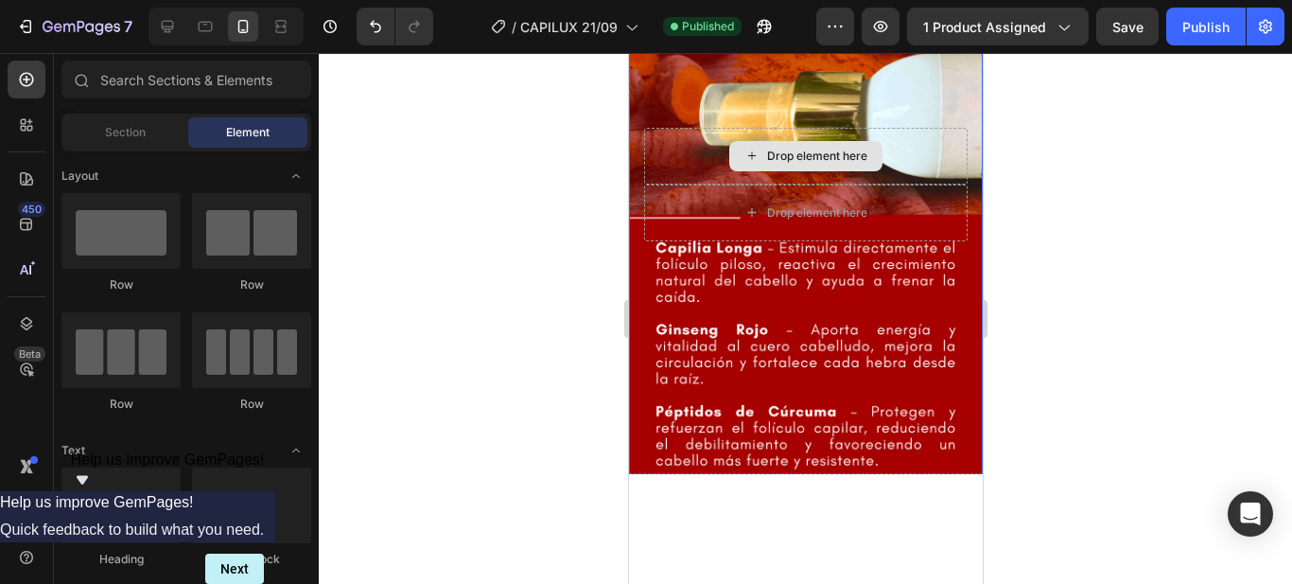
scroll to position [5109, 0]
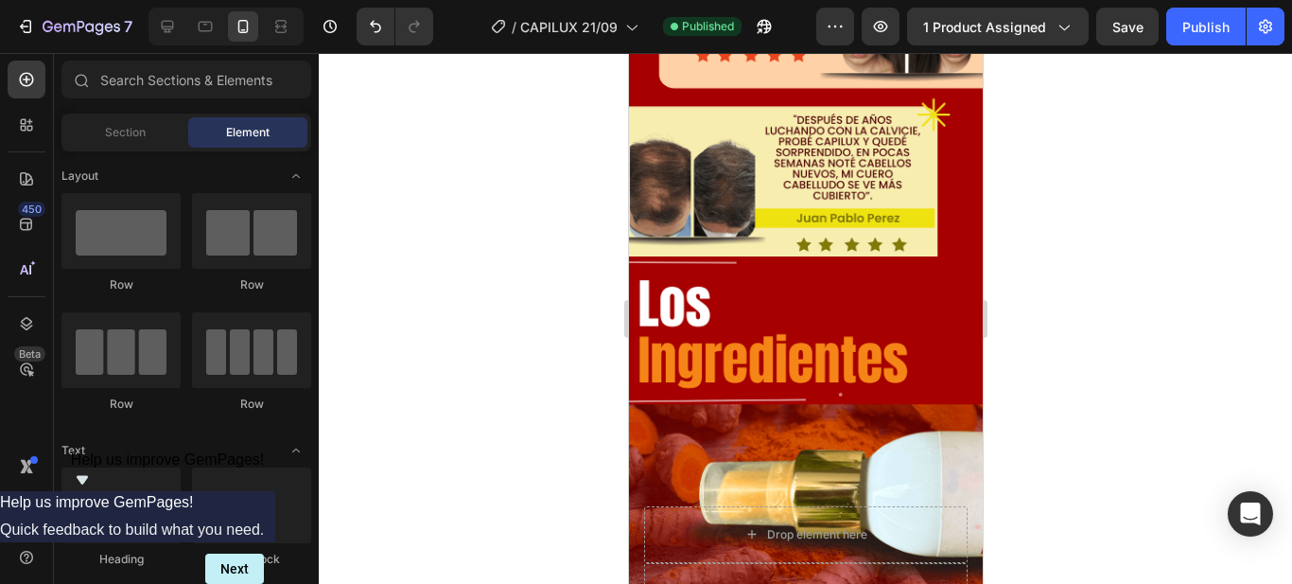
click at [1196, 283] on div at bounding box center [806, 318] width 974 height 531
